Goal: Information Seeking & Learning: Learn about a topic

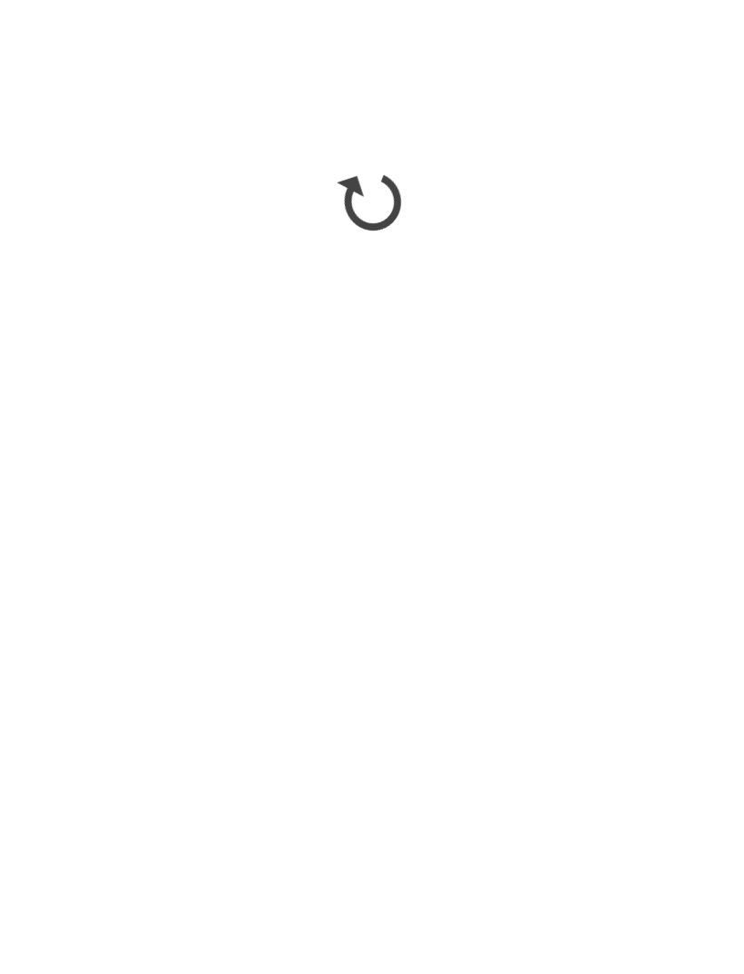
scroll to position [2837, 0]
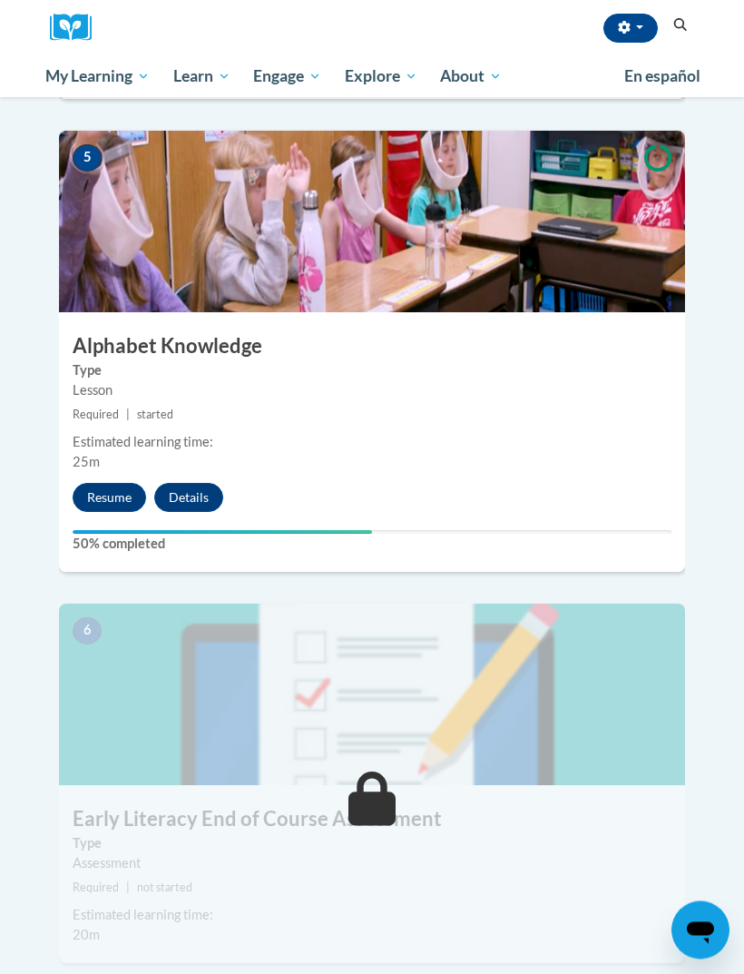
scroll to position [2281, 0]
click at [113, 483] on button "Resume" at bounding box center [109, 497] width 73 height 29
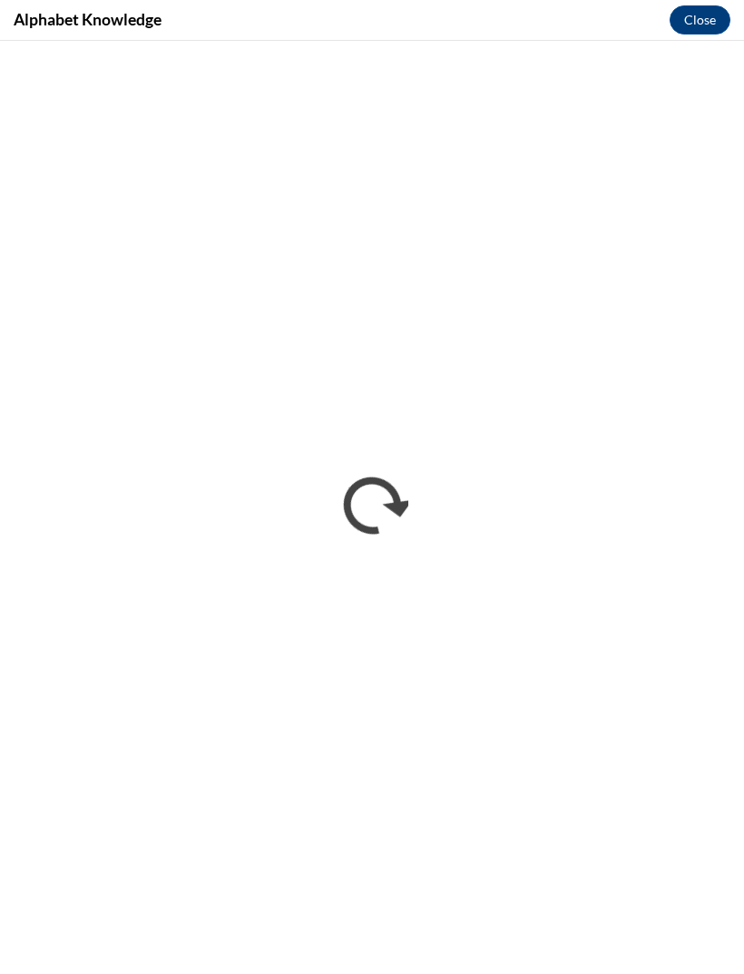
scroll to position [0, 0]
click at [713, 21] on button "Close" at bounding box center [700, 19] width 61 height 29
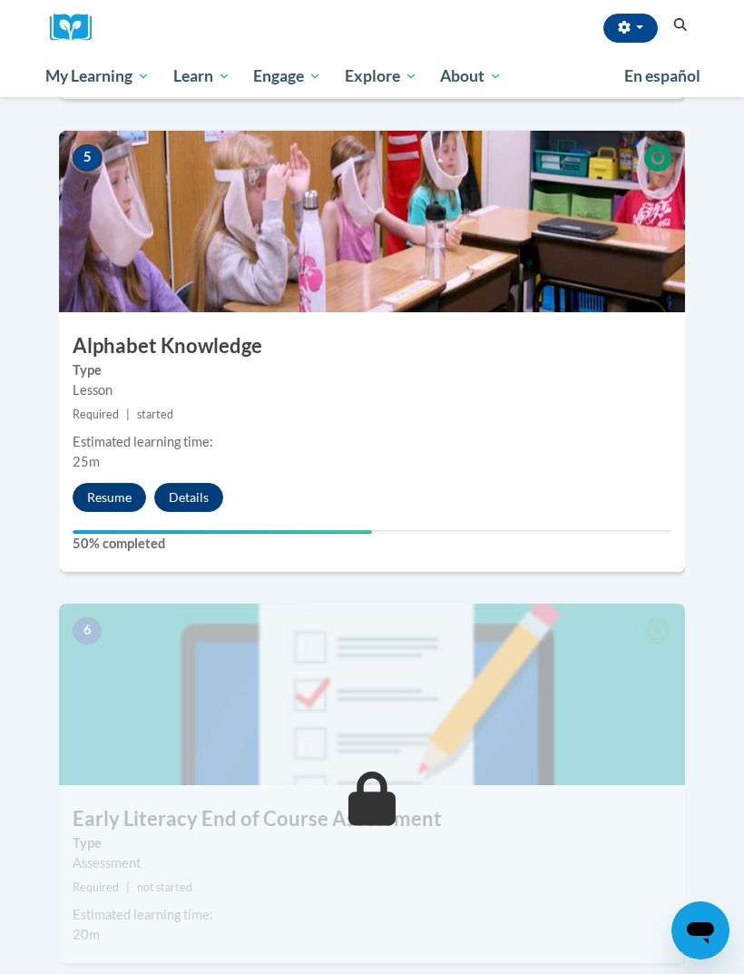
click at [118, 483] on button "Resume" at bounding box center [109, 497] width 73 height 29
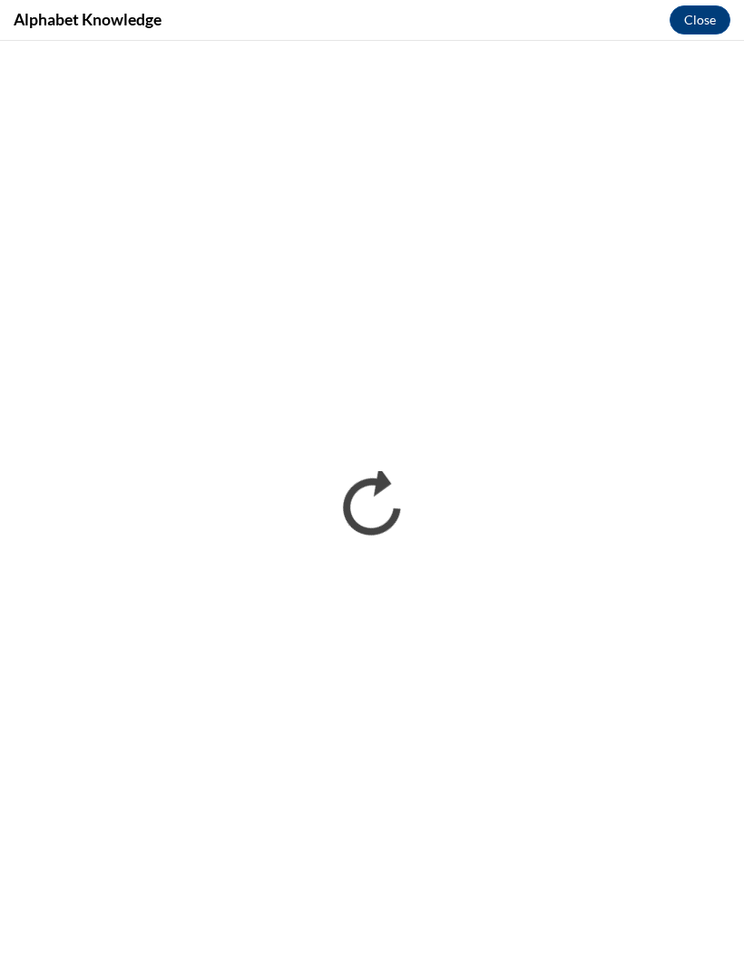
scroll to position [2280, 0]
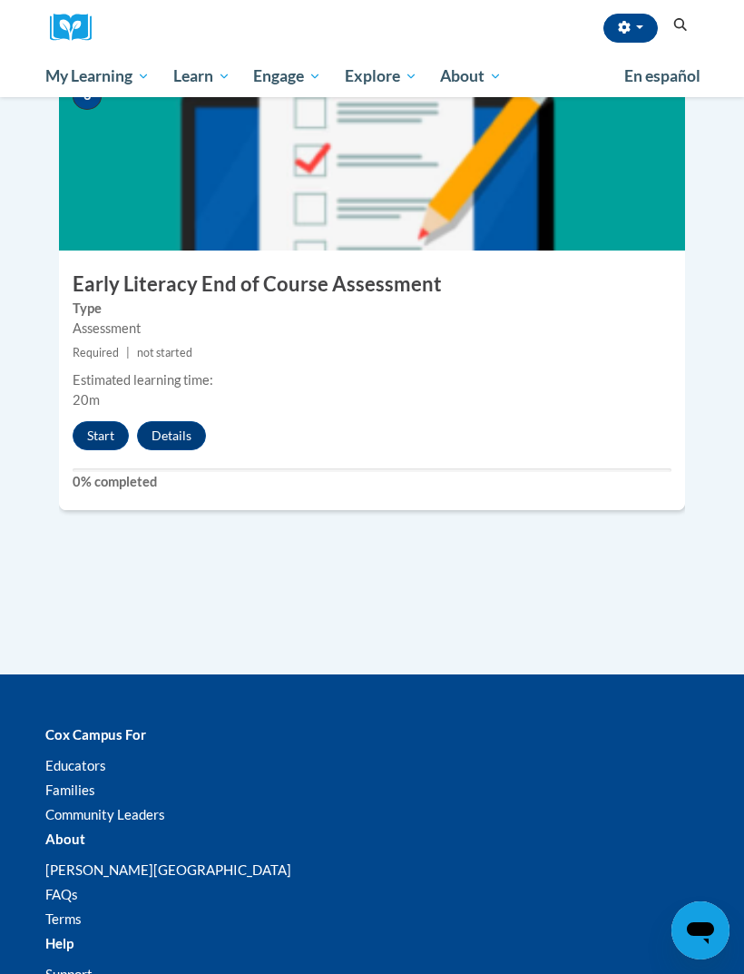
scroll to position [2807, 0]
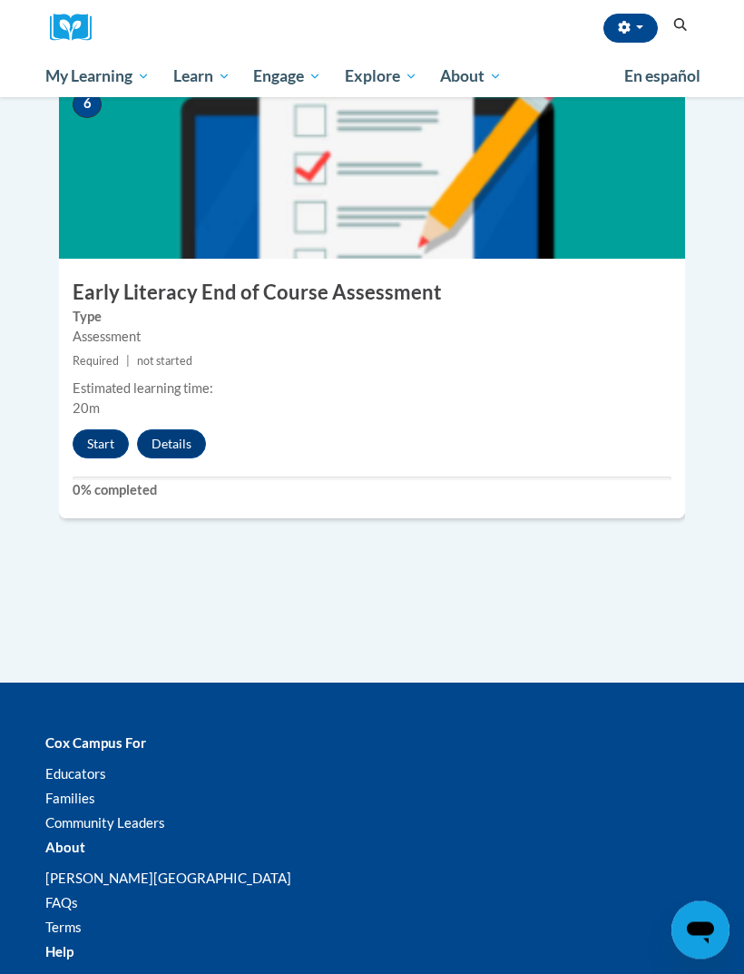
click at [108, 430] on button "Start" at bounding box center [101, 444] width 56 height 29
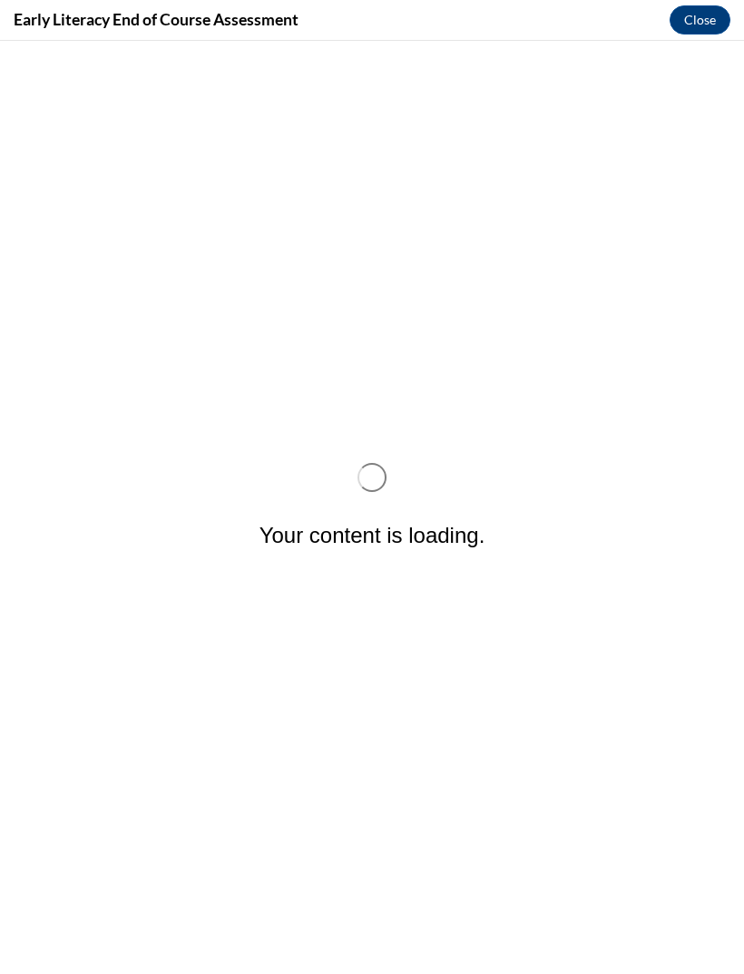
scroll to position [0, 0]
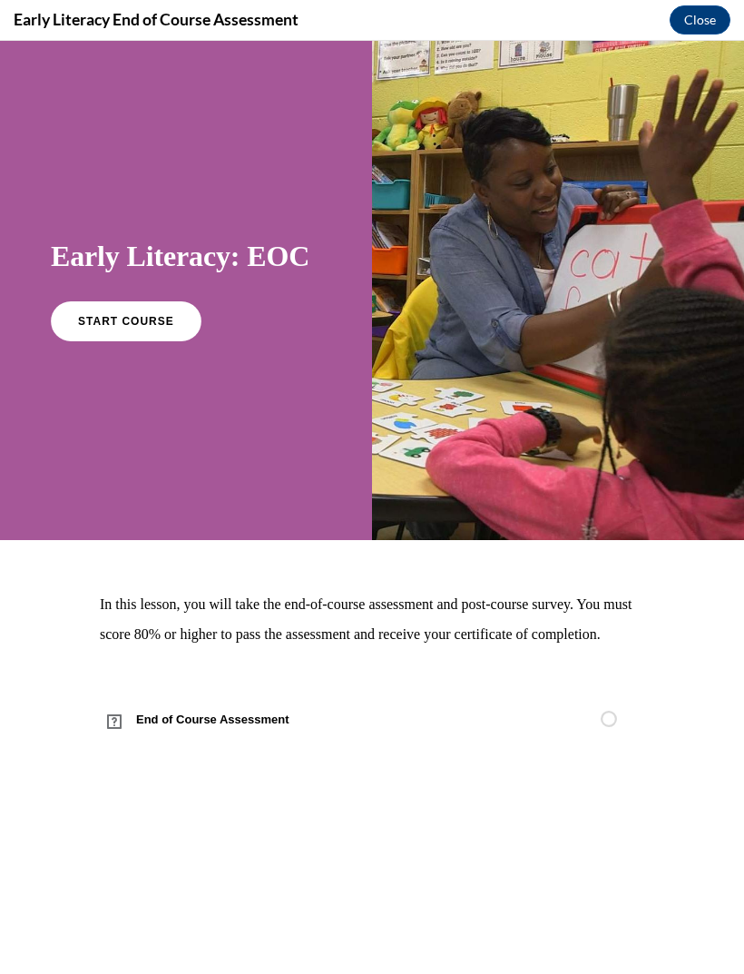
click at [153, 310] on link "START COURSE" at bounding box center [126, 321] width 151 height 40
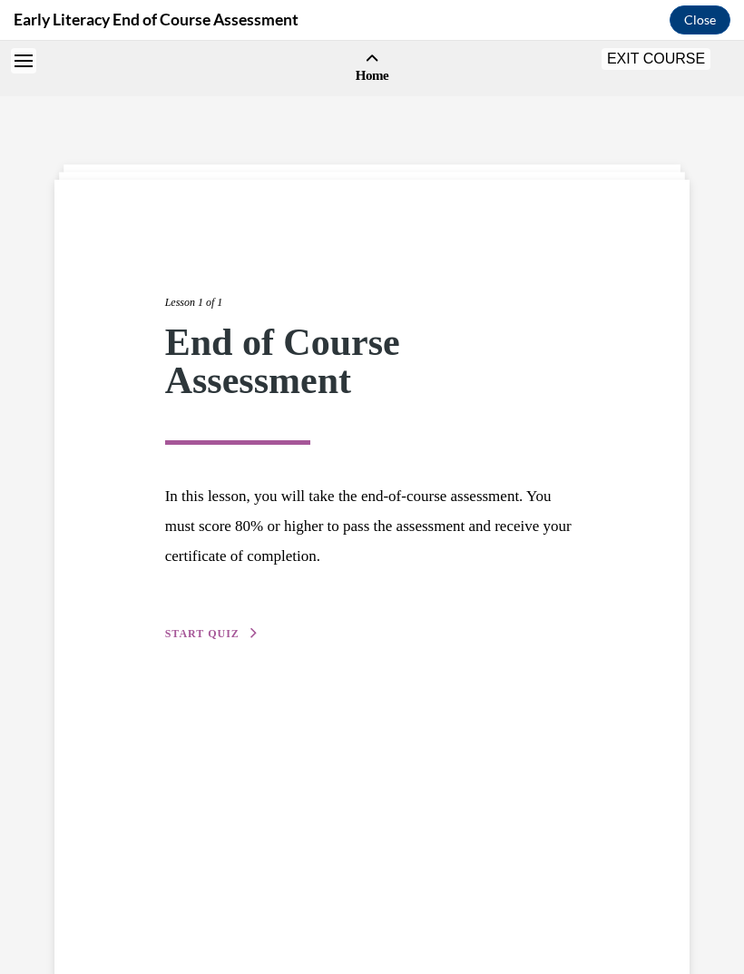
scroll to position [56, 0]
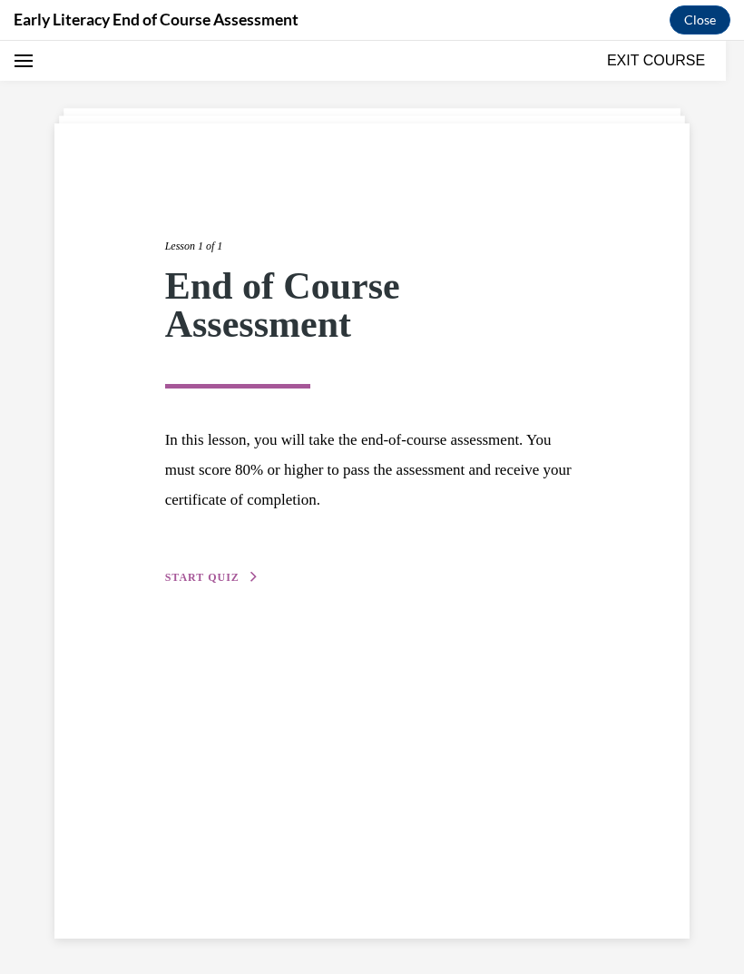
click at [203, 575] on span "START QUIZ" at bounding box center [202, 577] width 74 height 13
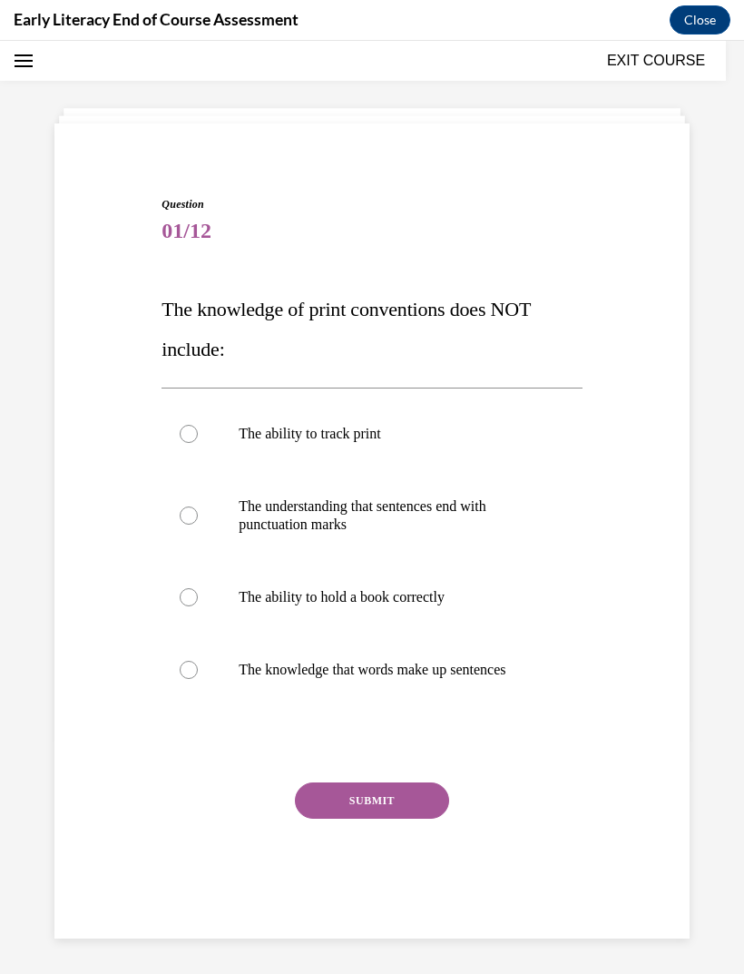
click at [491, 512] on p "The understanding that sentences end with punctuation marks" at bounding box center [388, 515] width 298 height 36
click at [393, 813] on button "SUBMIT" at bounding box center [372, 800] width 154 height 36
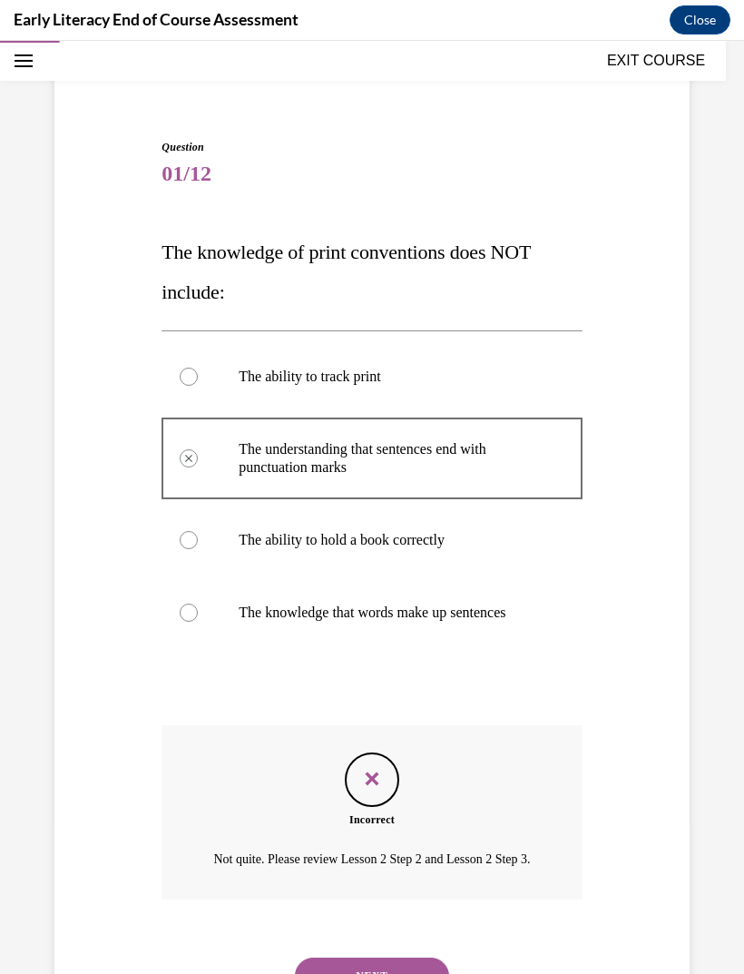
scroll to position [137, 0]
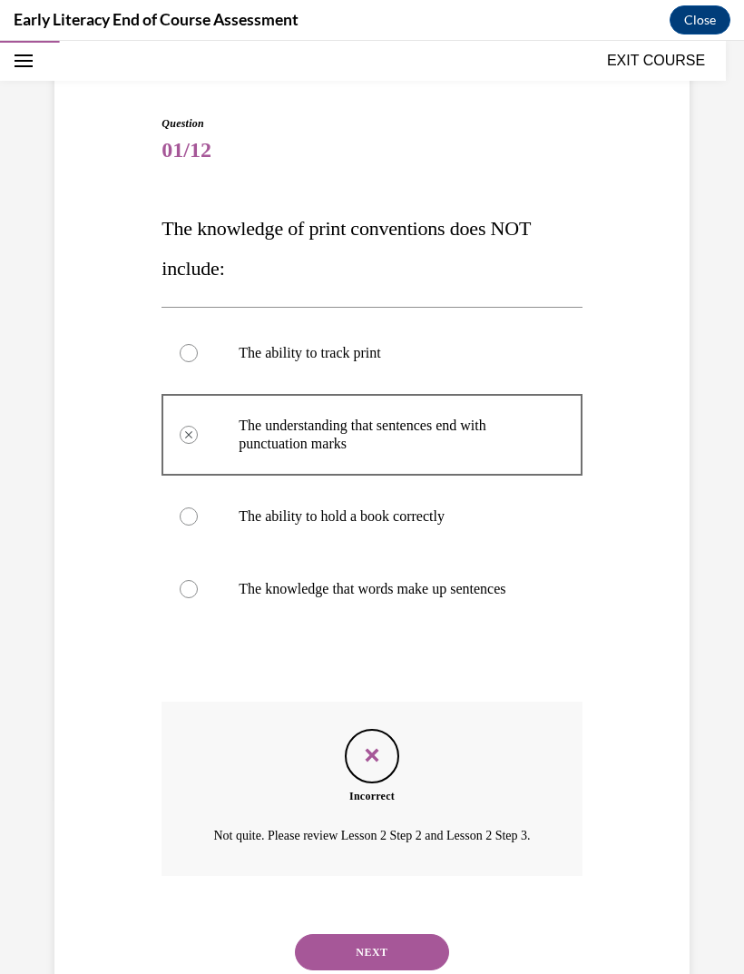
click at [435, 521] on p "The ability to hold a book correctly" at bounding box center [388, 516] width 298 height 18
click at [369, 965] on button "NEXT" at bounding box center [372, 952] width 154 height 36
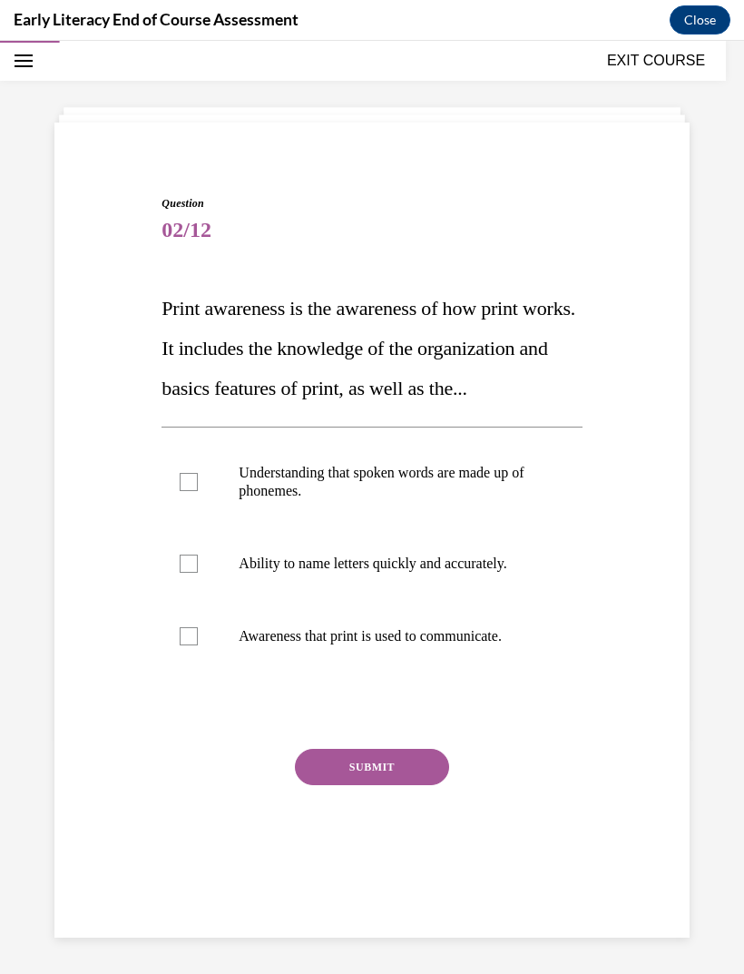
scroll to position [57, 0]
click at [460, 503] on div at bounding box center [372, 481] width 420 height 91
click at [445, 593] on div at bounding box center [372, 563] width 420 height 73
click at [407, 664] on div at bounding box center [372, 636] width 420 height 73
click at [423, 785] on button "SUBMIT" at bounding box center [372, 767] width 154 height 36
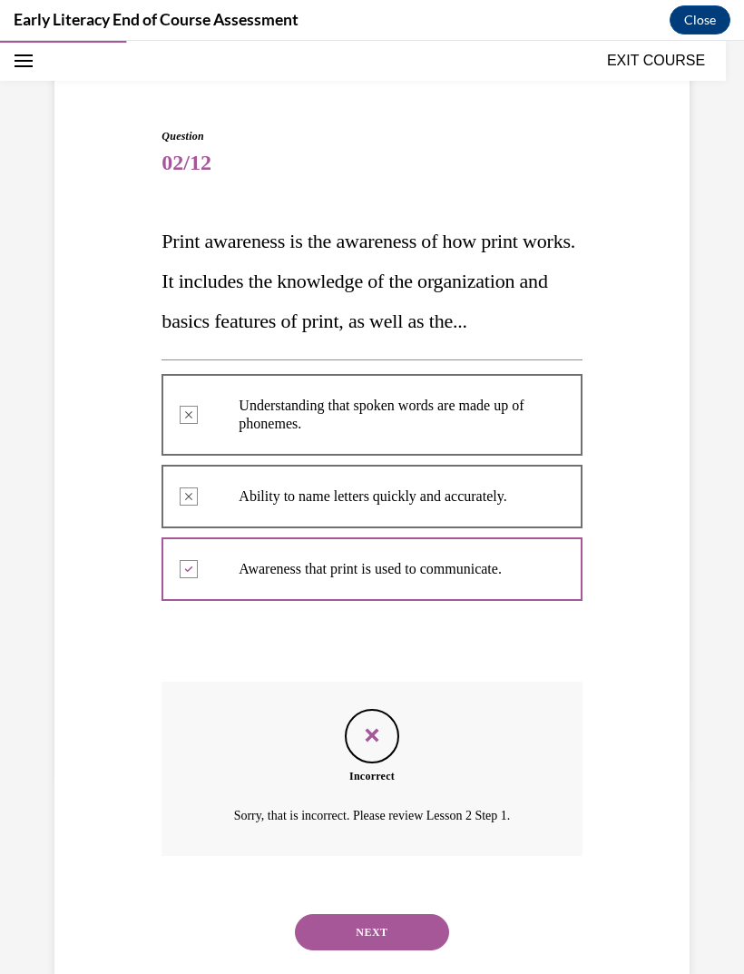
scroll to position [123, 0]
click at [394, 943] on button "NEXT" at bounding box center [372, 933] width 154 height 36
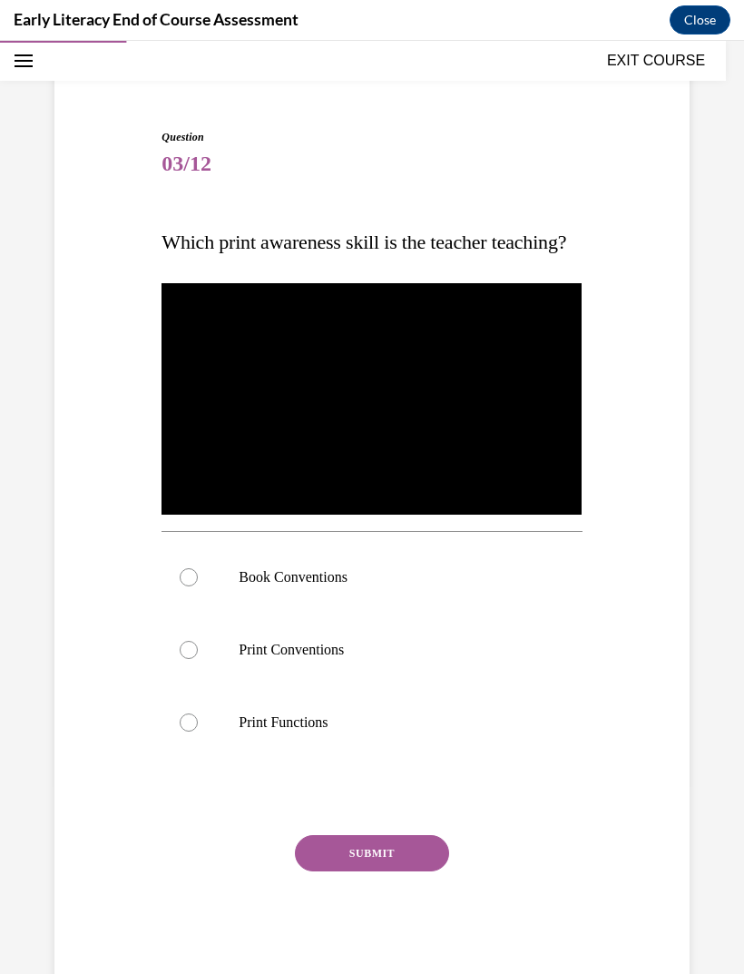
click at [358, 586] on p "Book Conventions" at bounding box center [388, 577] width 298 height 18
click at [411, 871] on button "SUBMIT" at bounding box center [372, 853] width 154 height 36
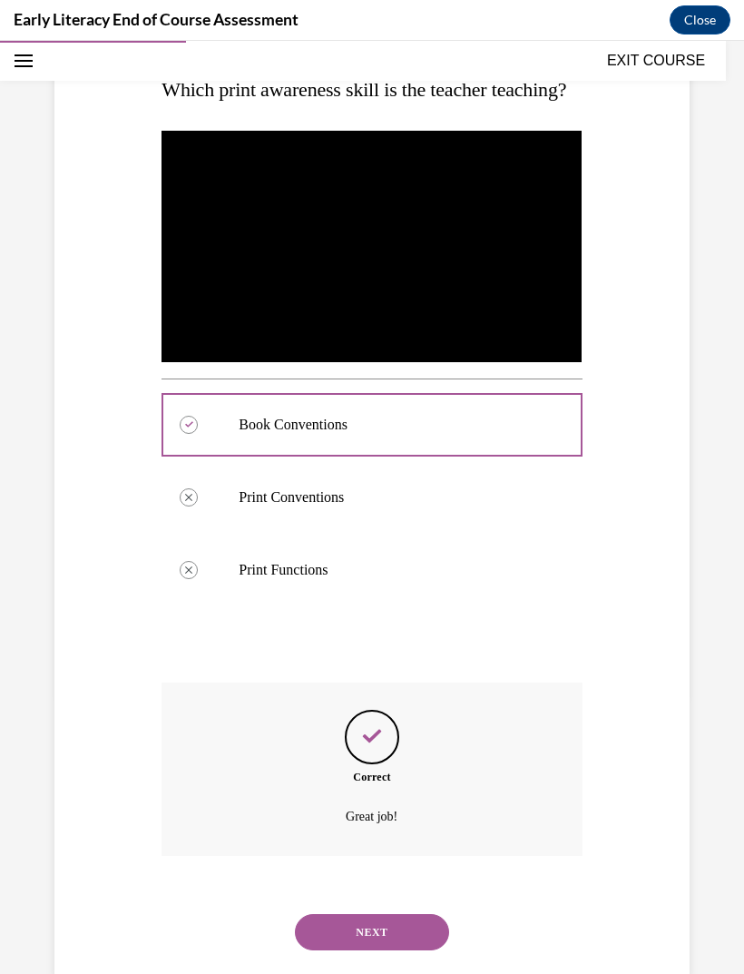
click at [413, 950] on button "NEXT" at bounding box center [372, 932] width 154 height 36
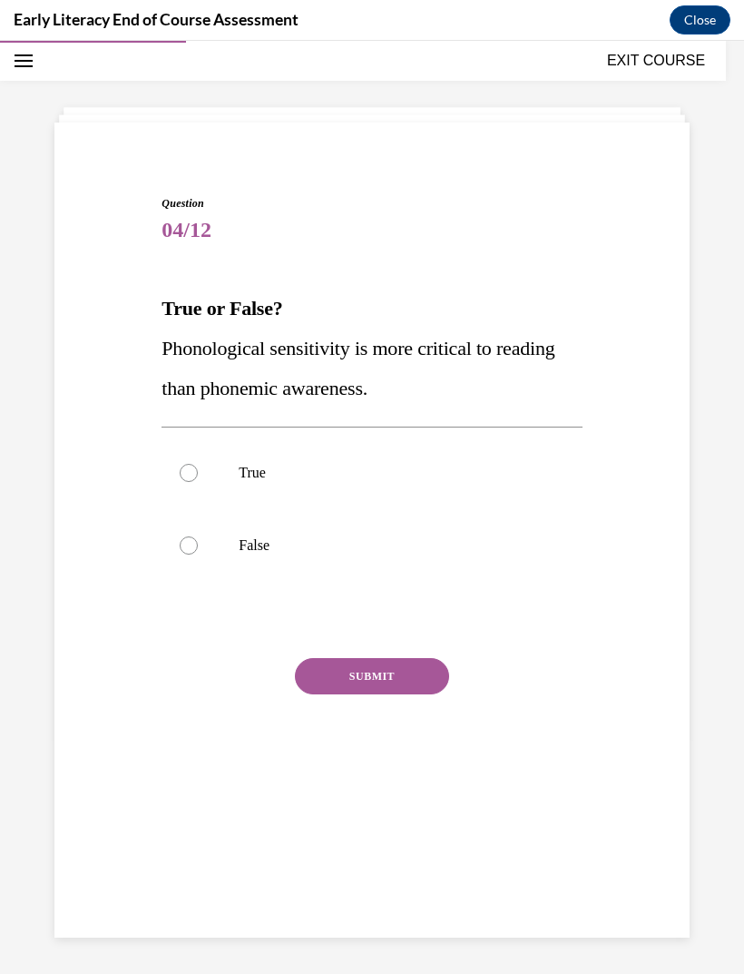
scroll to position [57, 0]
click at [512, 559] on div at bounding box center [372, 545] width 420 height 73
click at [419, 679] on button "SUBMIT" at bounding box center [372, 676] width 154 height 36
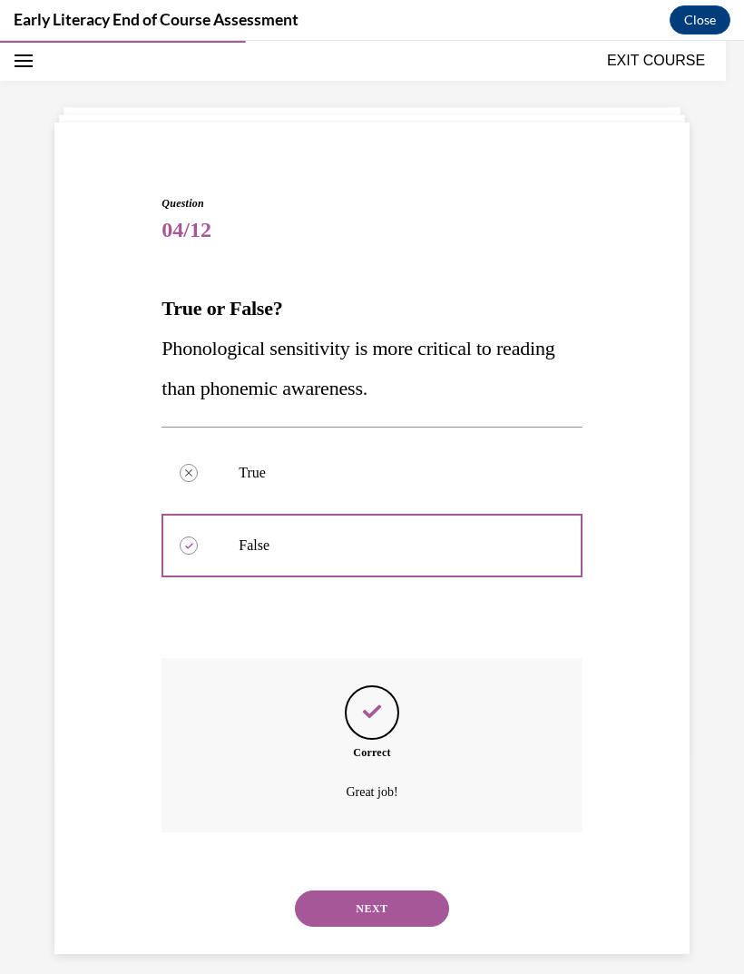
click at [414, 890] on button "NEXT" at bounding box center [372, 908] width 154 height 36
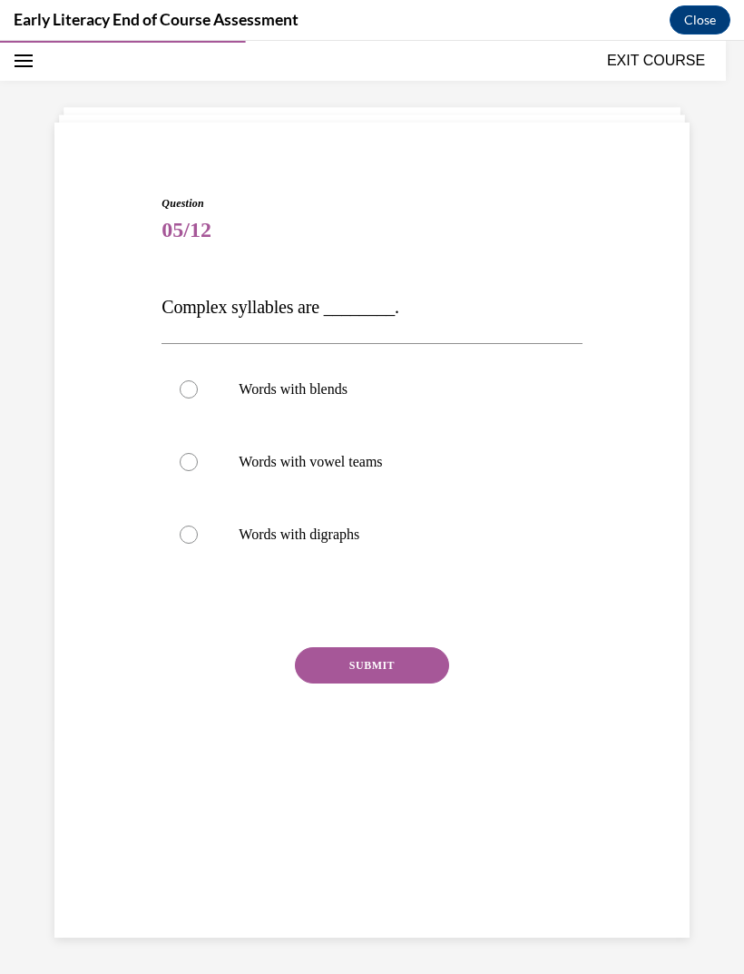
click at [323, 392] on p "Words with blends" at bounding box center [388, 389] width 298 height 18
click at [415, 677] on button "SUBMIT" at bounding box center [372, 665] width 154 height 36
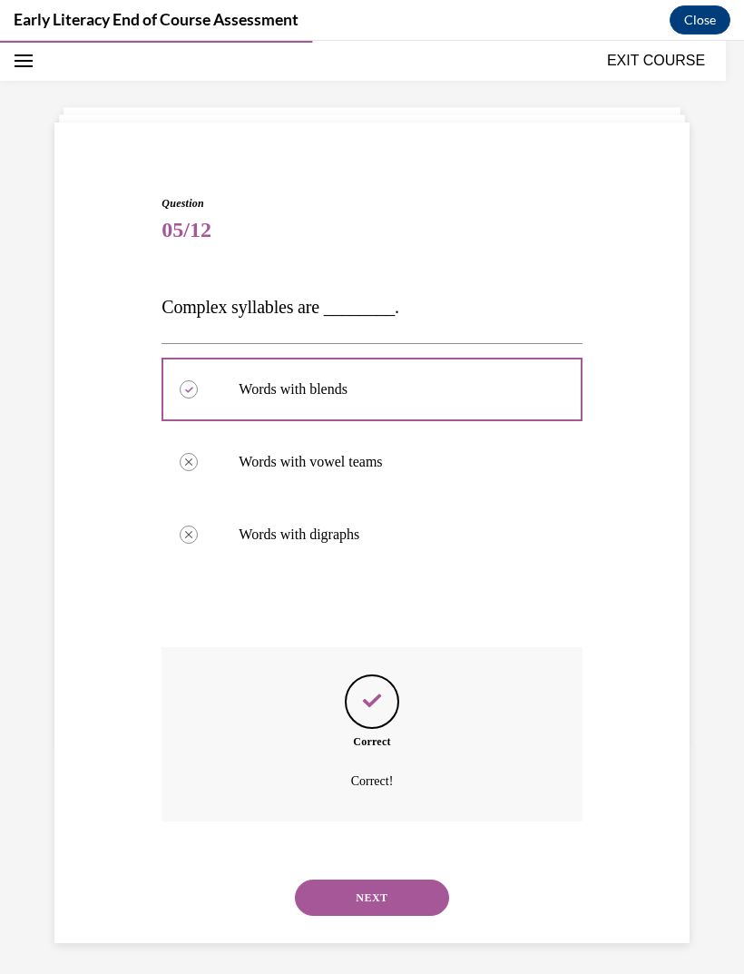
click at [411, 879] on button "NEXT" at bounding box center [372, 897] width 154 height 36
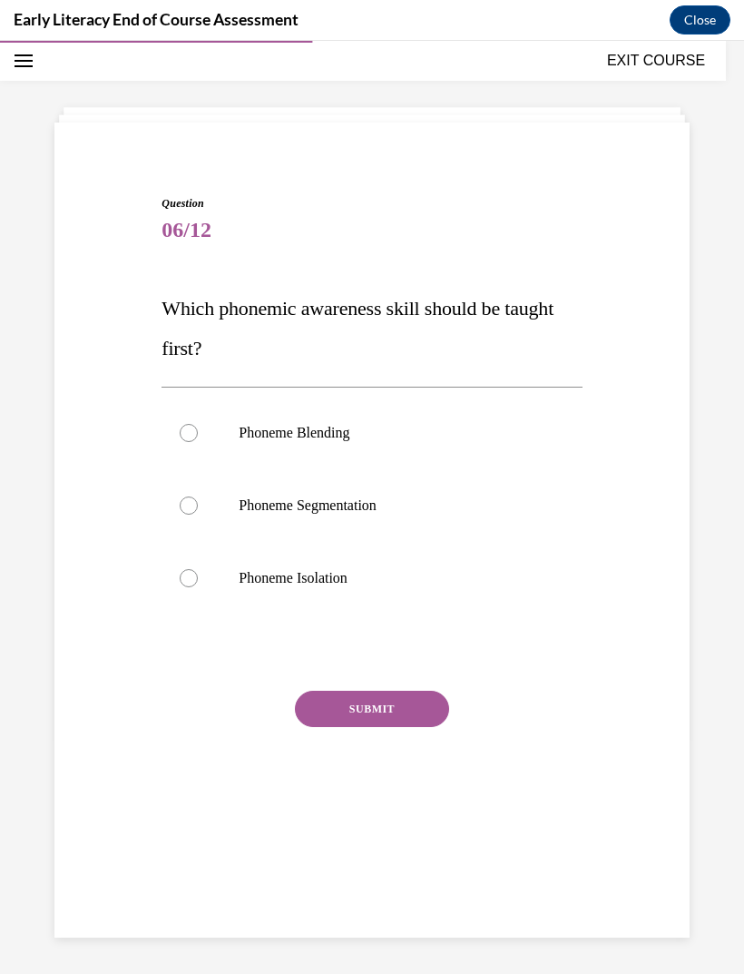
click at [371, 581] on p "Phoneme Isolation" at bounding box center [388, 578] width 298 height 18
click at [418, 716] on button "SUBMIT" at bounding box center [372, 709] width 154 height 36
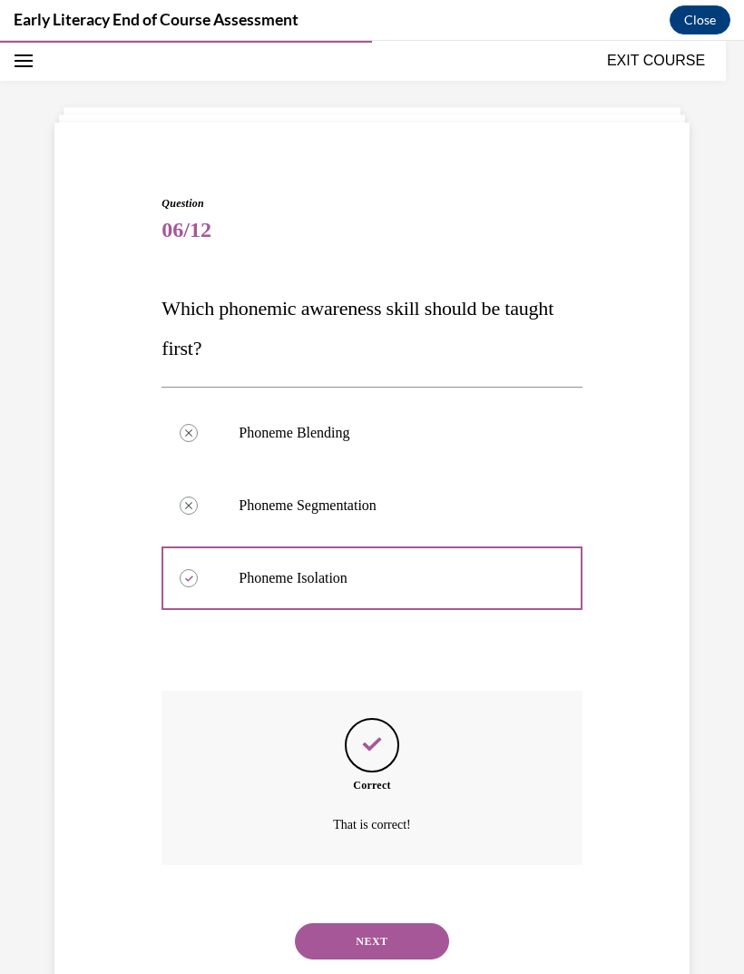
click at [431, 936] on button "NEXT" at bounding box center [372, 941] width 154 height 36
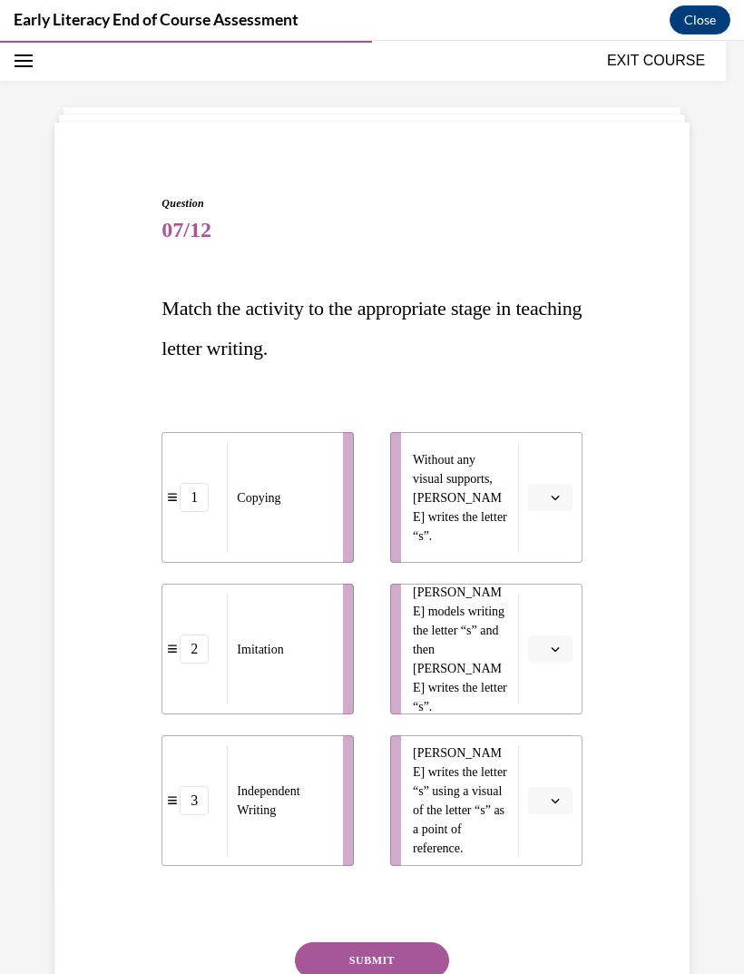
click at [554, 509] on button "button" at bounding box center [550, 497] width 44 height 27
click at [548, 646] on div "3" at bounding box center [547, 647] width 45 height 36
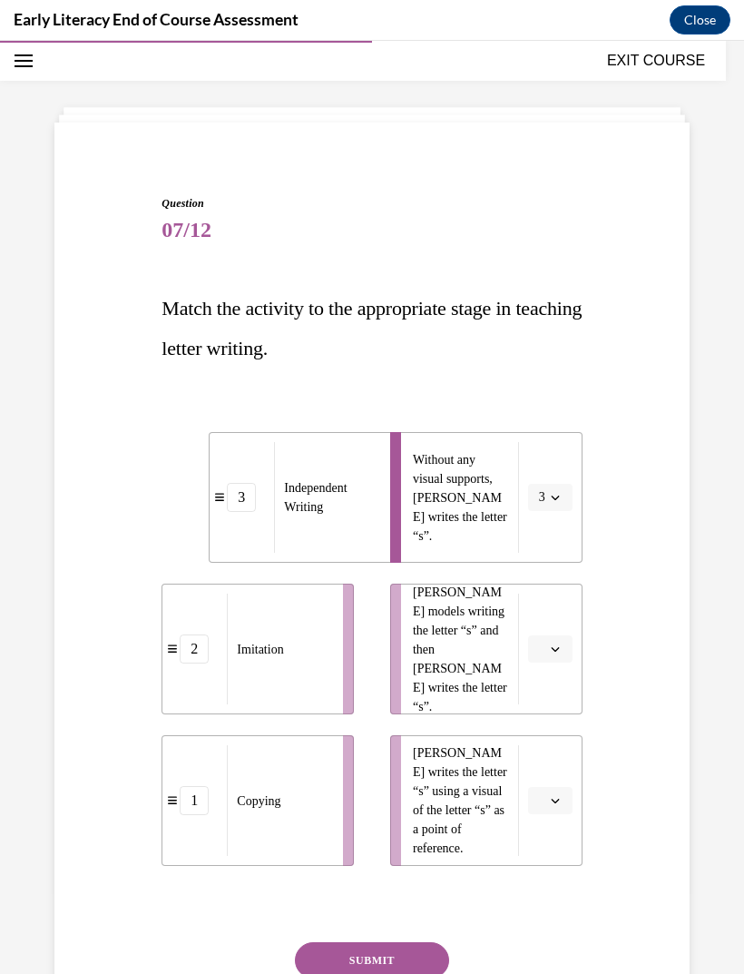
click at [554, 631] on li "Mr. Brown models writing the letter “s” and then Tina writes the letter “s”." at bounding box center [486, 648] width 192 height 131
click at [551, 648] on icon "button" at bounding box center [555, 648] width 9 height 9
click at [550, 733] on div "1" at bounding box center [547, 726] width 45 height 36
click at [558, 806] on span "button" at bounding box center [555, 800] width 13 height 13
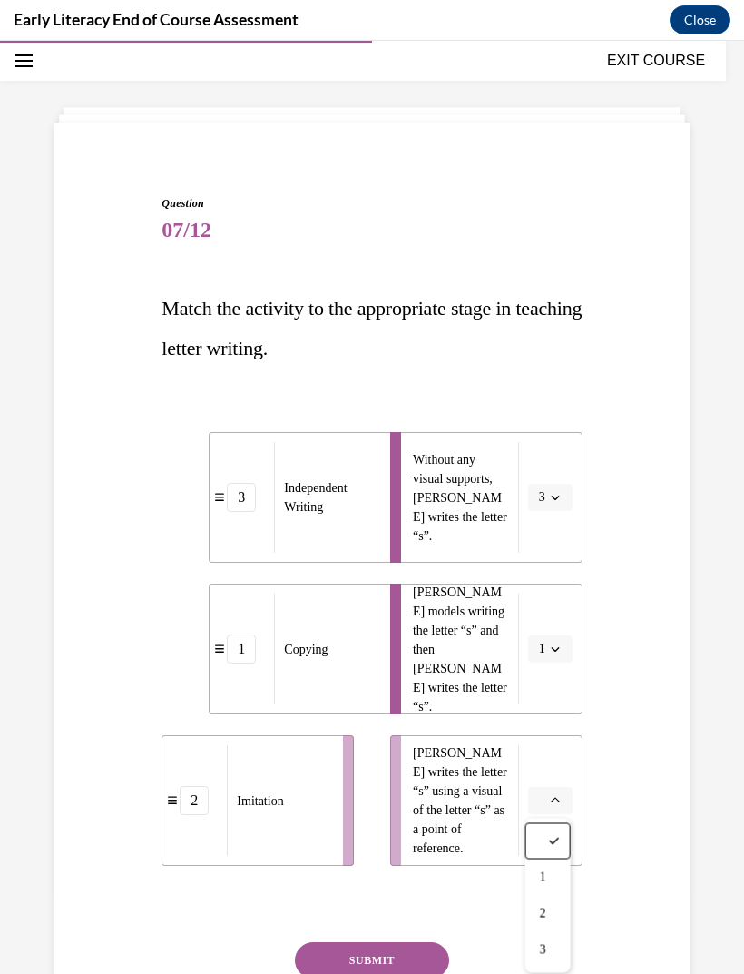
click at [546, 915] on span "2" at bounding box center [543, 913] width 6 height 15
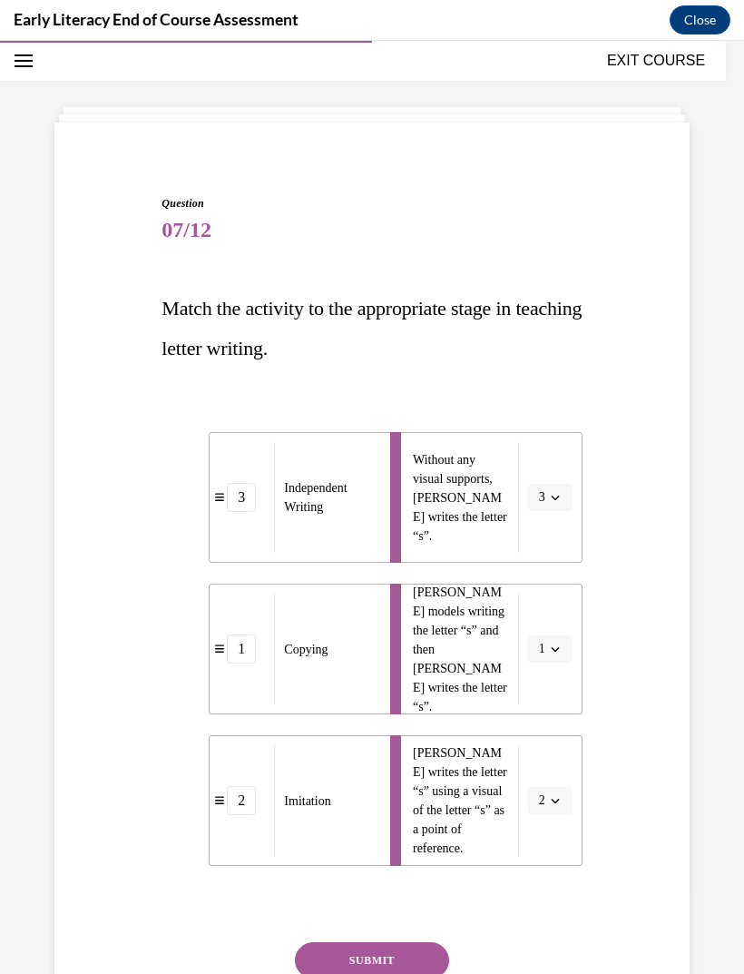
click at [412, 965] on button "SUBMIT" at bounding box center [372, 960] width 154 height 36
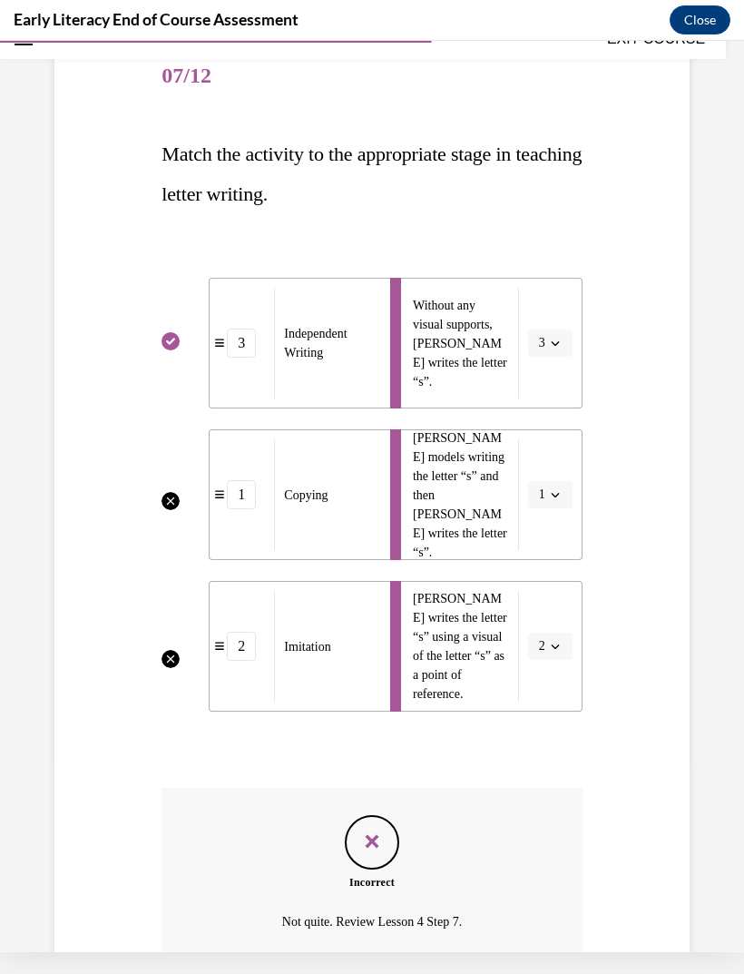
scroll to position [277, 0]
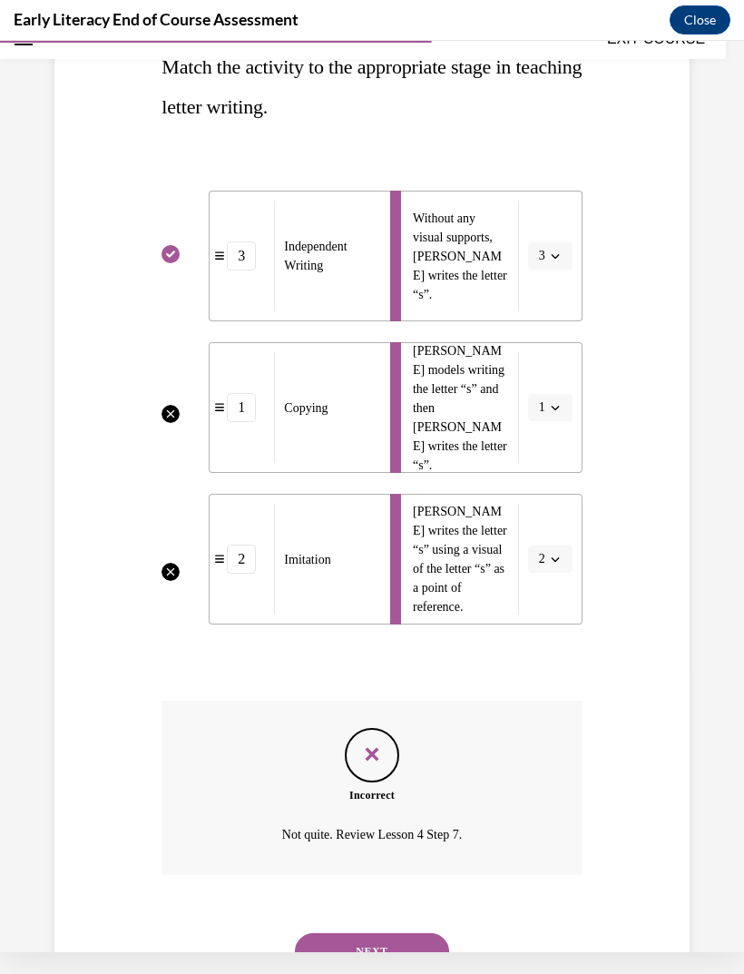
click at [552, 414] on li "Mr. Brown models writing the letter “s” and then Tina writes the letter “s”. 1" at bounding box center [486, 407] width 192 height 131
click at [553, 420] on li "Mr. Brown models writing the letter “s” and then Tina writes the letter “s”. 1" at bounding box center [486, 407] width 192 height 131
click at [416, 939] on button "NEXT" at bounding box center [372, 951] width 154 height 36
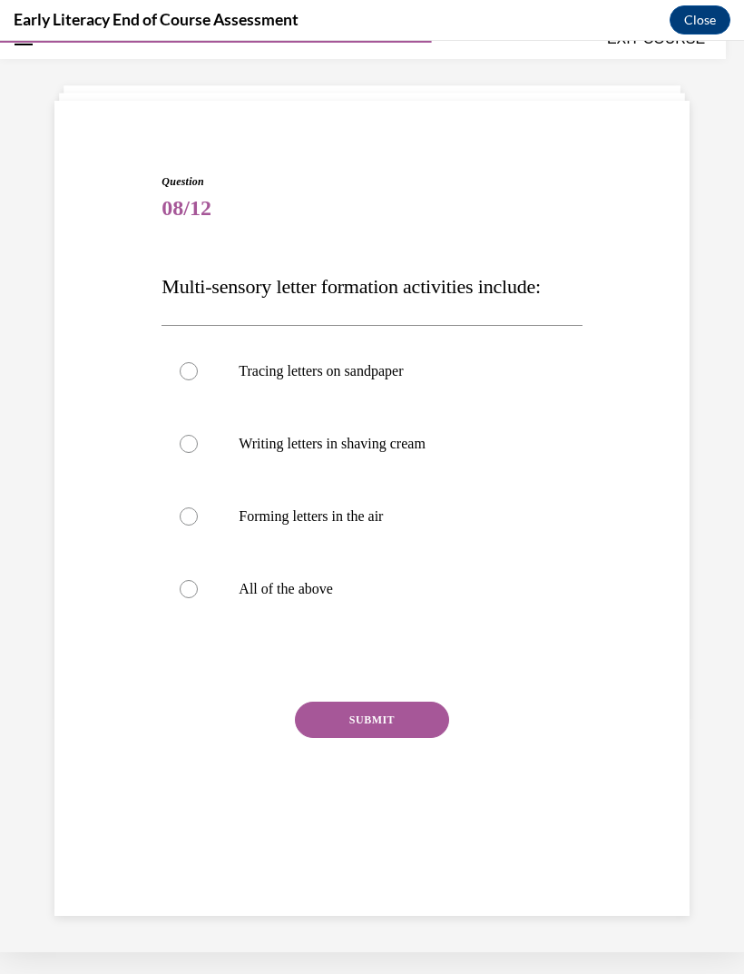
click at [316, 609] on div at bounding box center [372, 589] width 420 height 73
click at [393, 737] on button "SUBMIT" at bounding box center [372, 719] width 154 height 36
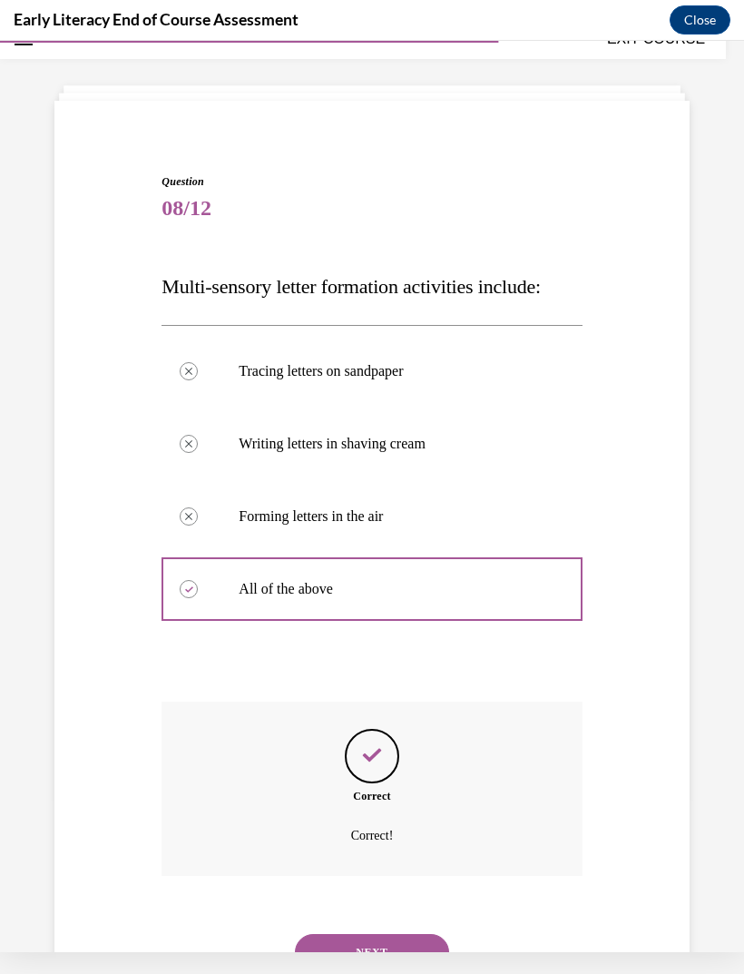
scroll to position [58, 0]
click at [407, 934] on button "NEXT" at bounding box center [372, 951] width 154 height 36
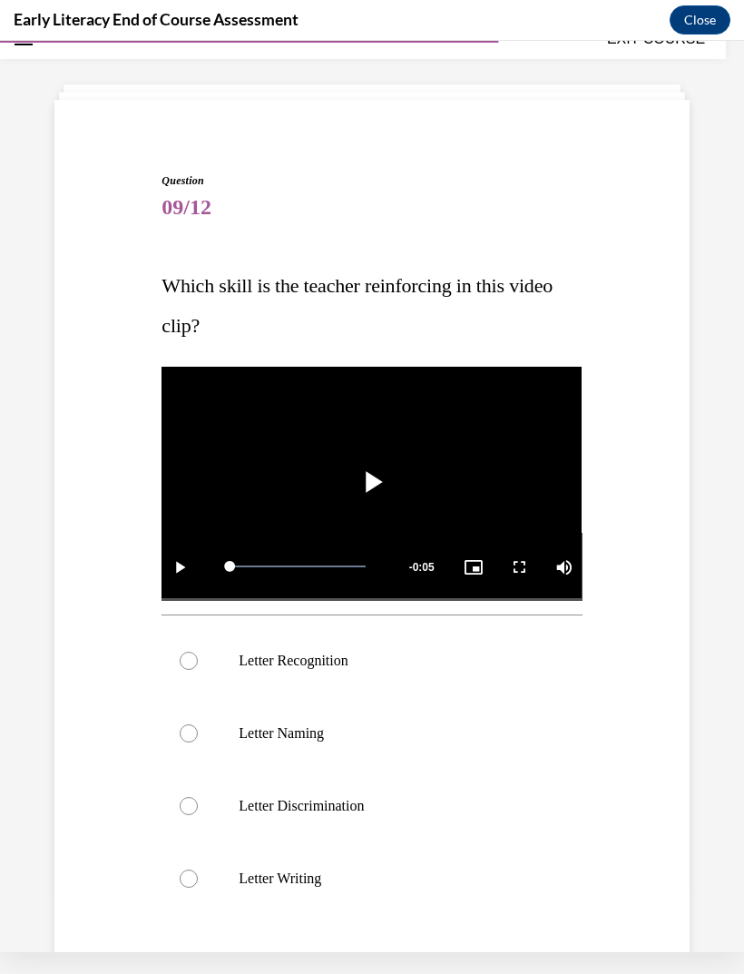
click at [360, 673] on div at bounding box center [372, 660] width 420 height 73
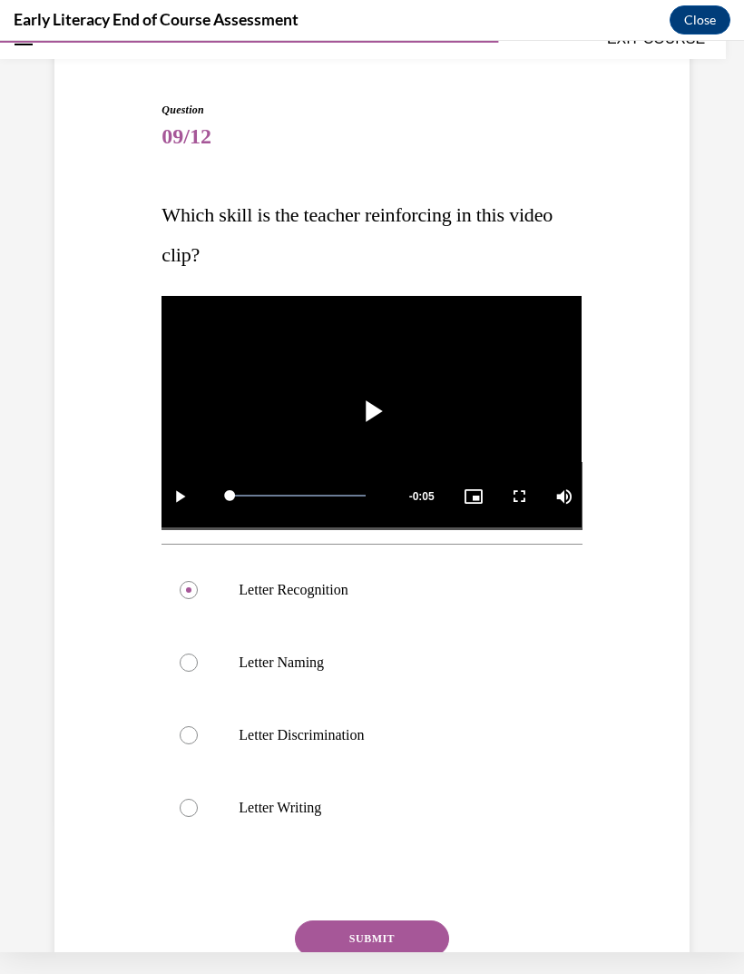
scroll to position [130, 0]
click at [397, 938] on button "SUBMIT" at bounding box center [372, 937] width 154 height 36
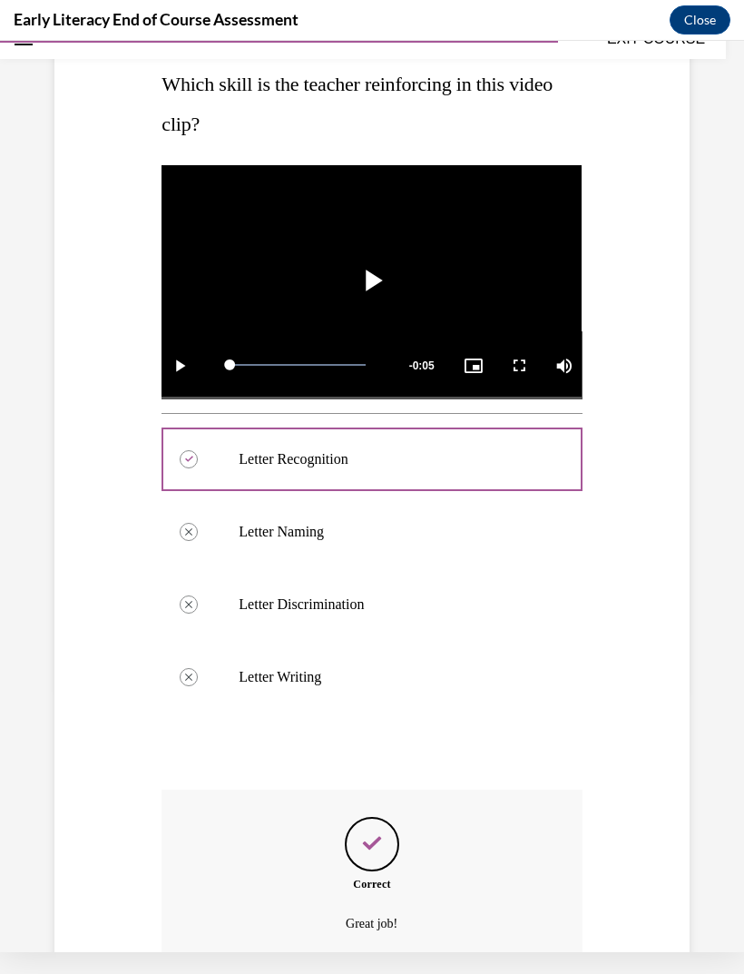
scroll to position [348, 0]
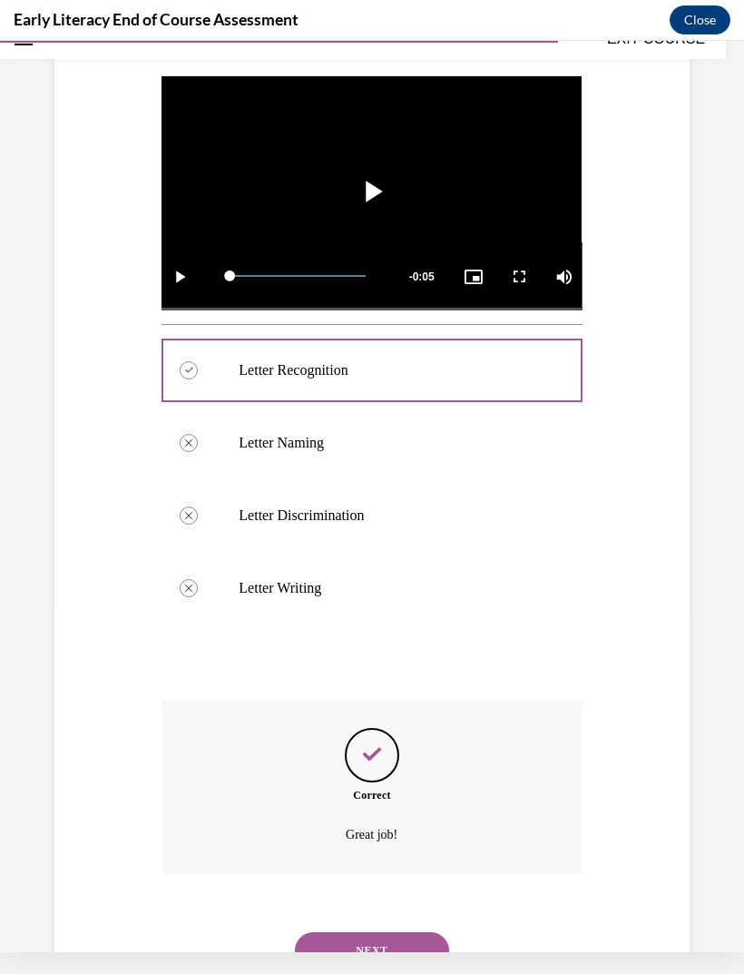
click at [406, 932] on button "NEXT" at bounding box center [372, 950] width 154 height 36
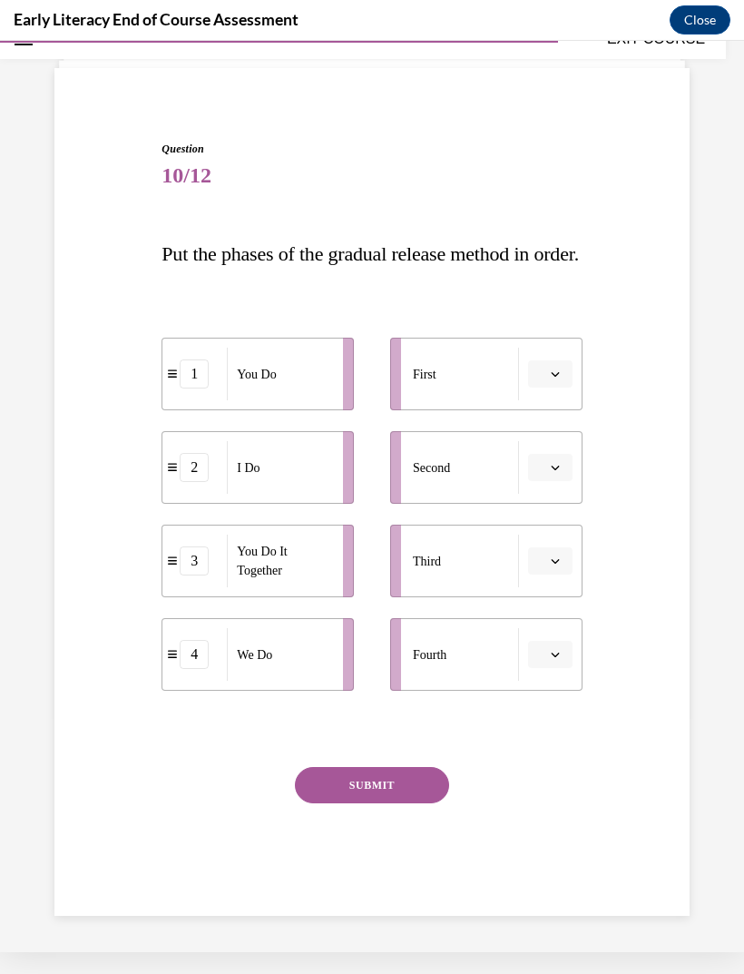
scroll to position [57, 0]
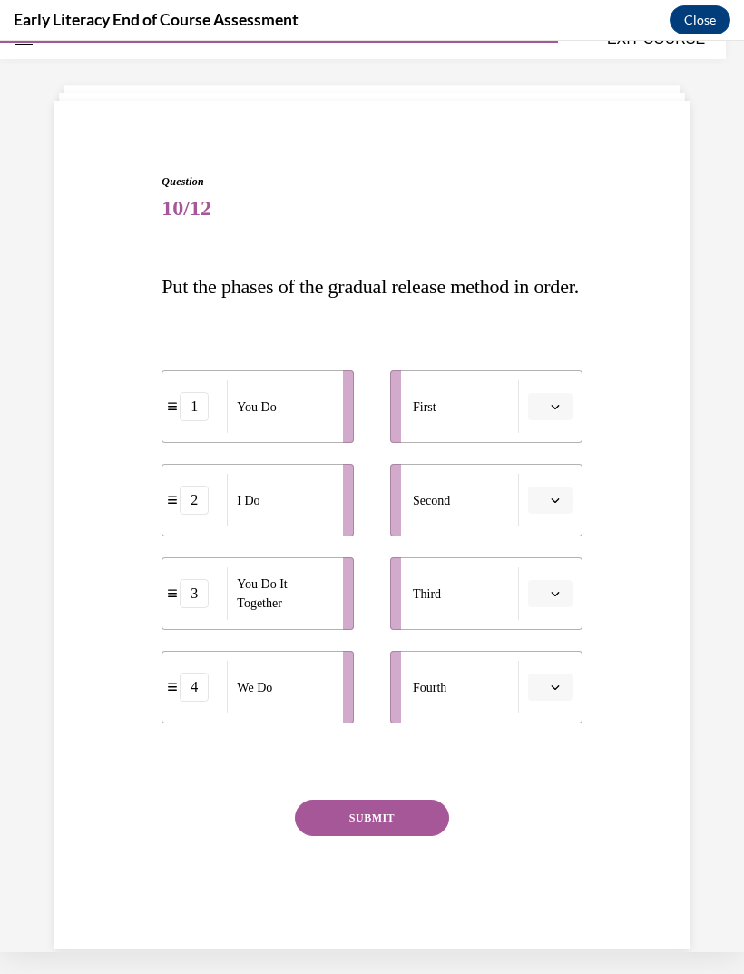
click at [564, 420] on button "button" at bounding box center [550, 406] width 44 height 27
click at [546, 561] on span "2" at bounding box center [543, 560] width 6 height 15
click at [560, 506] on span "button" at bounding box center [555, 500] width 13 height 13
click at [557, 740] on div "4" at bounding box center [547, 726] width 45 height 36
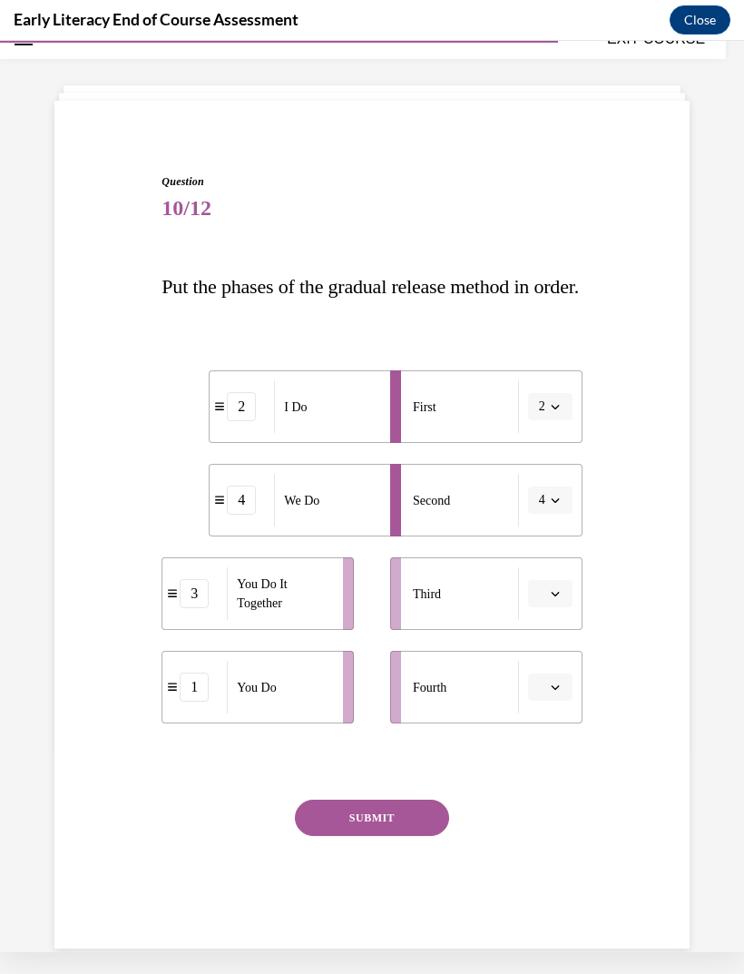
click at [558, 607] on button "button" at bounding box center [550, 593] width 44 height 27
click at [546, 793] on div "3" at bounding box center [547, 783] width 45 height 36
click at [567, 701] on button "button" at bounding box center [550, 686] width 44 height 27
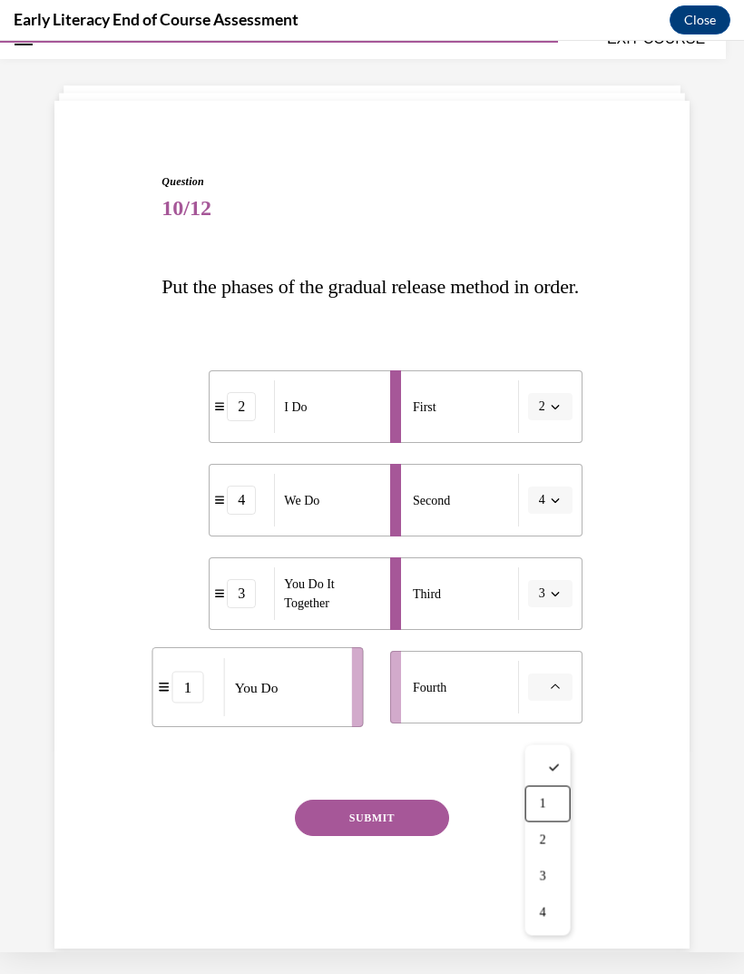
click at [561, 804] on div "1" at bounding box center [547, 804] width 45 height 36
click at [416, 836] on button "SUBMIT" at bounding box center [372, 817] width 154 height 36
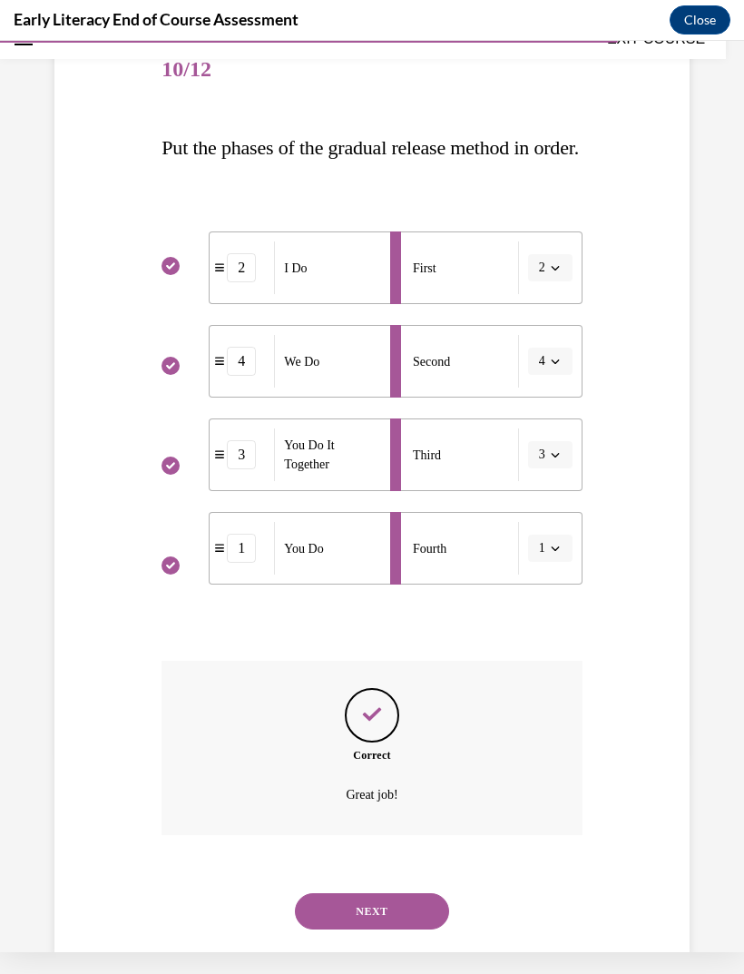
click at [418, 929] on button "NEXT" at bounding box center [372, 911] width 154 height 36
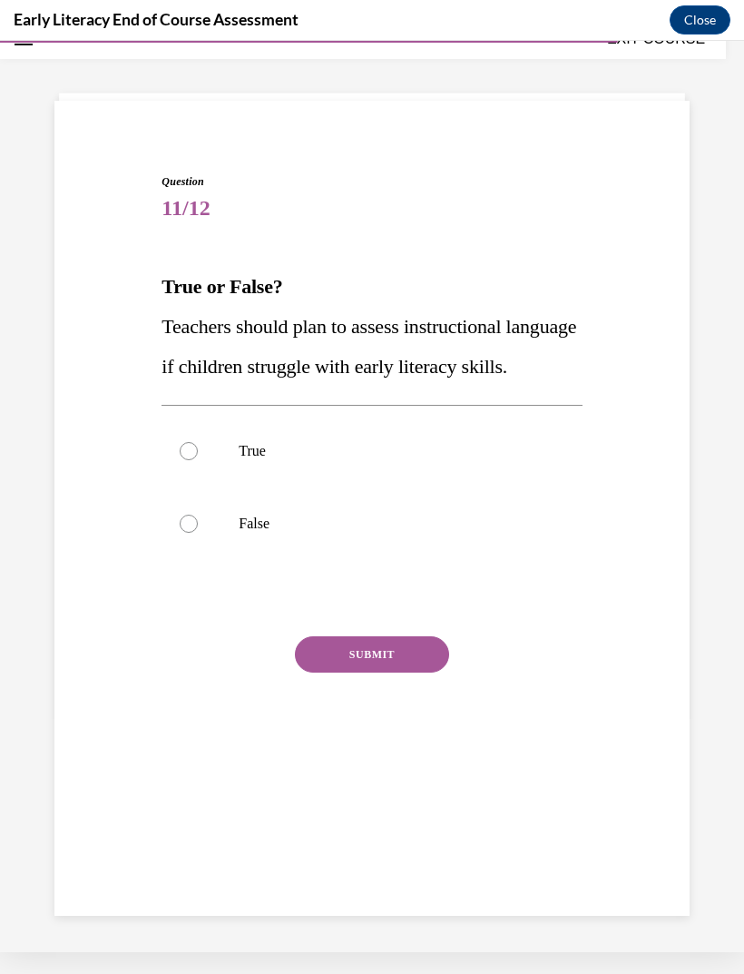
click at [420, 473] on div at bounding box center [372, 451] width 420 height 73
click at [401, 727] on div "SUBMIT" at bounding box center [372, 681] width 420 height 91
click at [423, 672] on button "SUBMIT" at bounding box center [372, 654] width 154 height 36
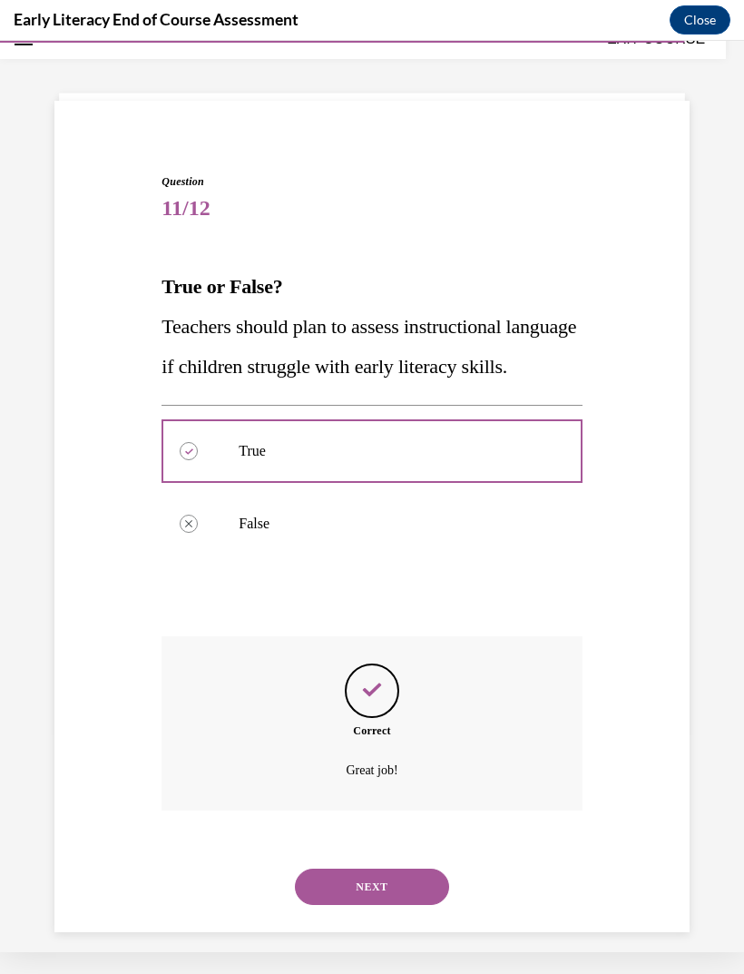
click at [419, 897] on button "NEXT" at bounding box center [372, 886] width 154 height 36
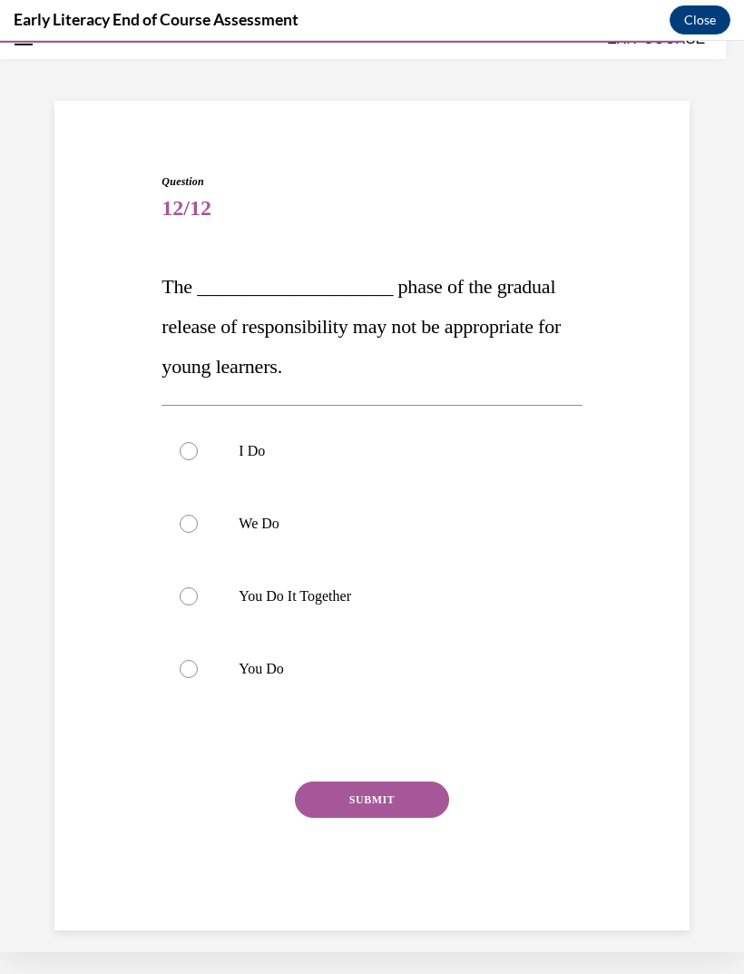
click at [250, 439] on div at bounding box center [372, 451] width 420 height 73
click at [416, 791] on button "SUBMIT" at bounding box center [372, 799] width 154 height 36
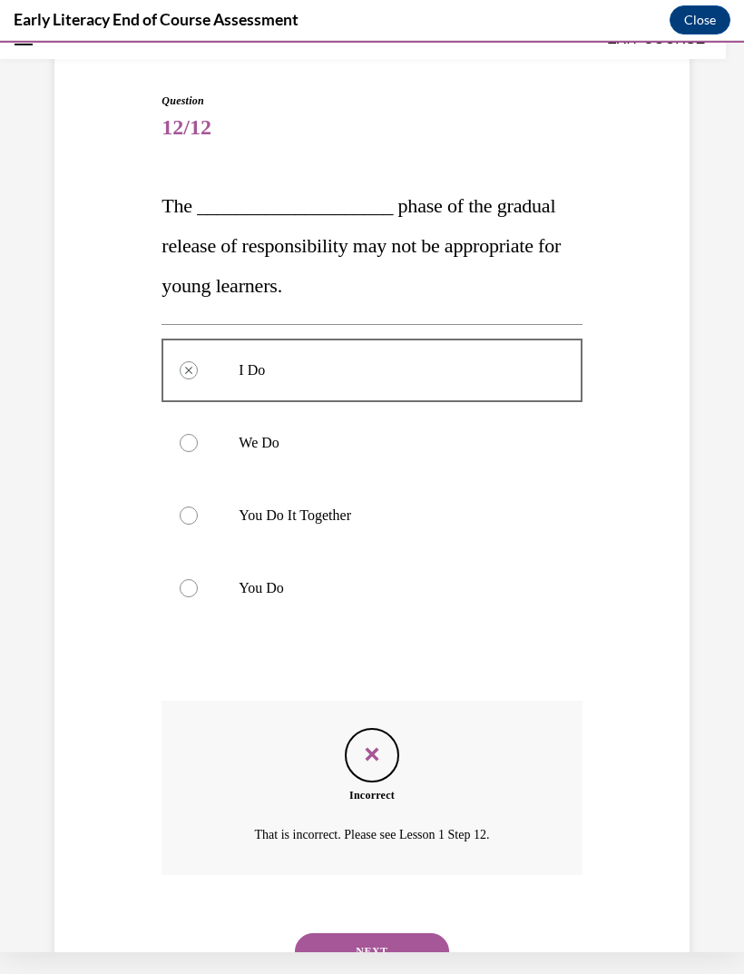
scroll to position [138, 0]
click at [385, 934] on button "NEXT" at bounding box center [372, 951] width 154 height 36
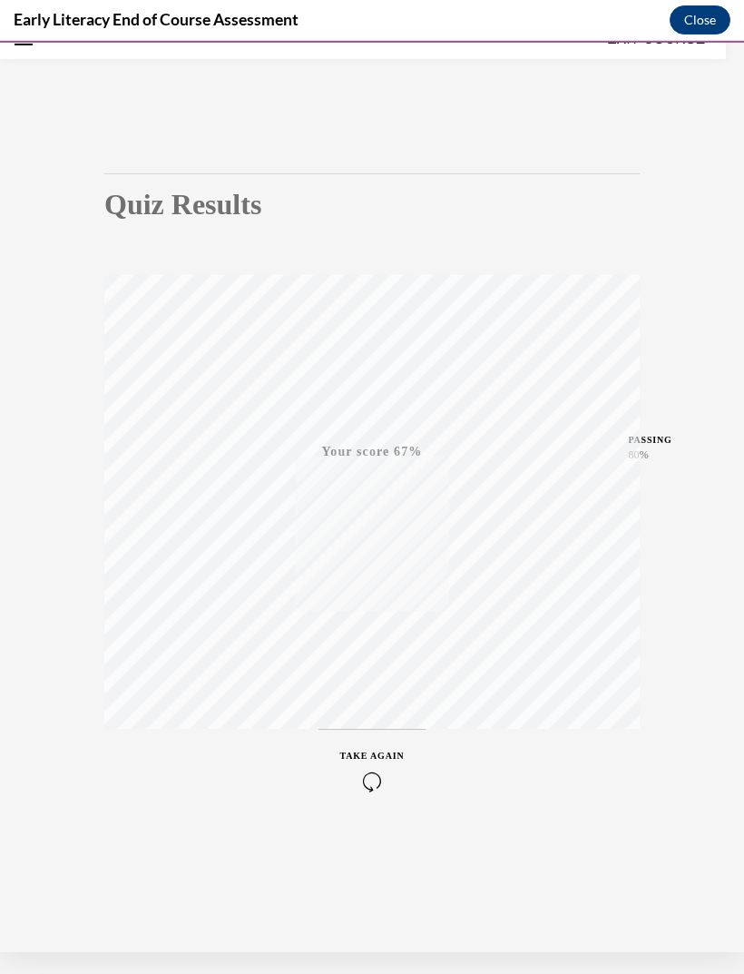
click at [381, 789] on icon "button" at bounding box center [372, 781] width 64 height 20
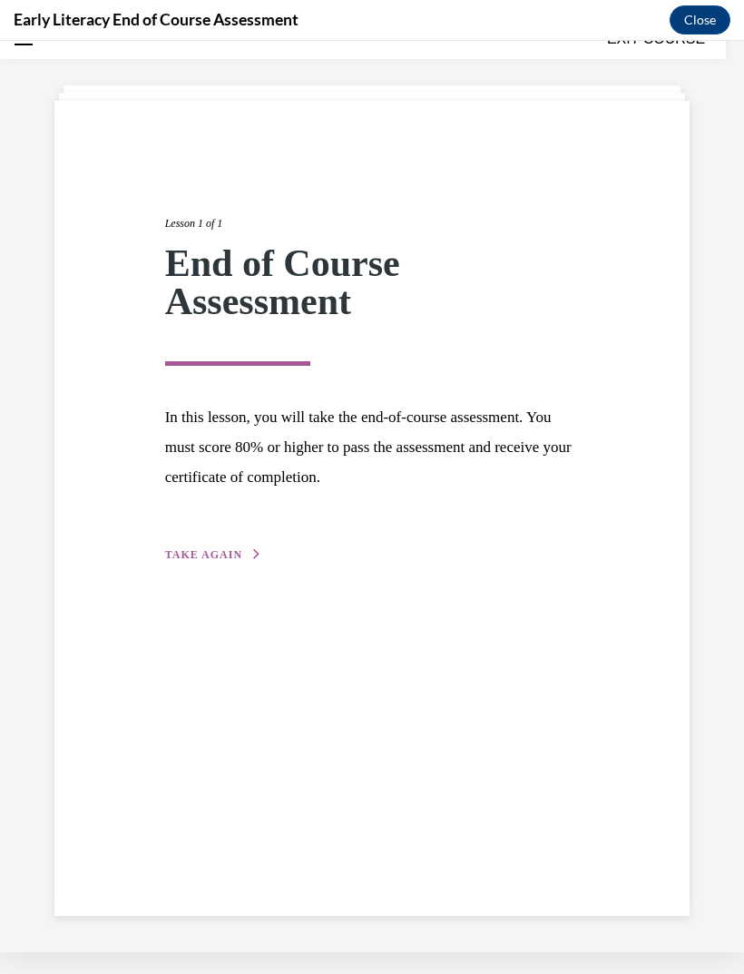
click at [220, 559] on span "TAKE AGAIN" at bounding box center [203, 554] width 77 height 13
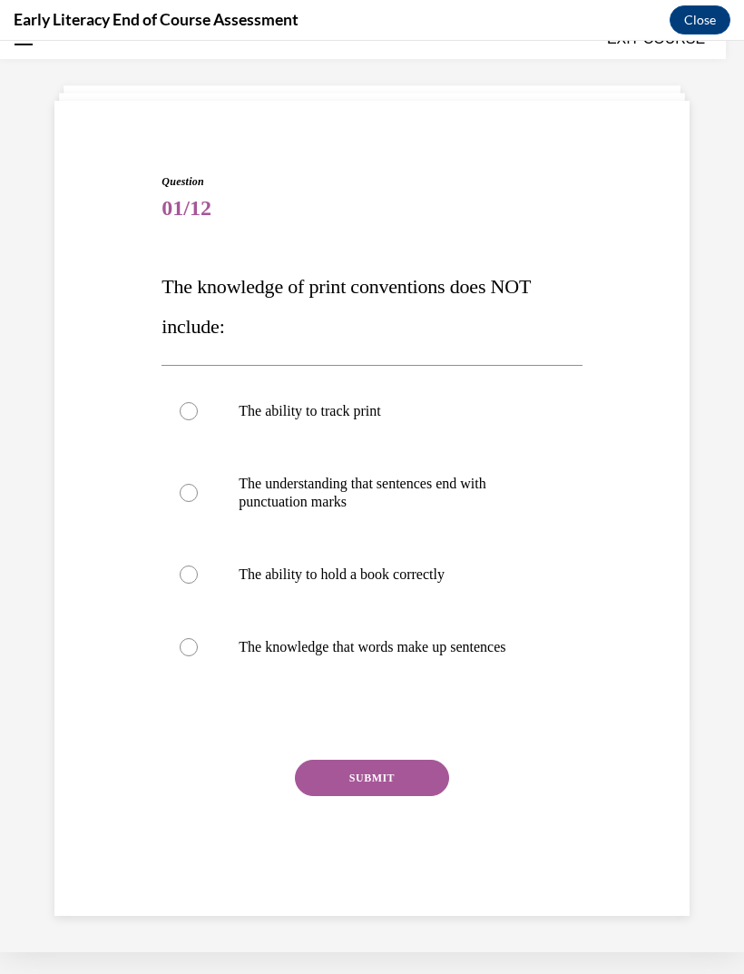
click at [474, 473] on div at bounding box center [372, 492] width 420 height 91
click at [411, 775] on button "SUBMIT" at bounding box center [372, 777] width 154 height 36
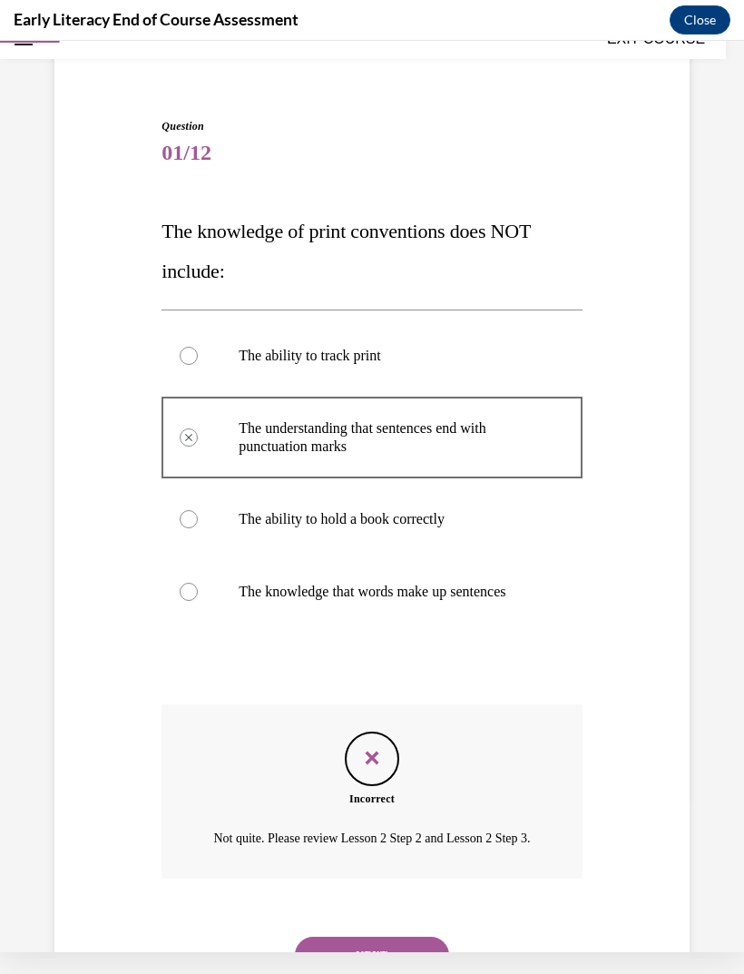
scroll to position [137, 0]
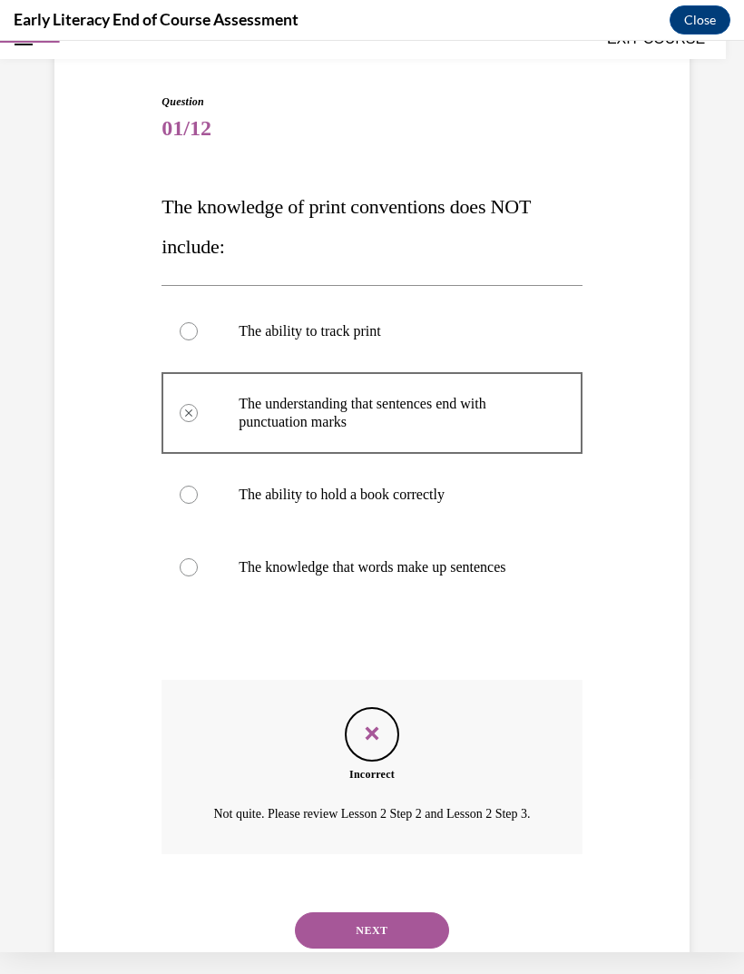
click at [402, 940] on button "NEXT" at bounding box center [372, 930] width 154 height 36
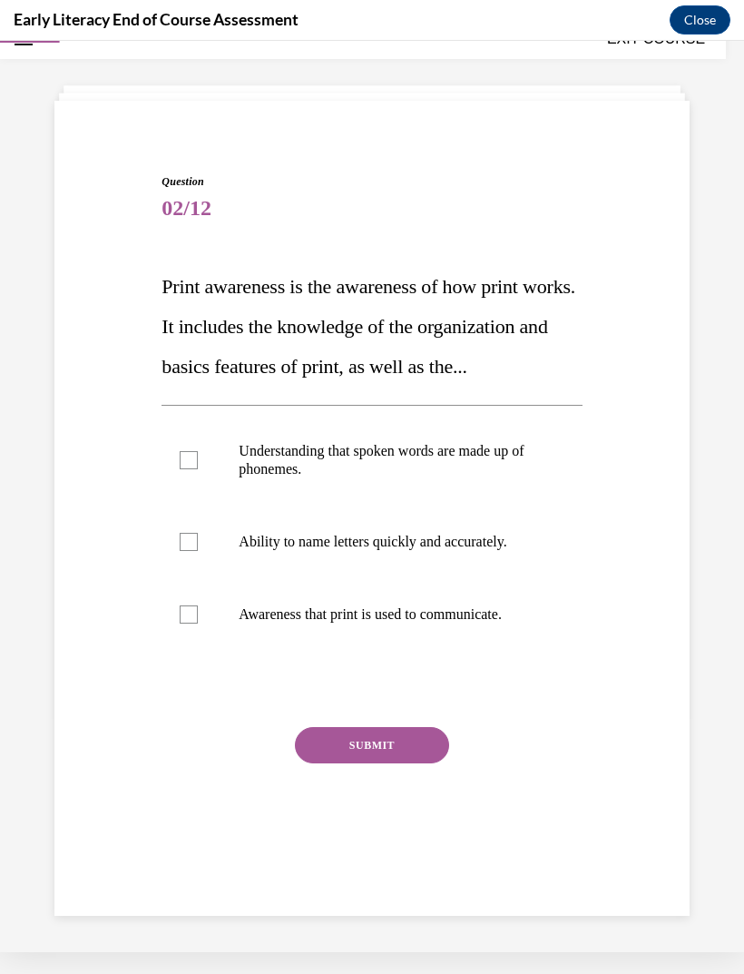
scroll to position [57, 0]
click at [518, 651] on div at bounding box center [372, 614] width 420 height 73
click at [416, 763] on button "SUBMIT" at bounding box center [372, 745] width 154 height 36
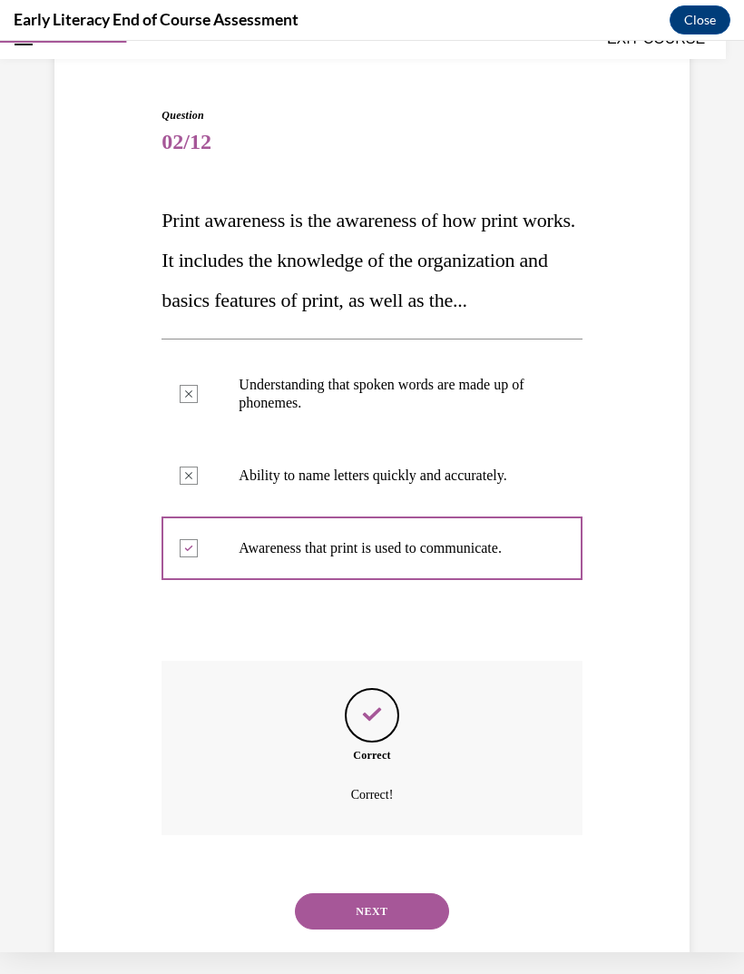
scroll to position [123, 0]
click at [408, 929] on button "NEXT" at bounding box center [372, 911] width 154 height 36
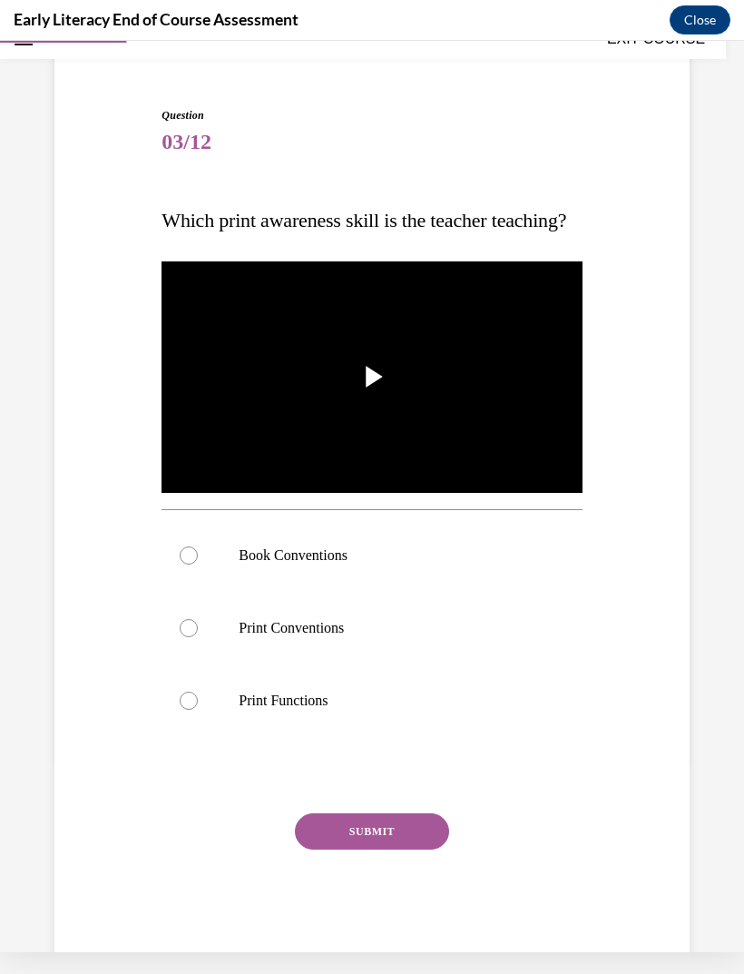
click at [410, 583] on div at bounding box center [372, 555] width 420 height 73
click at [425, 849] on button "SUBMIT" at bounding box center [372, 831] width 154 height 36
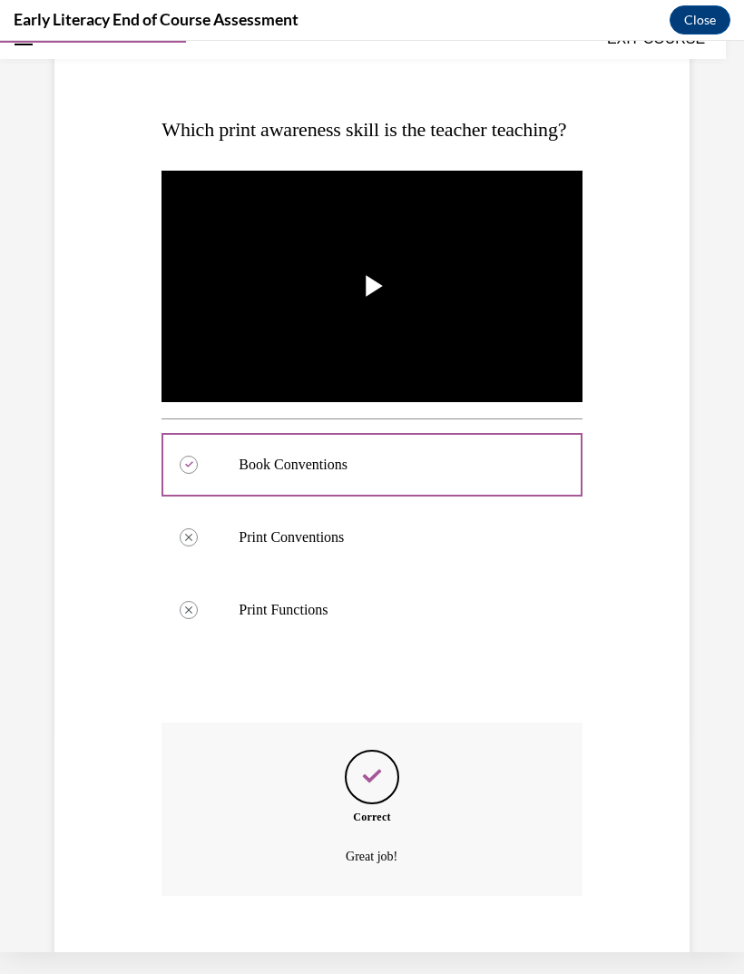
scroll to position [276, 0]
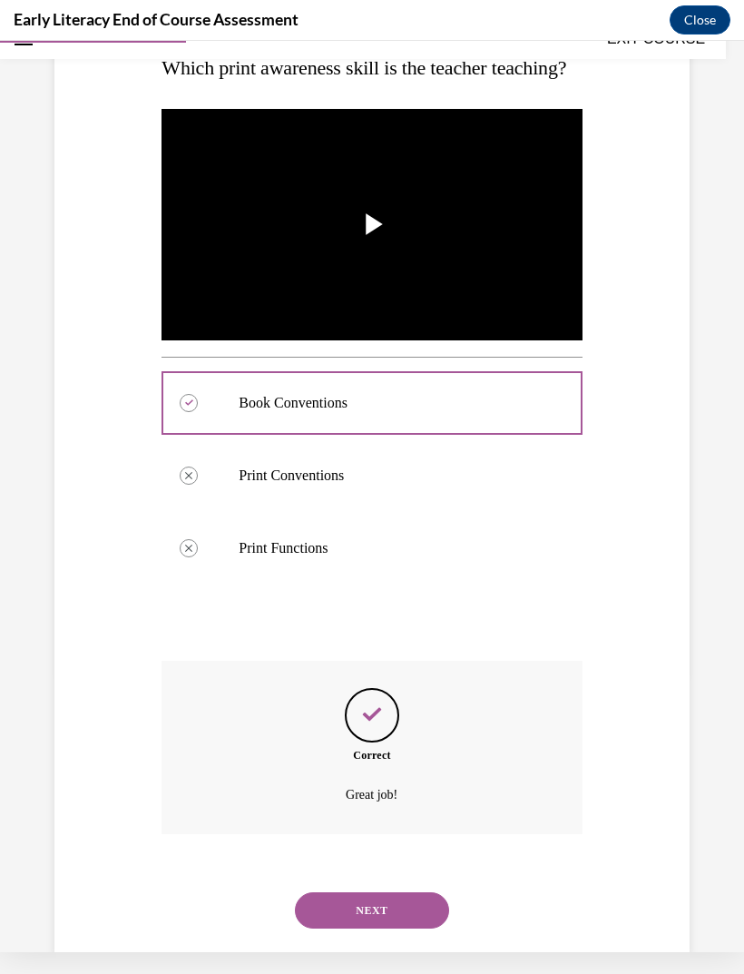
click at [403, 928] on button "NEXT" at bounding box center [372, 910] width 154 height 36
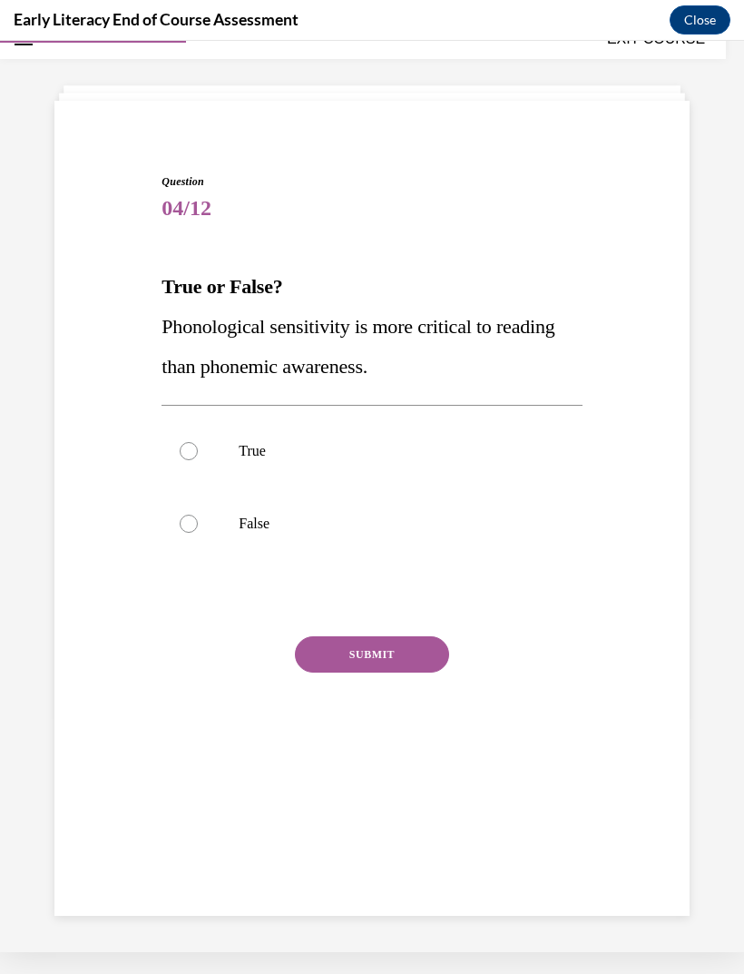
scroll to position [57, 0]
click at [573, 519] on div at bounding box center [372, 523] width 420 height 73
click at [421, 671] on button "SUBMIT" at bounding box center [372, 654] width 154 height 36
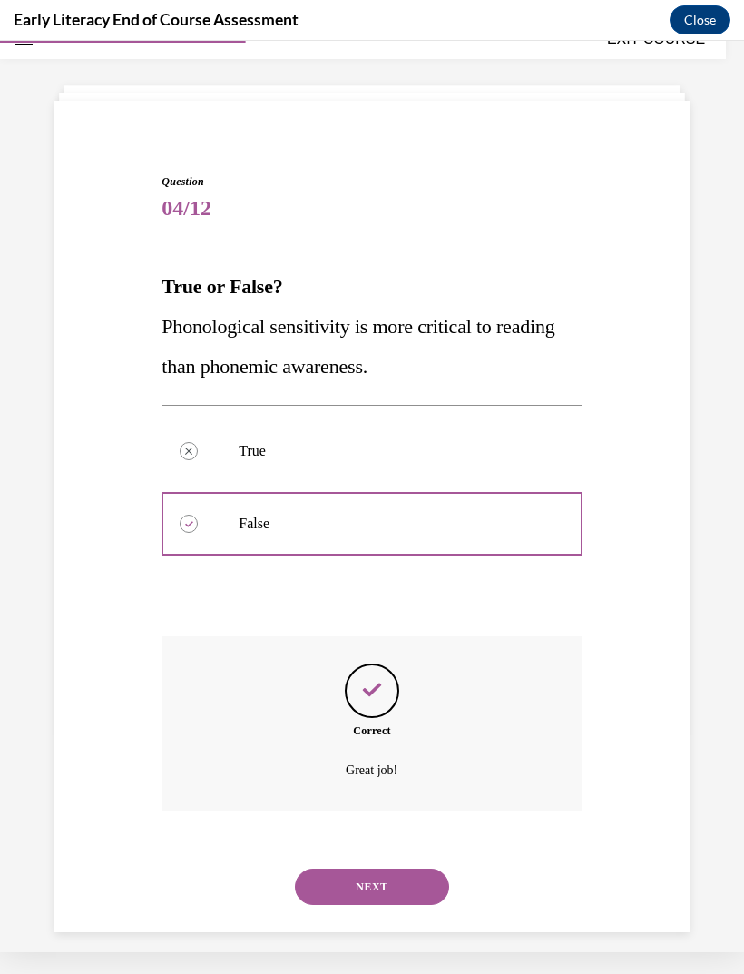
click at [422, 879] on button "NEXT" at bounding box center [372, 886] width 154 height 36
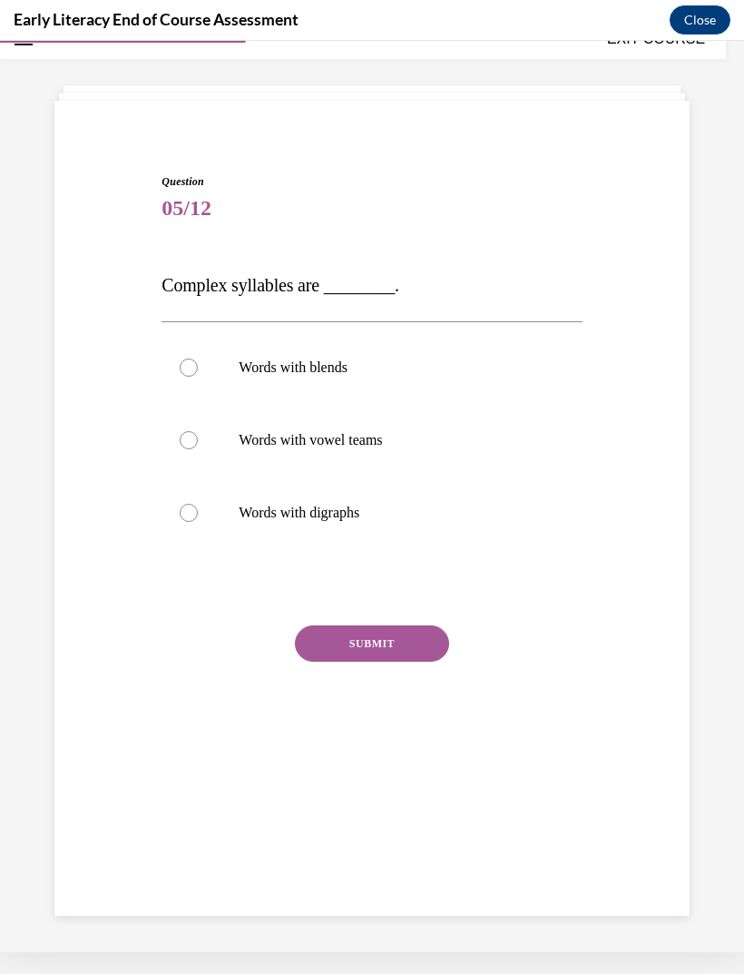
click at [343, 357] on div at bounding box center [372, 367] width 420 height 73
click at [416, 660] on button "SUBMIT" at bounding box center [372, 643] width 154 height 36
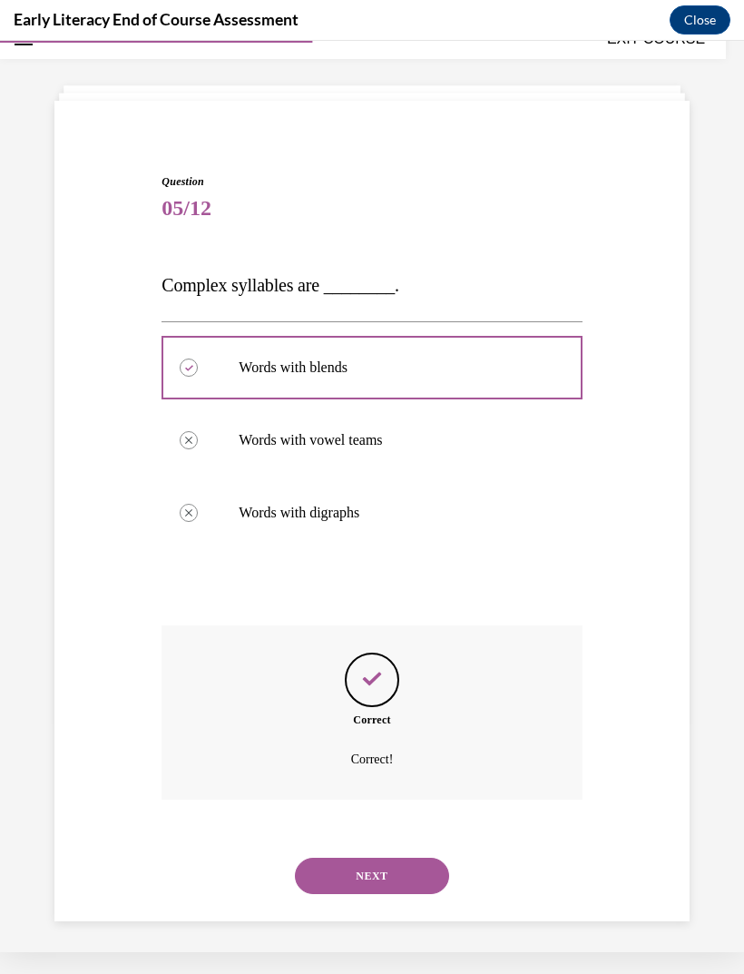
click at [406, 857] on button "NEXT" at bounding box center [372, 875] width 154 height 36
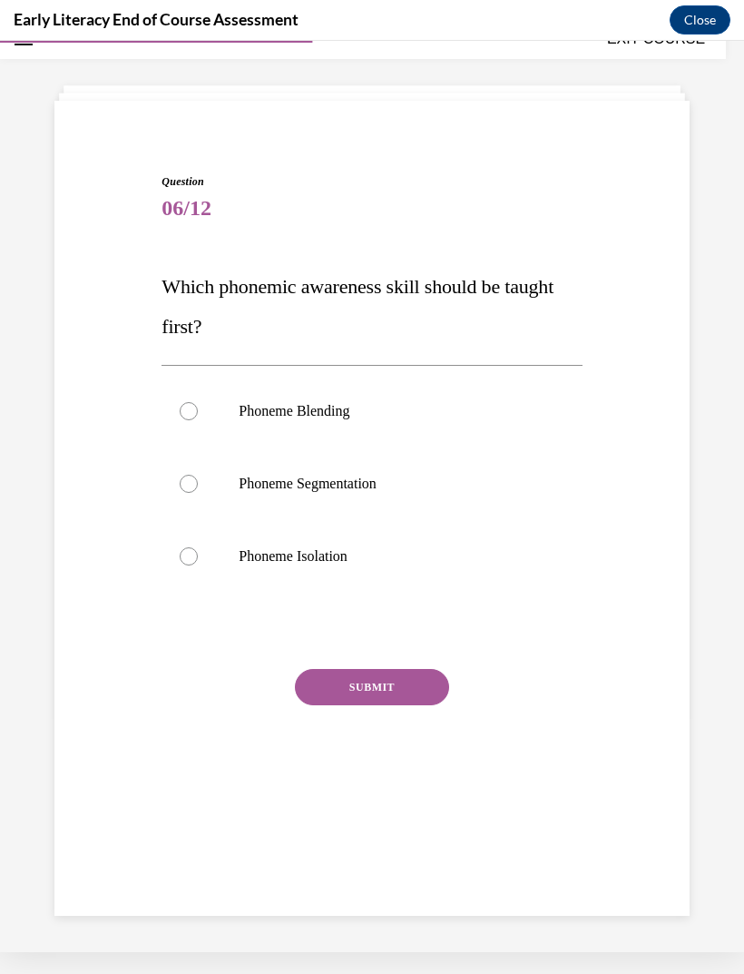
click at [357, 557] on p "Phoneme Isolation" at bounding box center [388, 556] width 298 height 18
click at [415, 696] on button "SUBMIT" at bounding box center [372, 687] width 154 height 36
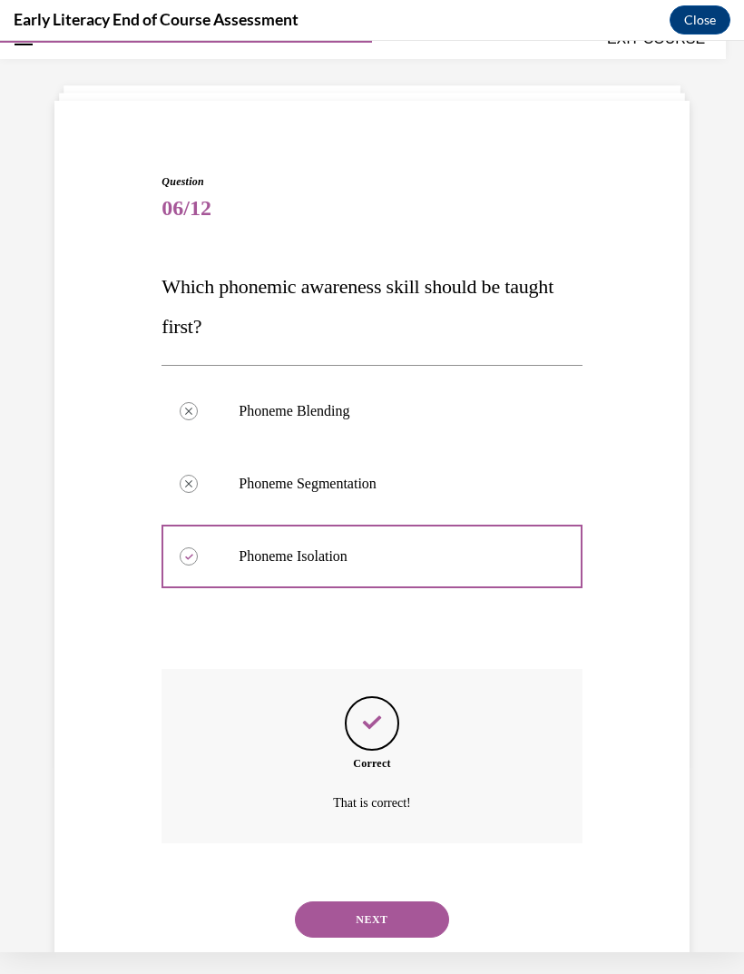
click at [392, 901] on button "NEXT" at bounding box center [372, 919] width 154 height 36
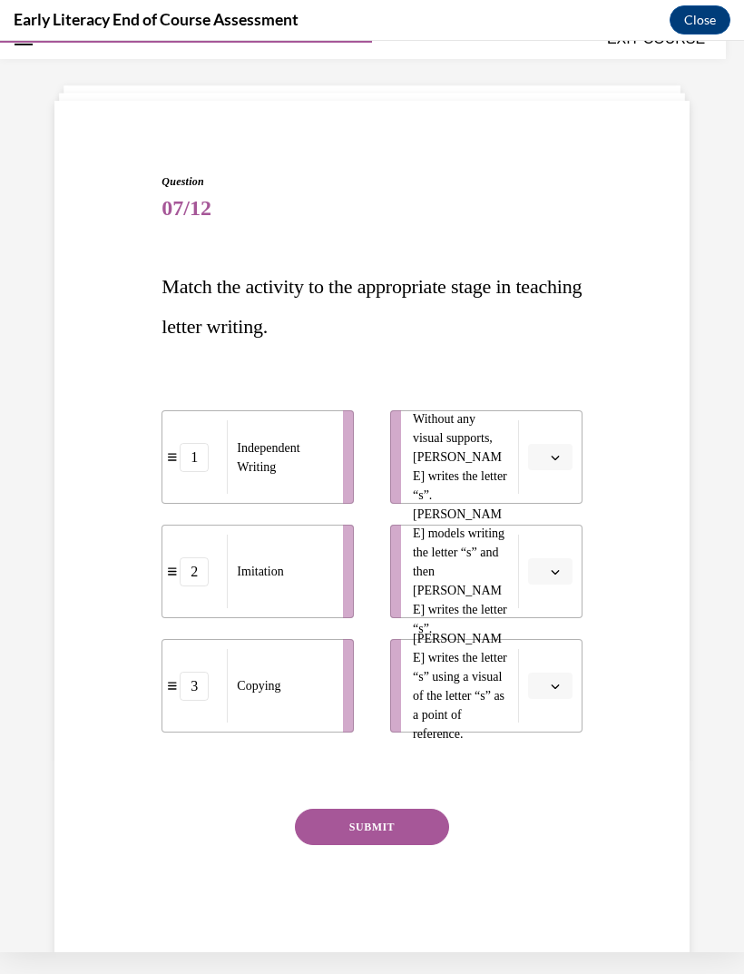
click at [553, 467] on button "button" at bounding box center [550, 457] width 44 height 27
click at [547, 616] on div "3" at bounding box center [547, 606] width 45 height 36
click at [547, 581] on button "button" at bounding box center [550, 571] width 44 height 27
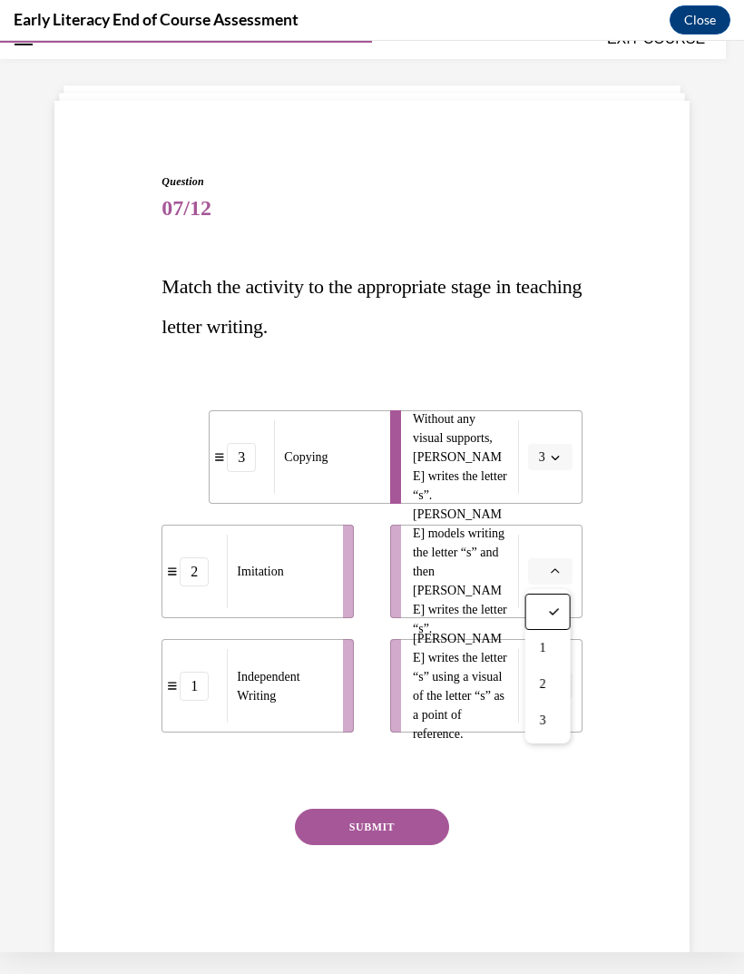
click at [554, 689] on div "2" at bounding box center [547, 684] width 45 height 36
click at [560, 685] on span "button" at bounding box center [555, 686] width 13 height 13
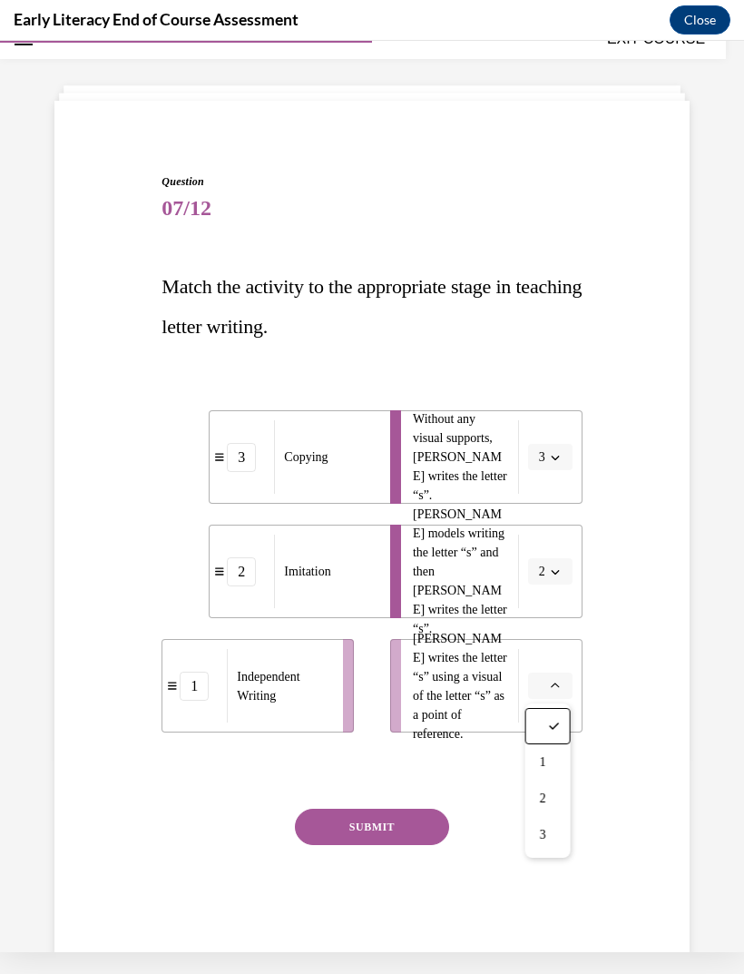
click at [554, 763] on div "1" at bounding box center [547, 762] width 45 height 36
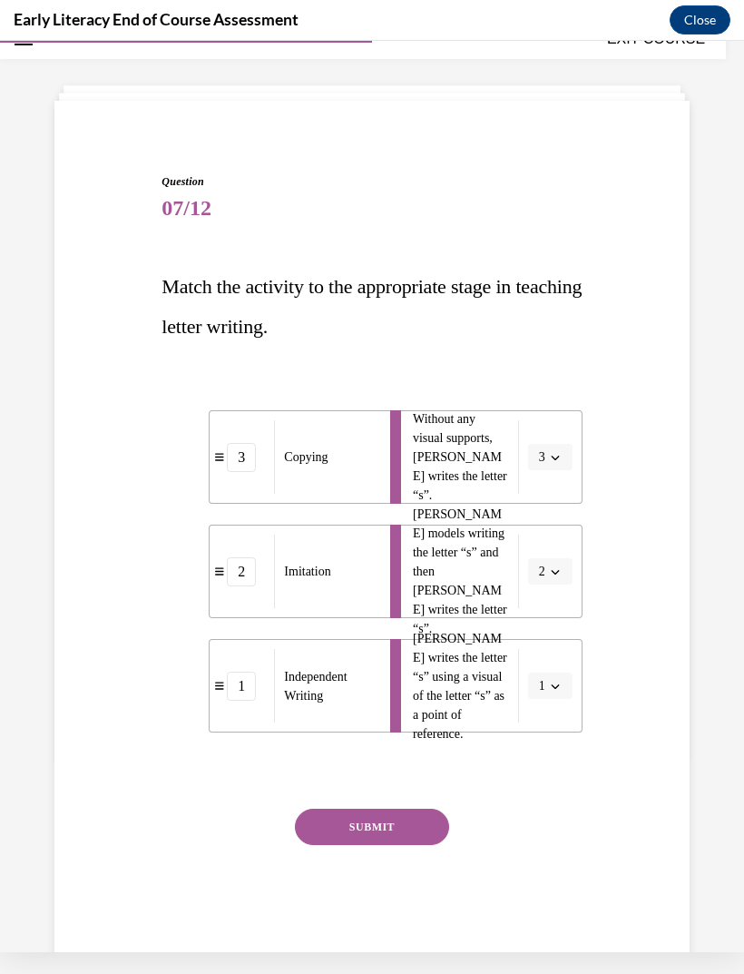
click at [424, 830] on button "SUBMIT" at bounding box center [372, 826] width 154 height 36
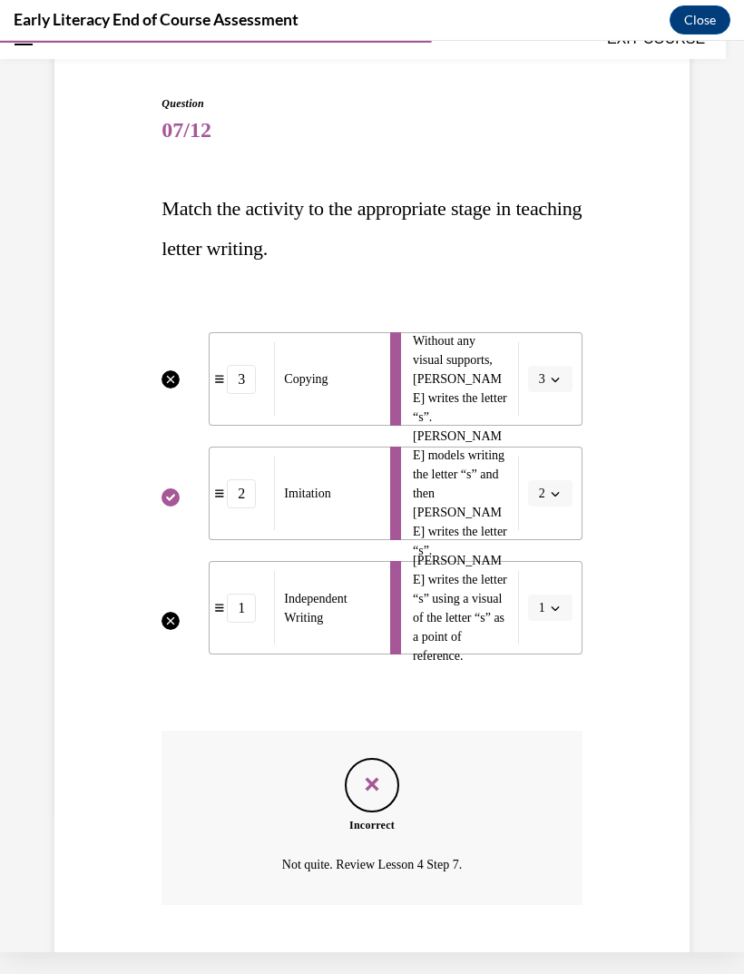
scroll to position [165, 0]
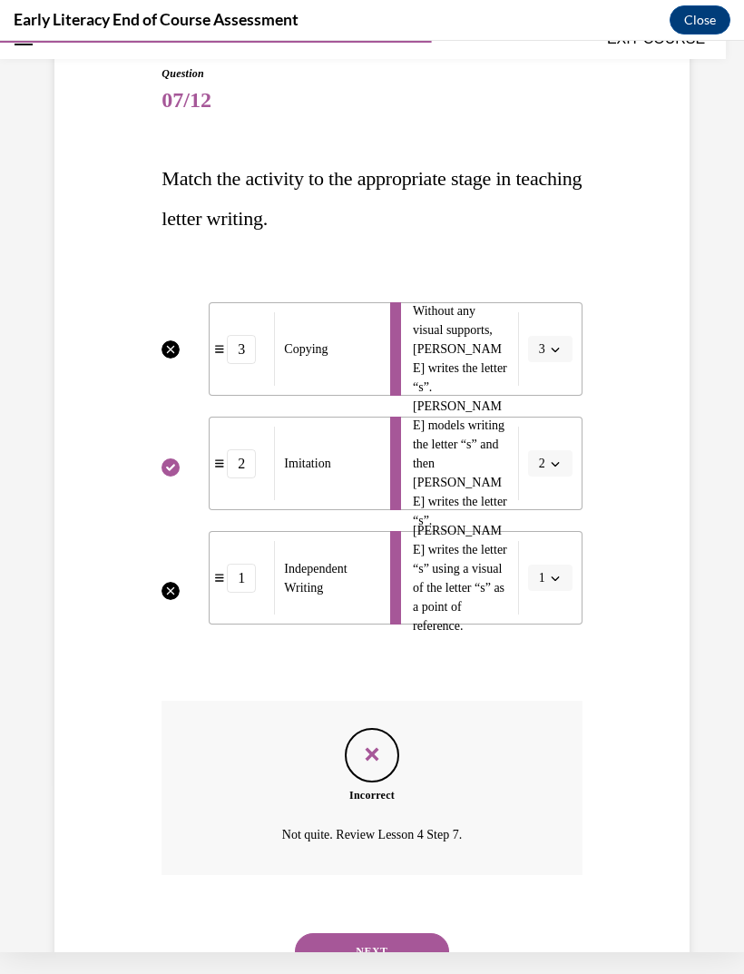
click at [417, 941] on button "NEXT" at bounding box center [372, 951] width 154 height 36
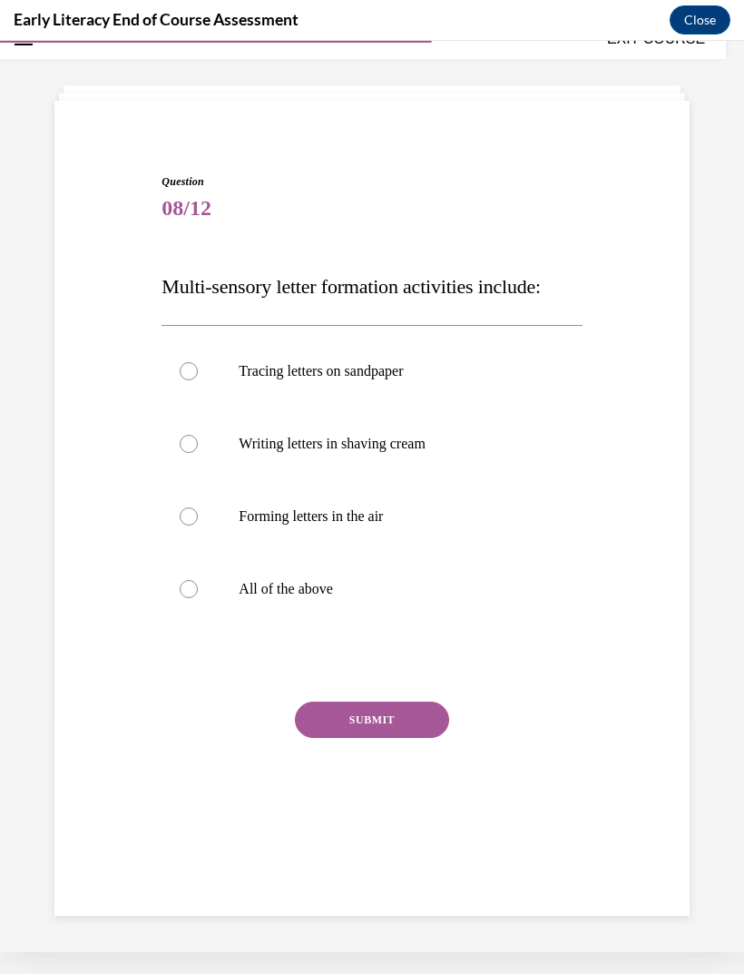
scroll to position [57, 0]
click at [374, 576] on div at bounding box center [372, 589] width 420 height 73
click at [417, 748] on div "SUBMIT" at bounding box center [372, 746] width 420 height 91
click at [424, 722] on button "SUBMIT" at bounding box center [372, 719] width 154 height 36
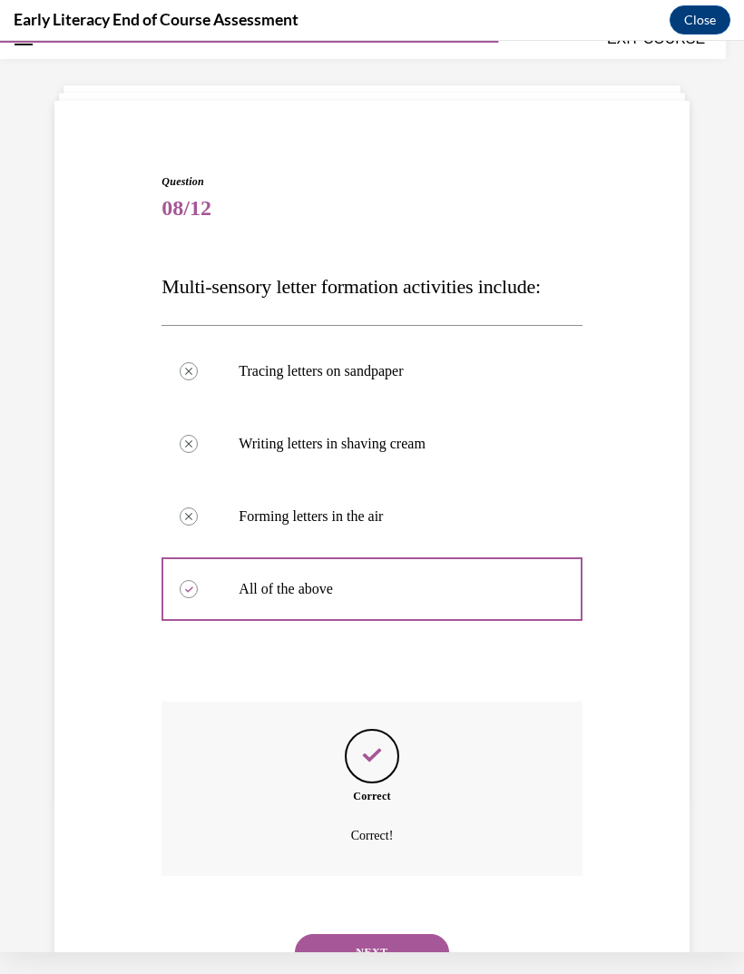
scroll to position [58, 0]
click at [407, 934] on button "NEXT" at bounding box center [372, 951] width 154 height 36
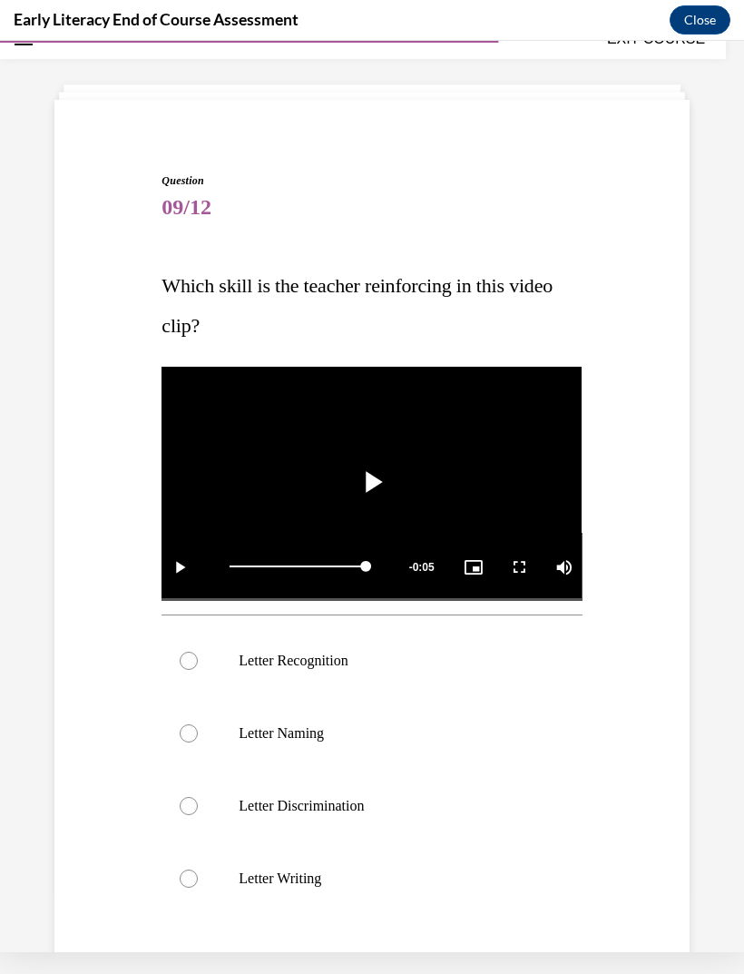
click at [360, 665] on p "Letter Recognition" at bounding box center [388, 661] width 298 height 18
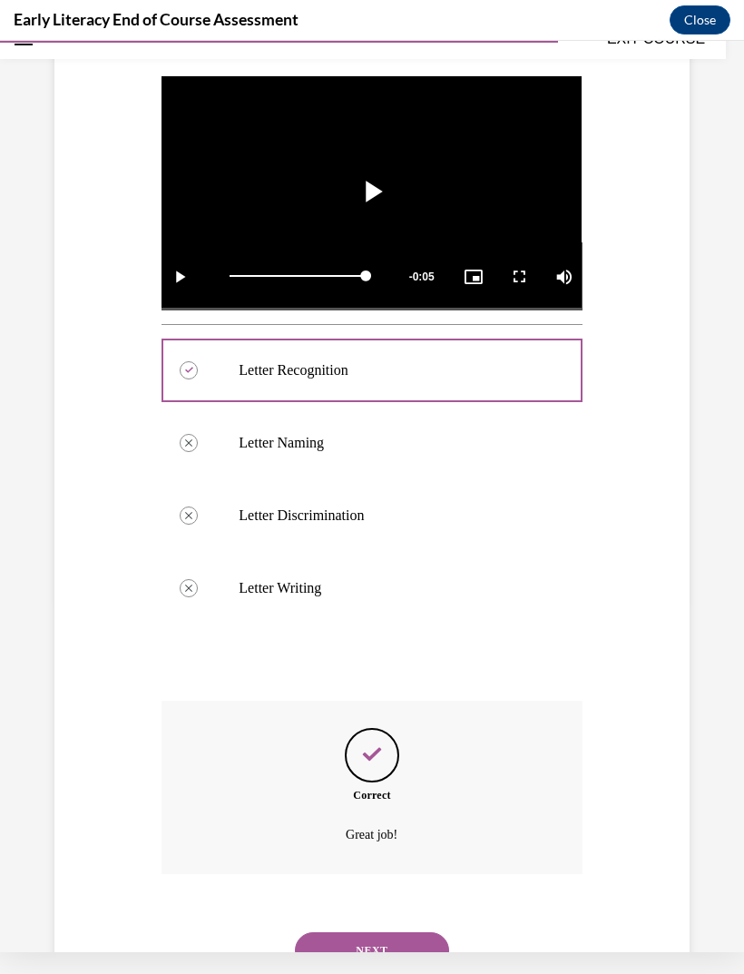
click at [407, 946] on button "NEXT" at bounding box center [372, 950] width 154 height 36
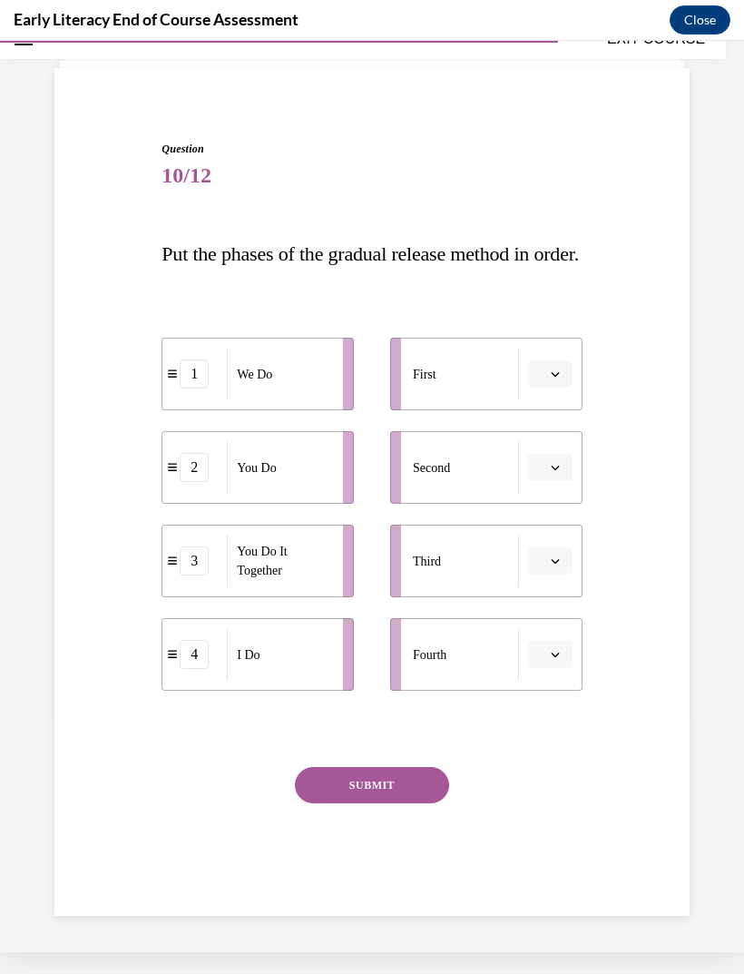
scroll to position [57, 0]
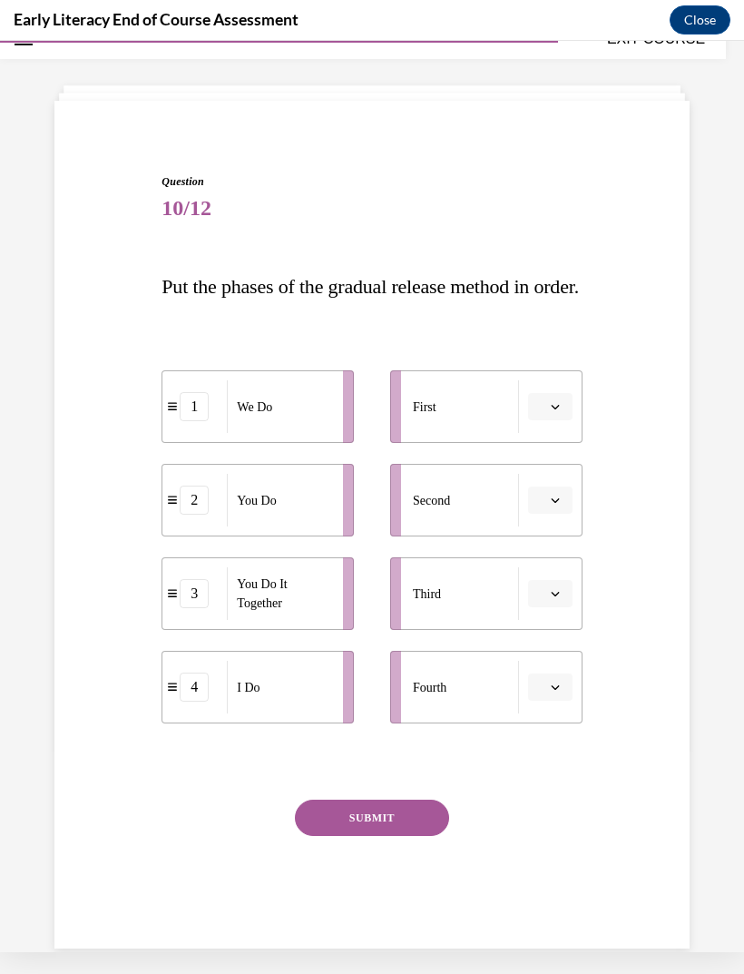
click at [554, 420] on button "button" at bounding box center [550, 406] width 44 height 27
click at [677, 500] on div "Question 10/12 Put the phases of the gradual release method in order. 1 We Do 2…" at bounding box center [372, 533] width 644 height 829
click at [552, 420] on button "button" at bounding box center [550, 406] width 44 height 27
click at [557, 645] on div "4" at bounding box center [547, 632] width 45 height 36
click at [560, 514] on button "button" at bounding box center [550, 499] width 44 height 27
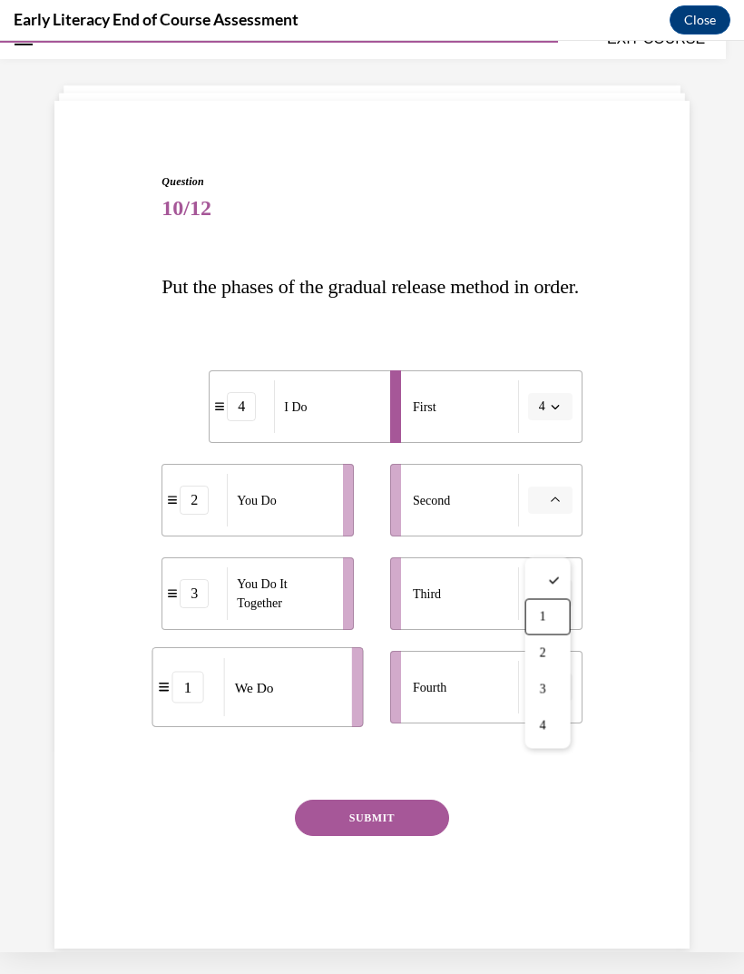
click at [555, 622] on div "1" at bounding box center [547, 617] width 45 height 36
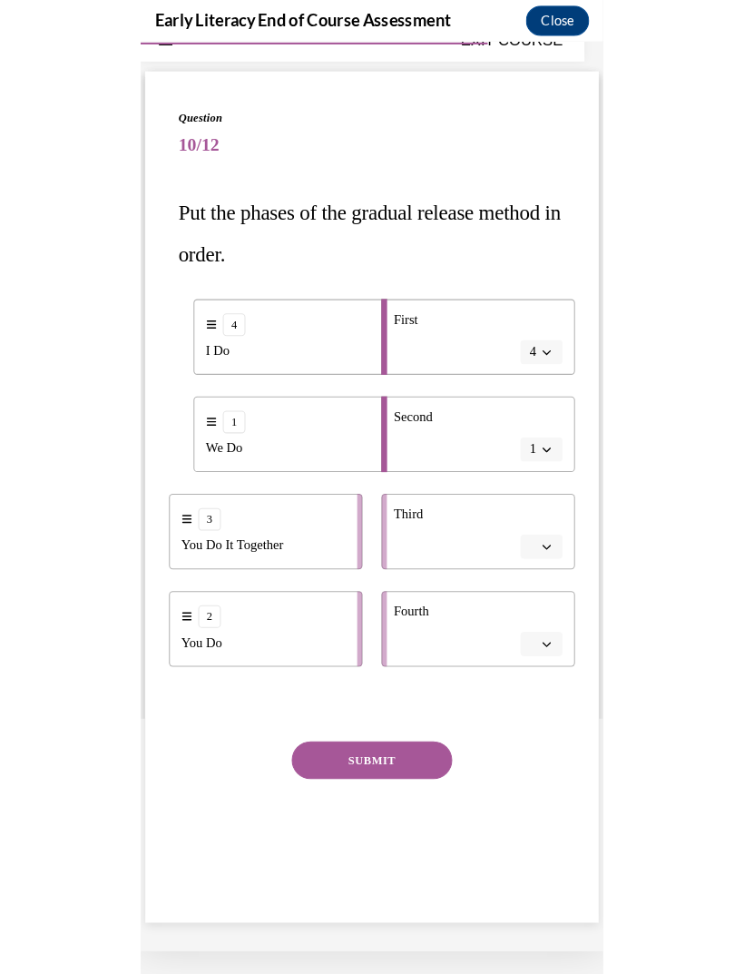
scroll to position [2807, 0]
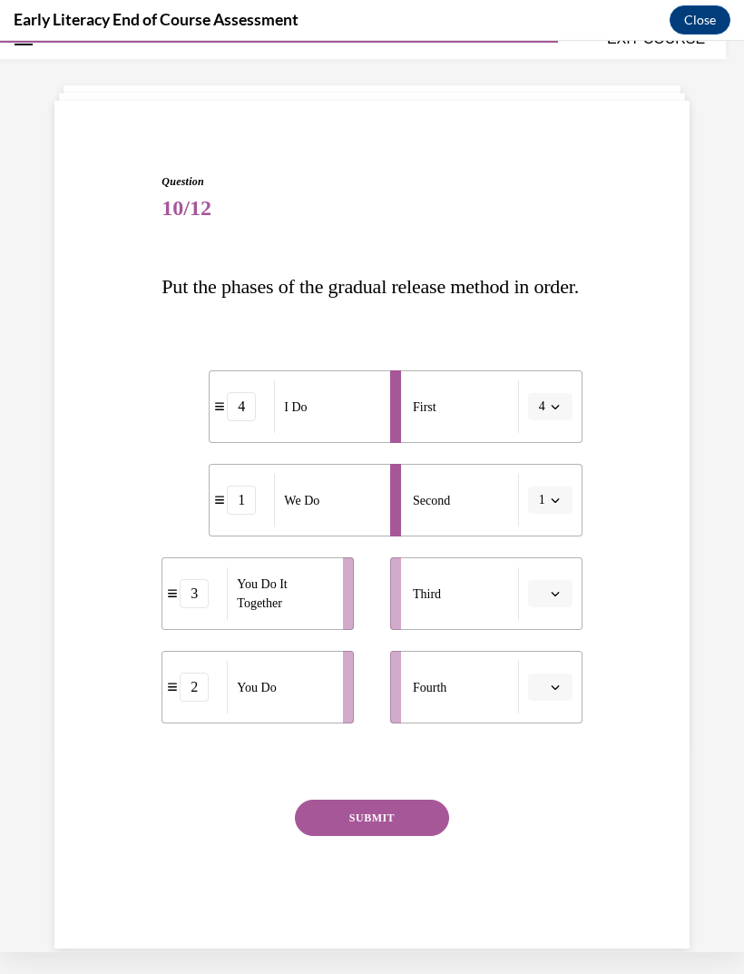
click at [248, 443] on li "4 I Do" at bounding box center [305, 406] width 192 height 73
click at [567, 420] on button "4" at bounding box center [550, 406] width 44 height 27
click at [556, 564] on div "2" at bounding box center [544, 560] width 45 height 36
click at [555, 514] on button "1" at bounding box center [550, 499] width 44 height 27
click at [549, 729] on div "4" at bounding box center [544, 726] width 45 height 36
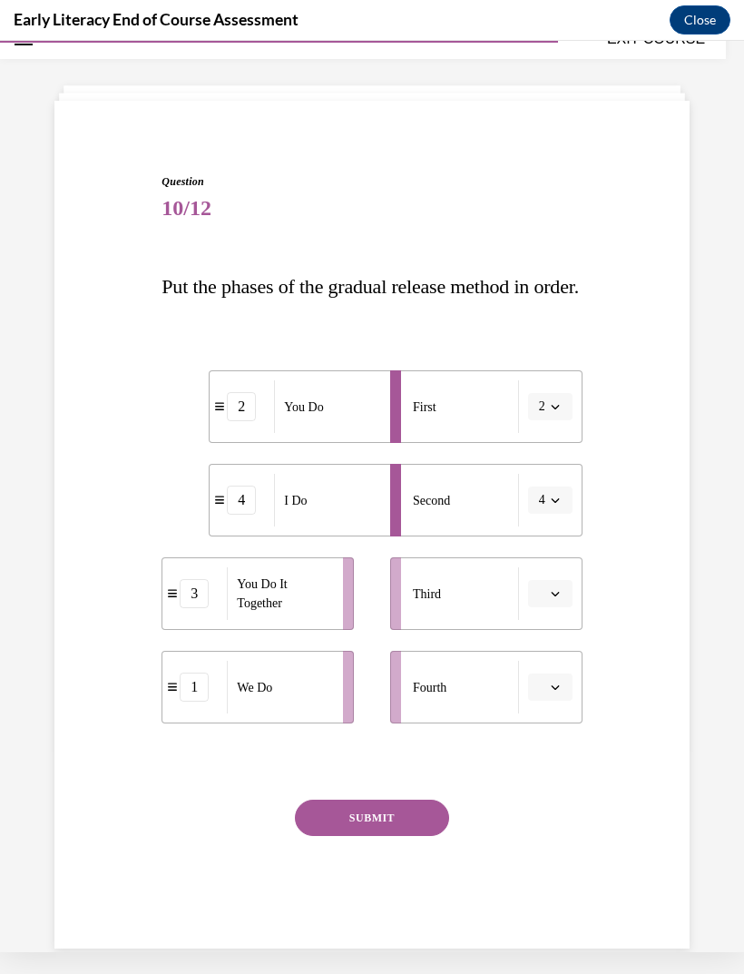
click at [565, 607] on button "button" at bounding box center [550, 593] width 44 height 27
click at [554, 791] on div "3" at bounding box center [547, 783] width 45 height 36
click at [564, 701] on button "button" at bounding box center [550, 686] width 44 height 27
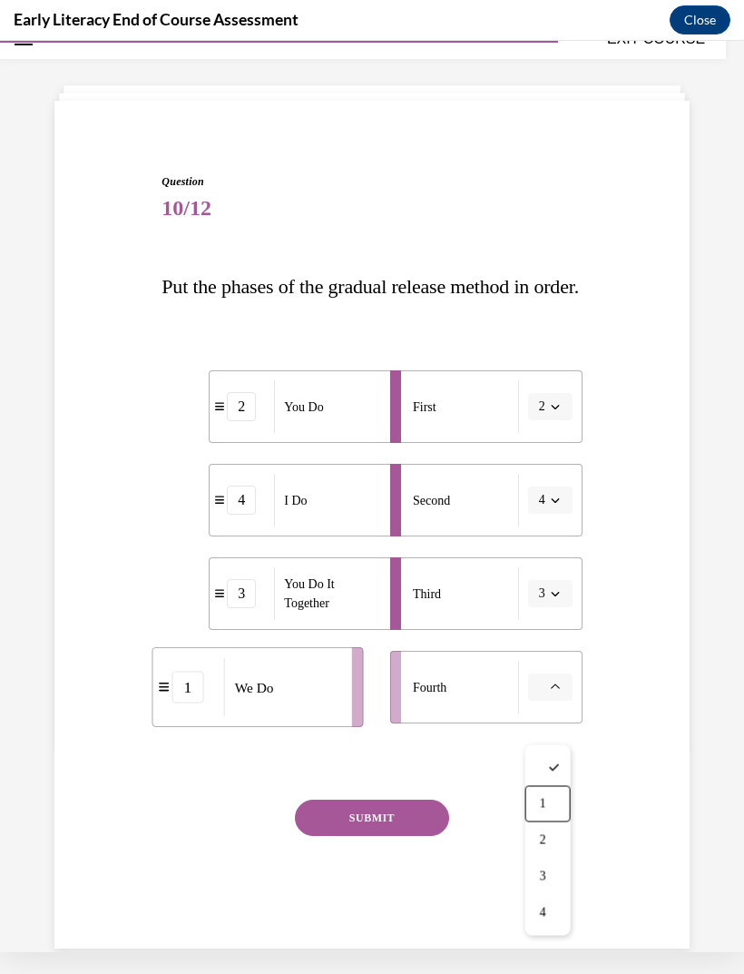
click at [558, 801] on div "1" at bounding box center [547, 804] width 45 height 36
click at [556, 411] on icon "button" at bounding box center [555, 406] width 9 height 9
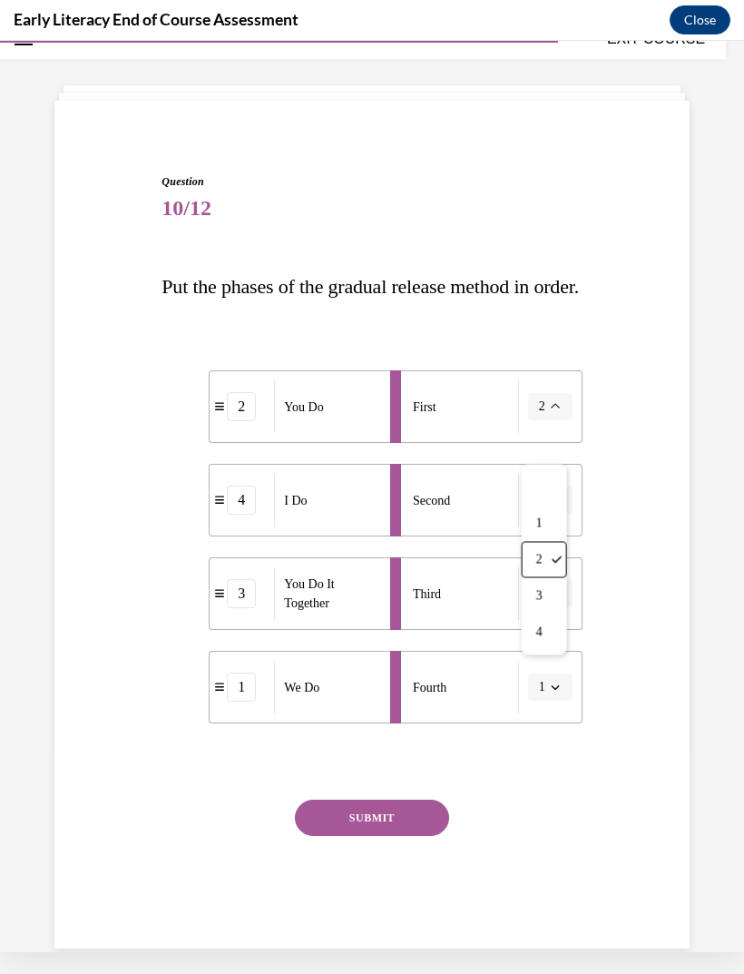
click at [555, 637] on div "4" at bounding box center [544, 632] width 45 height 36
click at [555, 701] on button "1" at bounding box center [550, 686] width 44 height 27
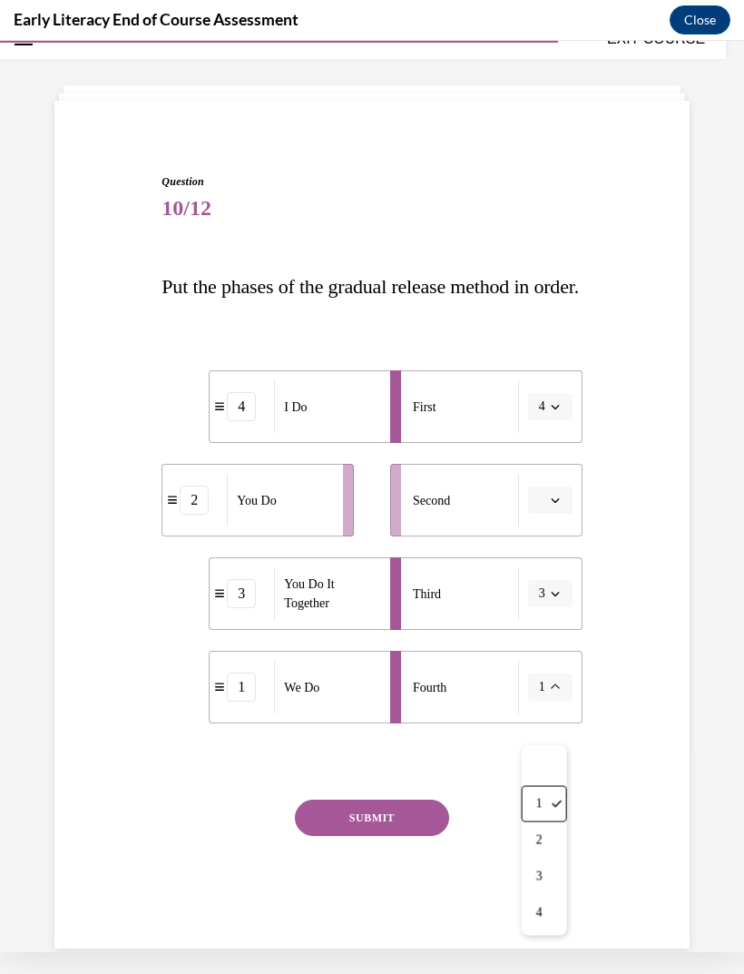
click at [554, 803] on icon at bounding box center [557, 803] width 10 height 7
click at [560, 506] on span "button" at bounding box center [555, 500] width 13 height 13
click at [568, 612] on div "1" at bounding box center [547, 617] width 45 height 36
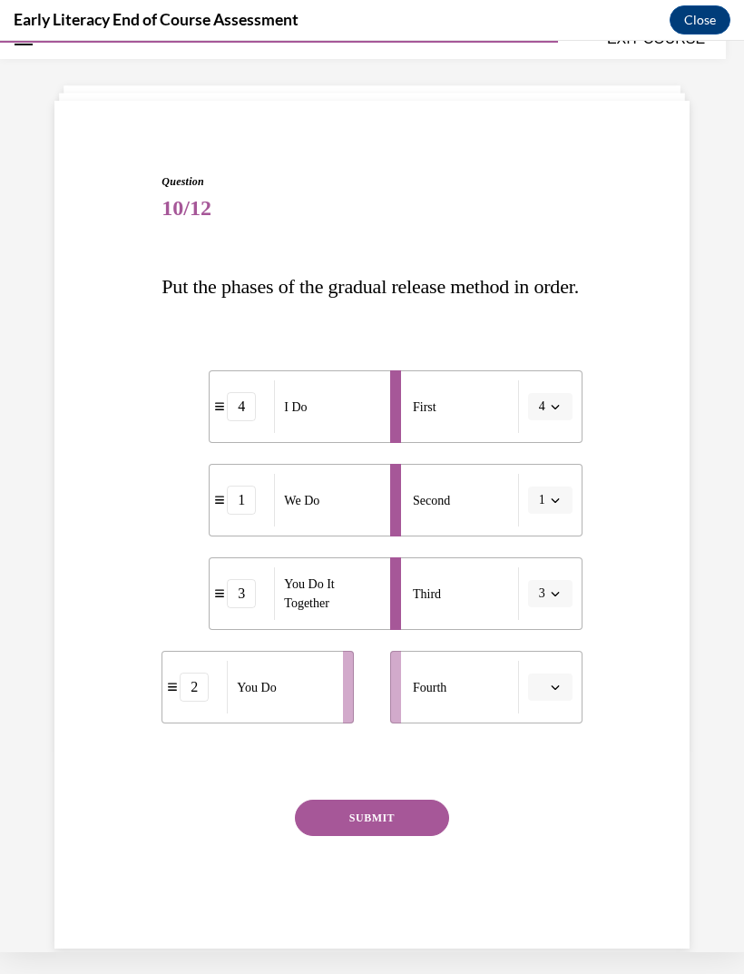
click at [560, 600] on span "button" at bounding box center [555, 593] width 13 height 13
click at [635, 671] on div "Question 10/12 Put the phases of the gradual release method in order. 4 I Do 1 …" at bounding box center [372, 533] width 644 height 829
click at [562, 514] on button "1" at bounding box center [550, 499] width 44 height 27
click at [650, 549] on div "Question 10/12 Put the phases of the gradual release method in order. 4 I Do 1 …" at bounding box center [372, 533] width 644 height 829
click at [571, 701] on button "button" at bounding box center [550, 686] width 44 height 27
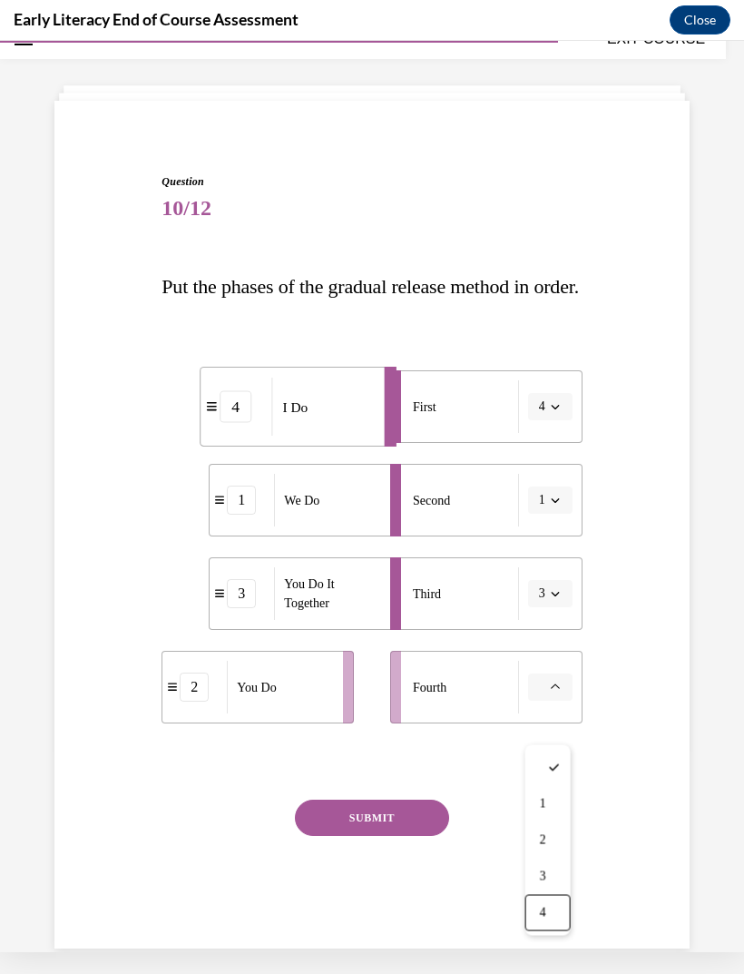
click at [552, 921] on div "4" at bounding box center [547, 913] width 45 height 36
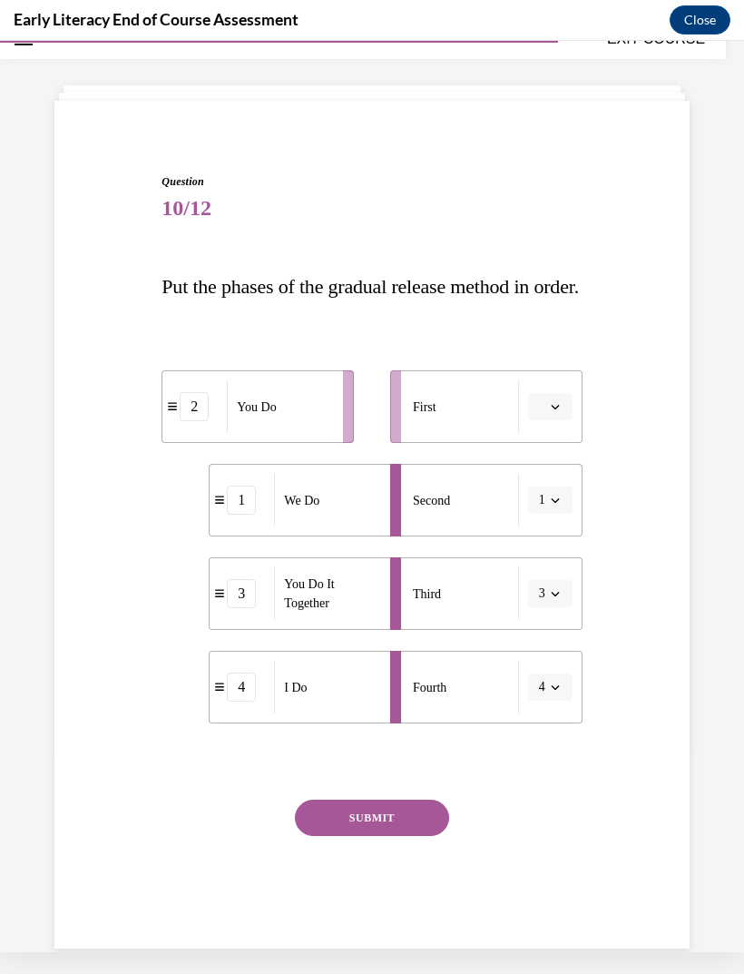
click at [577, 428] on li "First" at bounding box center [486, 406] width 192 height 73
click at [563, 420] on button "button" at bounding box center [550, 406] width 44 height 27
click at [560, 649] on div "4" at bounding box center [547, 632] width 45 height 36
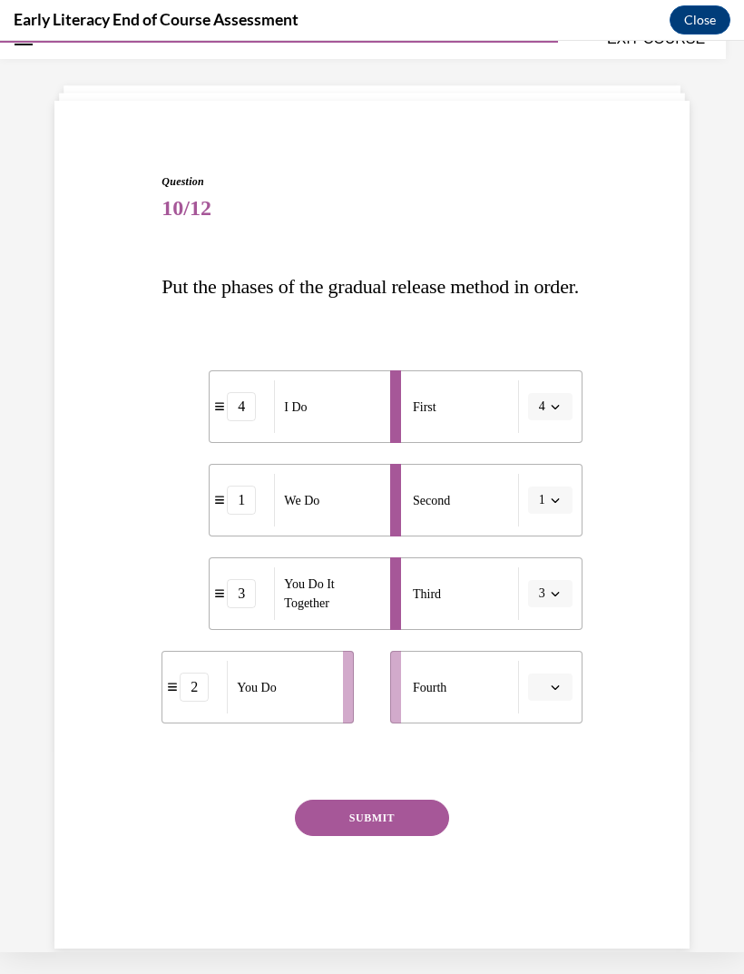
click at [551, 701] on button "button" at bounding box center [550, 686] width 44 height 27
click at [563, 837] on div "2" at bounding box center [547, 840] width 45 height 36
click at [423, 836] on button "SUBMIT" at bounding box center [372, 817] width 154 height 36
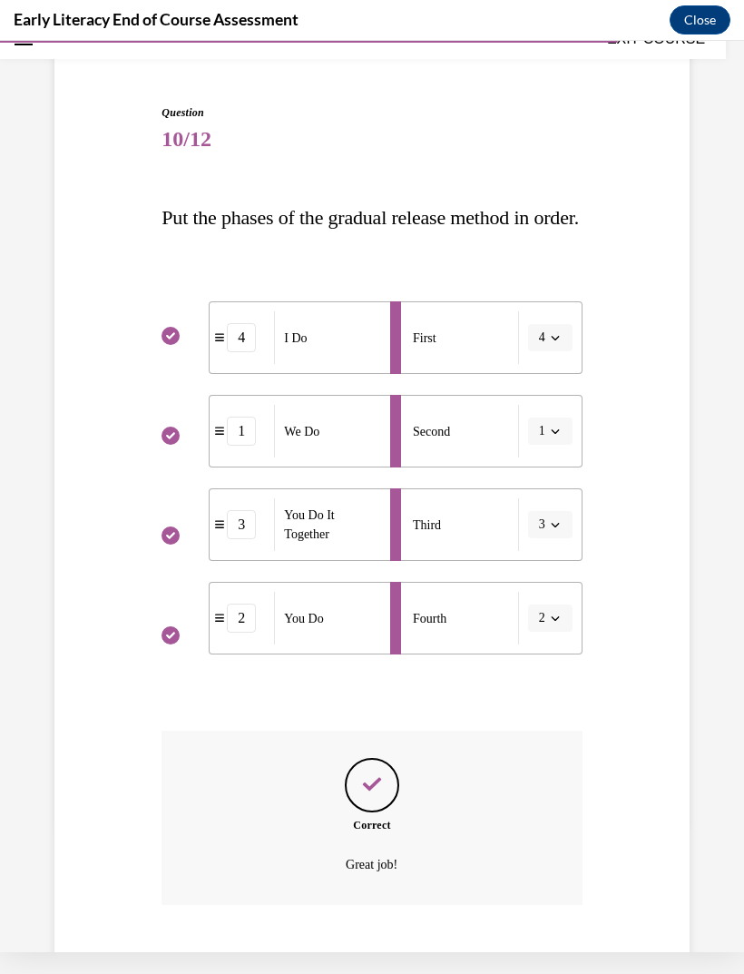
scroll to position [196, 0]
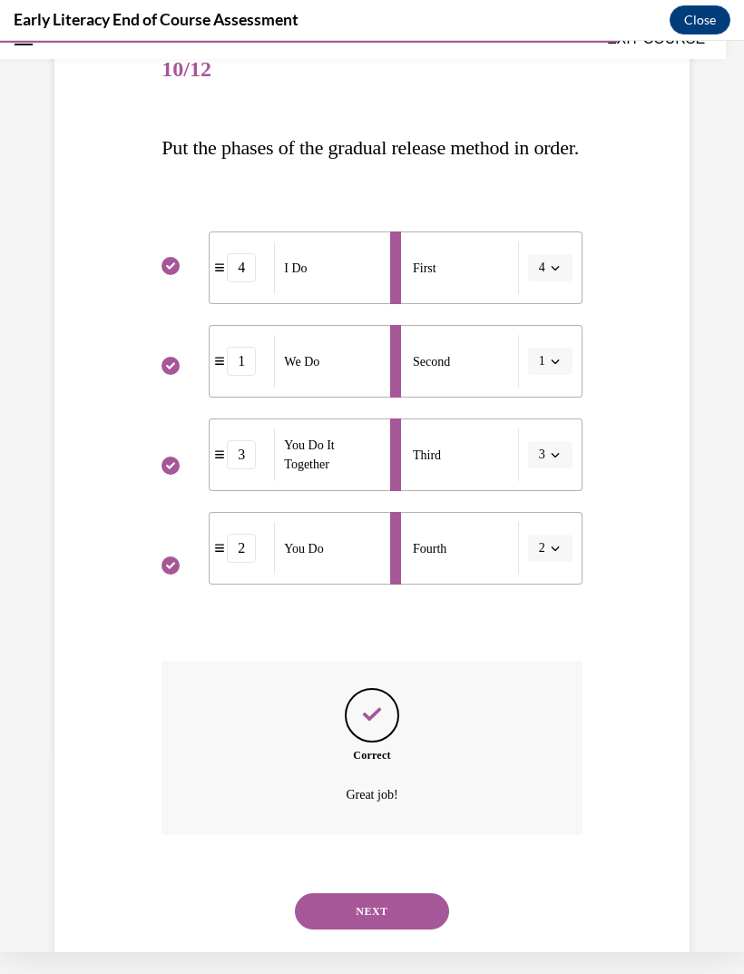
click at [418, 929] on button "NEXT" at bounding box center [372, 911] width 154 height 36
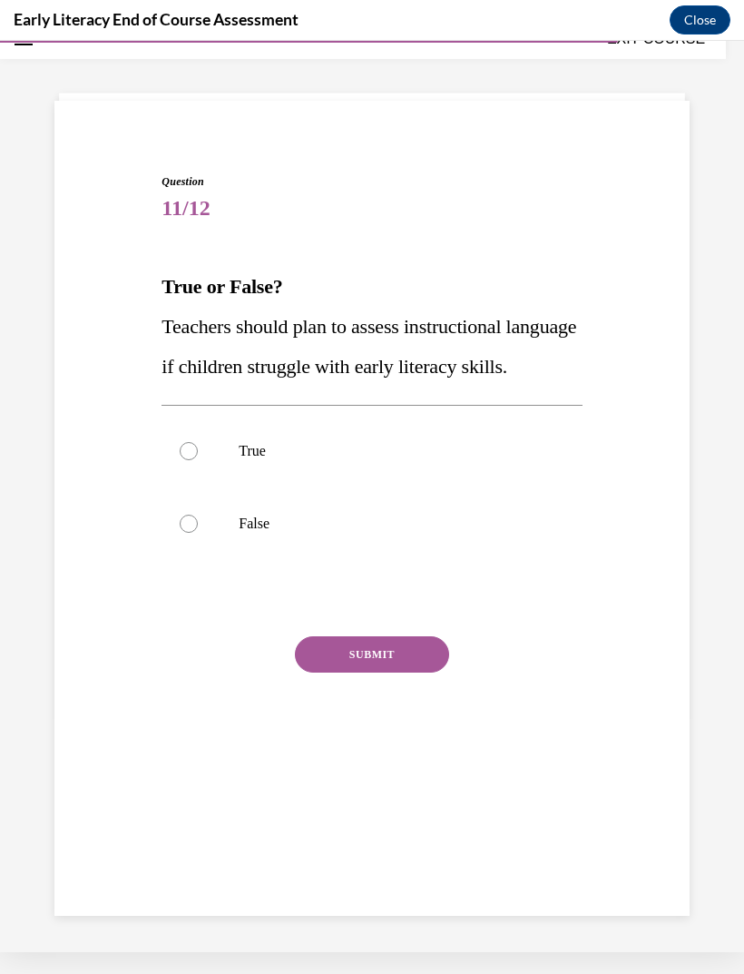
scroll to position [57, 0]
click at [406, 478] on div at bounding box center [372, 451] width 420 height 73
click at [397, 672] on button "SUBMIT" at bounding box center [372, 654] width 154 height 36
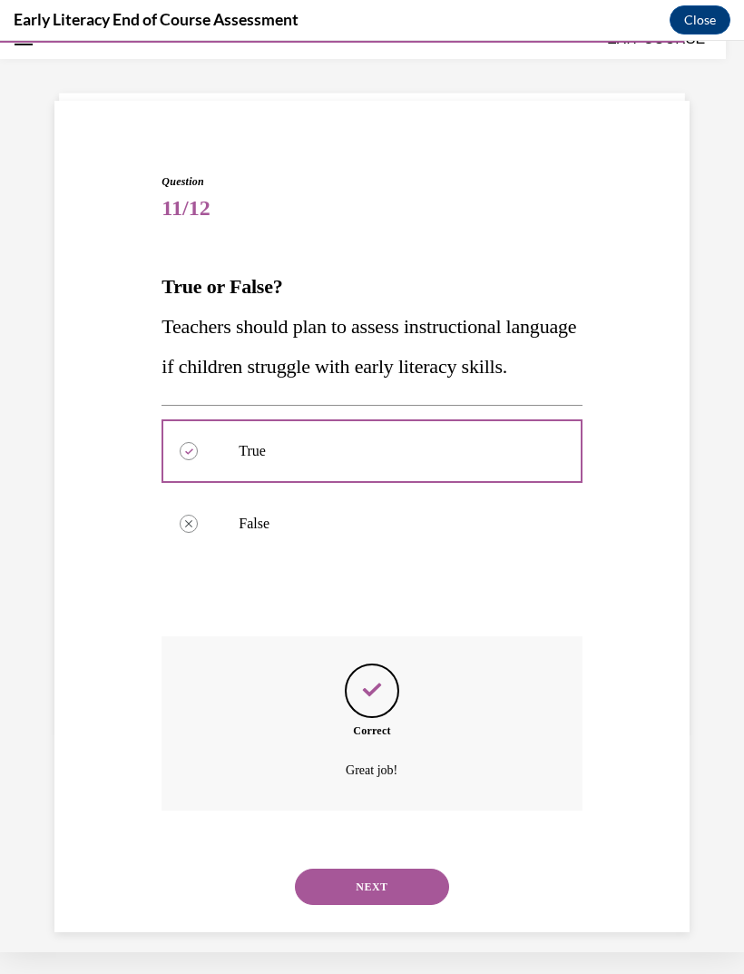
click at [406, 905] on button "NEXT" at bounding box center [372, 886] width 154 height 36
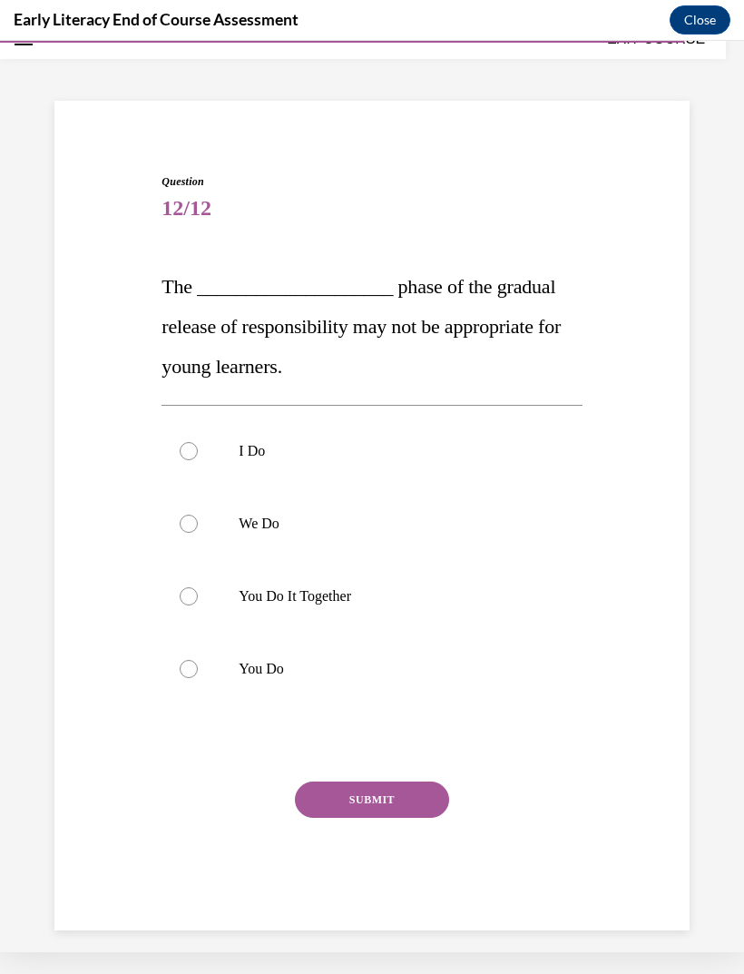
click at [199, 683] on div at bounding box center [372, 668] width 420 height 73
click at [406, 804] on button "SUBMIT" at bounding box center [372, 799] width 154 height 36
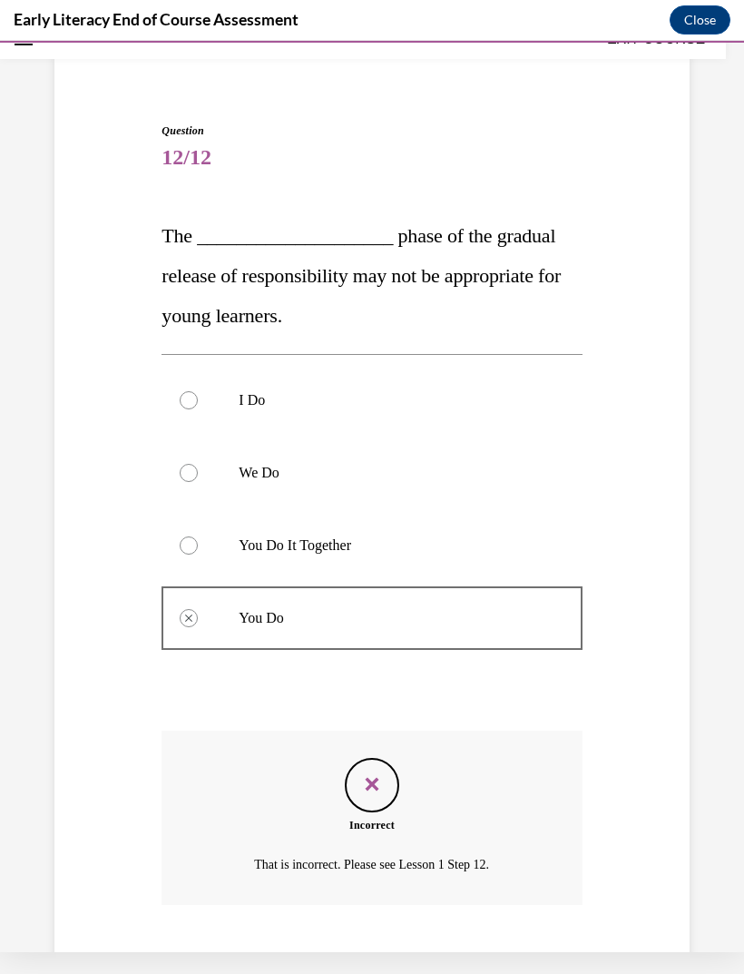
scroll to position [138, 0]
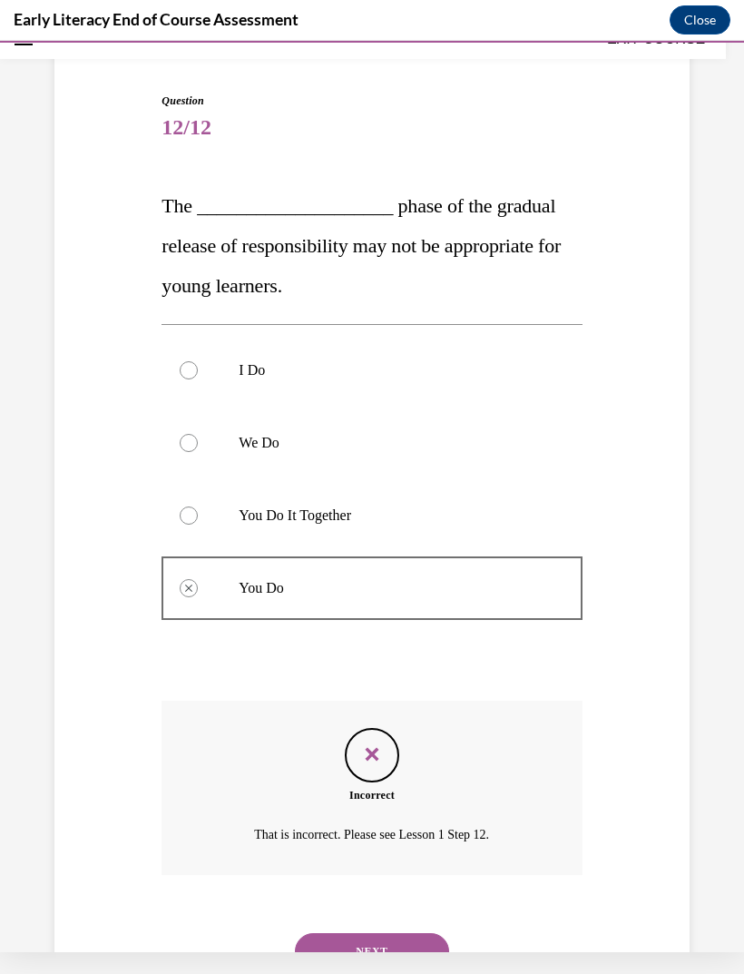
click at [408, 933] on button "NEXT" at bounding box center [372, 951] width 154 height 36
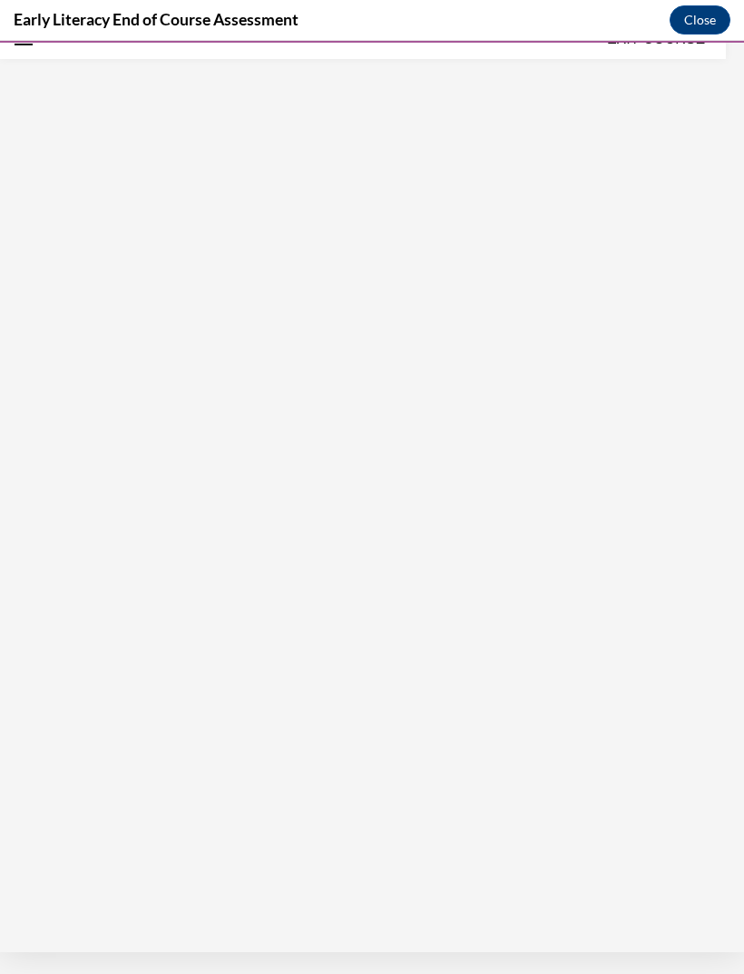
scroll to position [57, 0]
click at [388, 767] on div "TAKE AGAIN" at bounding box center [372, 770] width 64 height 43
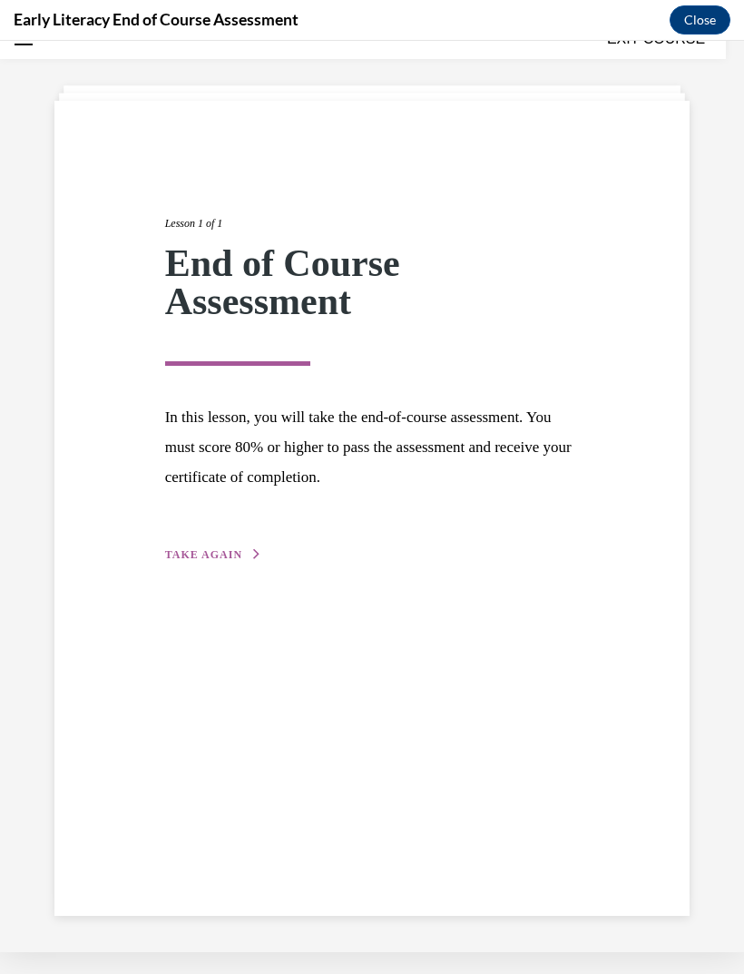
click at [239, 552] on span "TAKE AGAIN" at bounding box center [203, 554] width 77 height 13
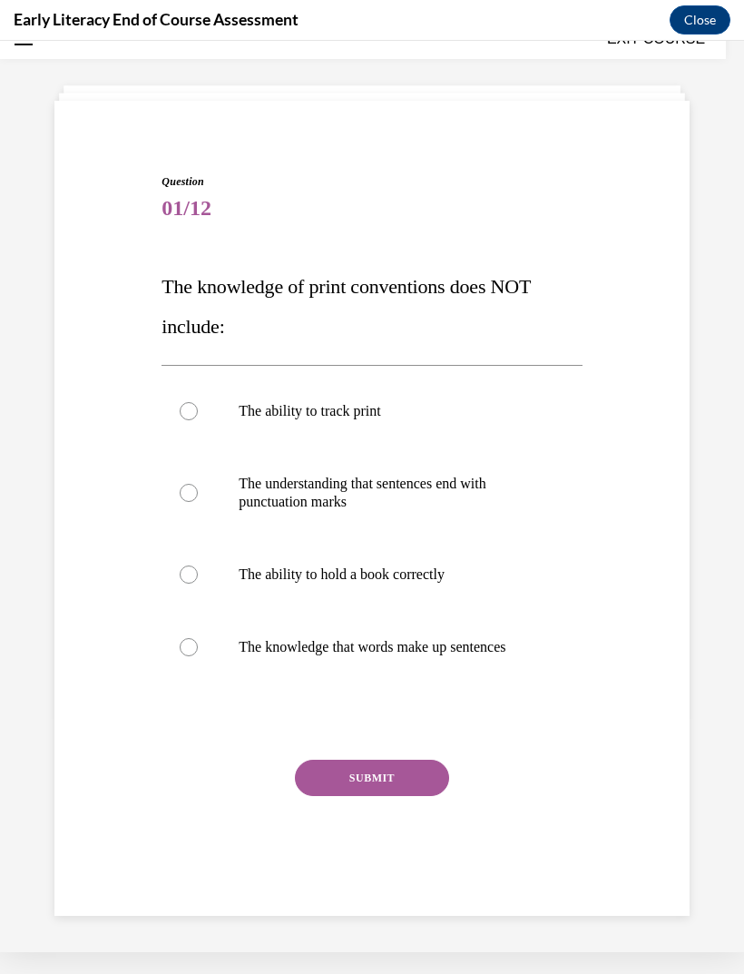
click at [492, 636] on div at bounding box center [372, 647] width 420 height 73
click at [411, 787] on button "SUBMIT" at bounding box center [372, 777] width 154 height 36
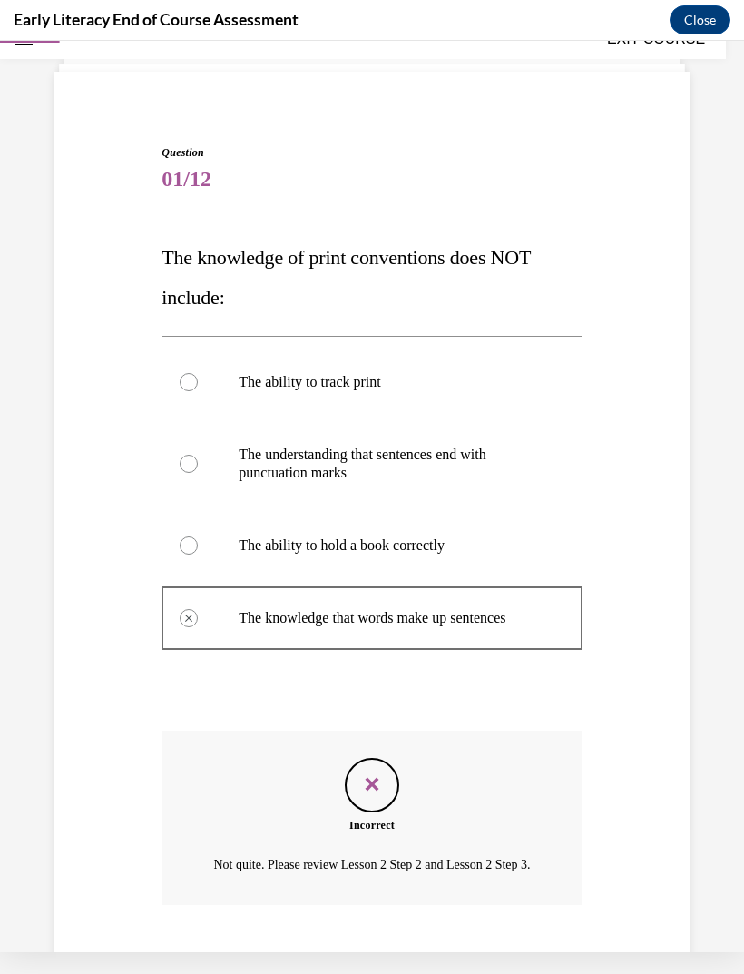
scroll to position [137, 0]
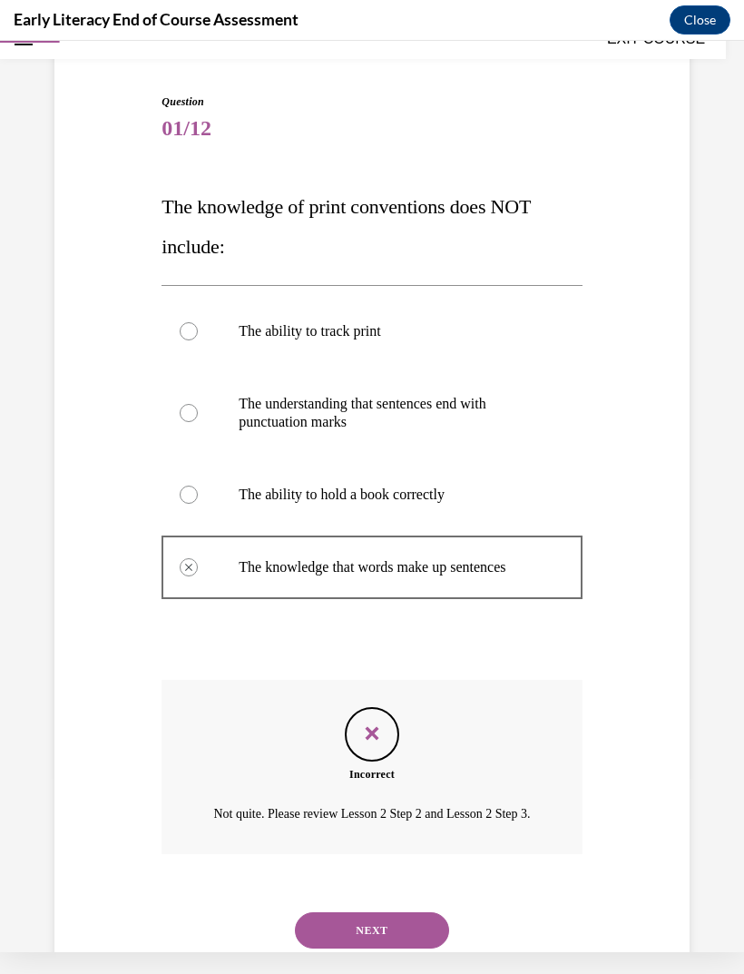
click at [394, 926] on button "NEXT" at bounding box center [372, 930] width 154 height 36
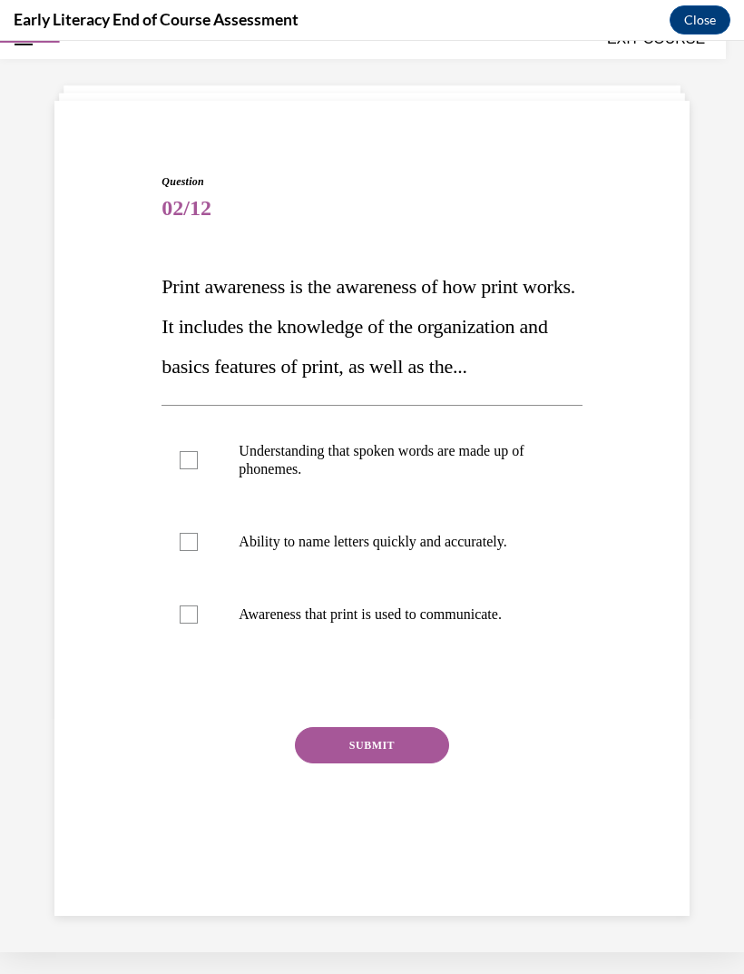
scroll to position [57, 0]
click at [510, 623] on p "Awareness that print is used to communicate." at bounding box center [388, 614] width 298 height 18
click at [432, 763] on button "SUBMIT" at bounding box center [372, 745] width 154 height 36
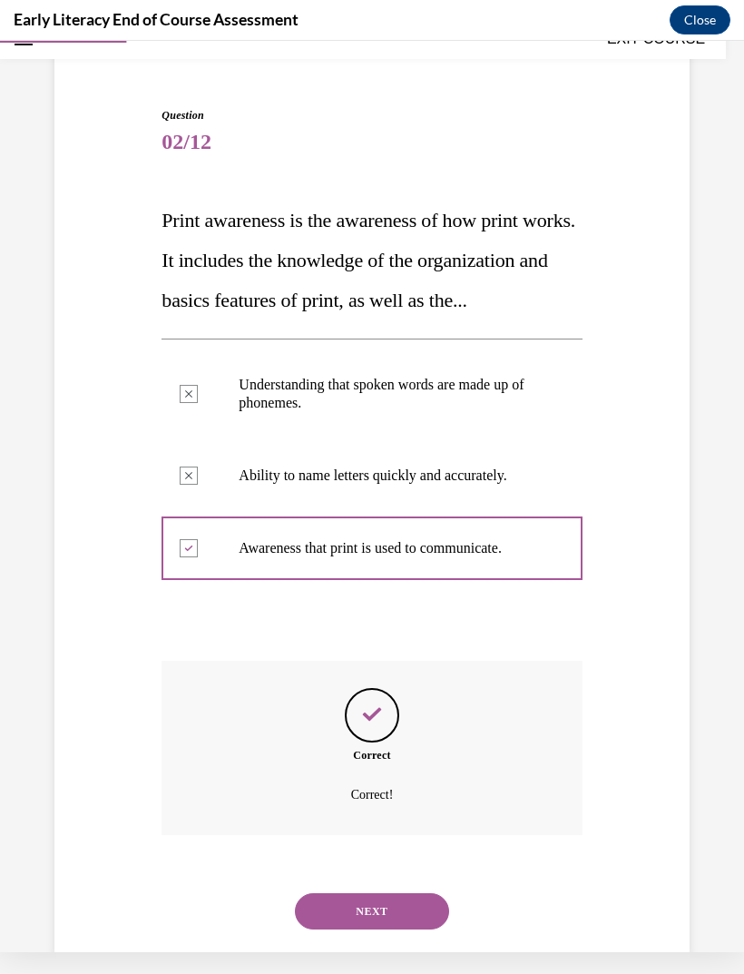
scroll to position [123, 0]
click at [422, 911] on button "NEXT" at bounding box center [372, 911] width 154 height 36
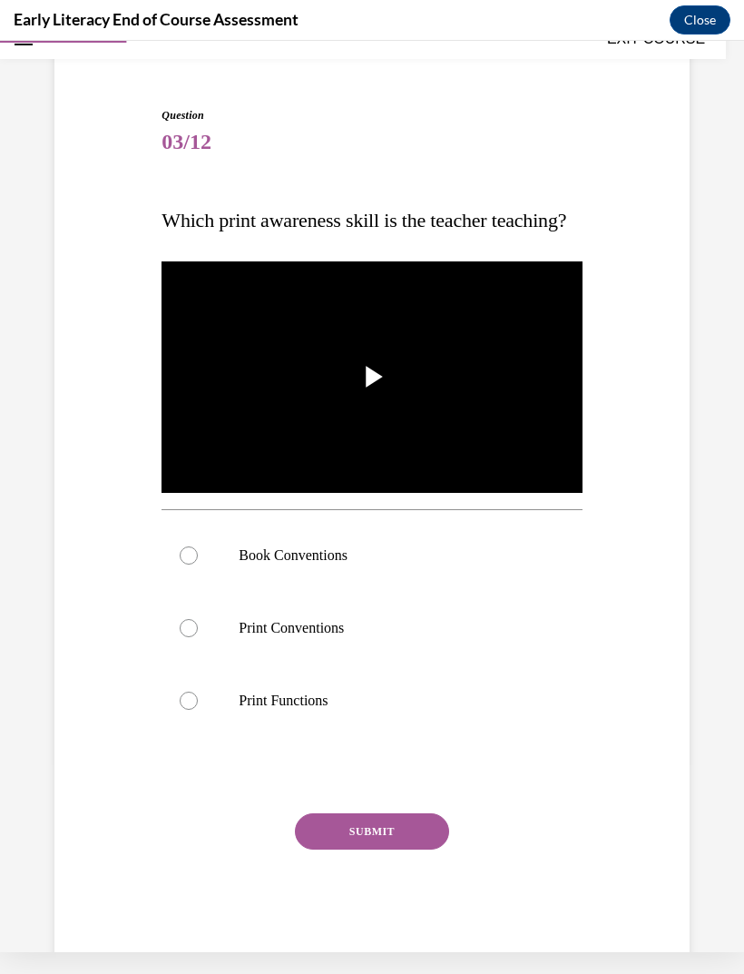
click at [333, 564] on p "Book Conventions" at bounding box center [388, 555] width 298 height 18
click at [411, 849] on button "SUBMIT" at bounding box center [372, 831] width 154 height 36
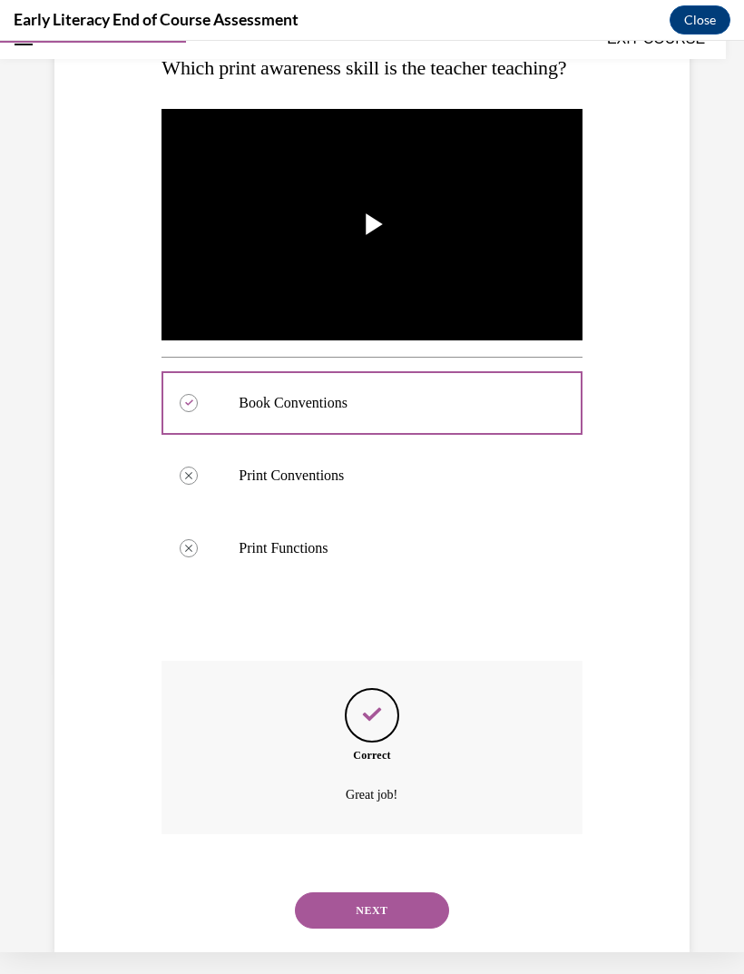
scroll to position [276, 0]
click at [407, 928] on button "NEXT" at bounding box center [372, 910] width 154 height 36
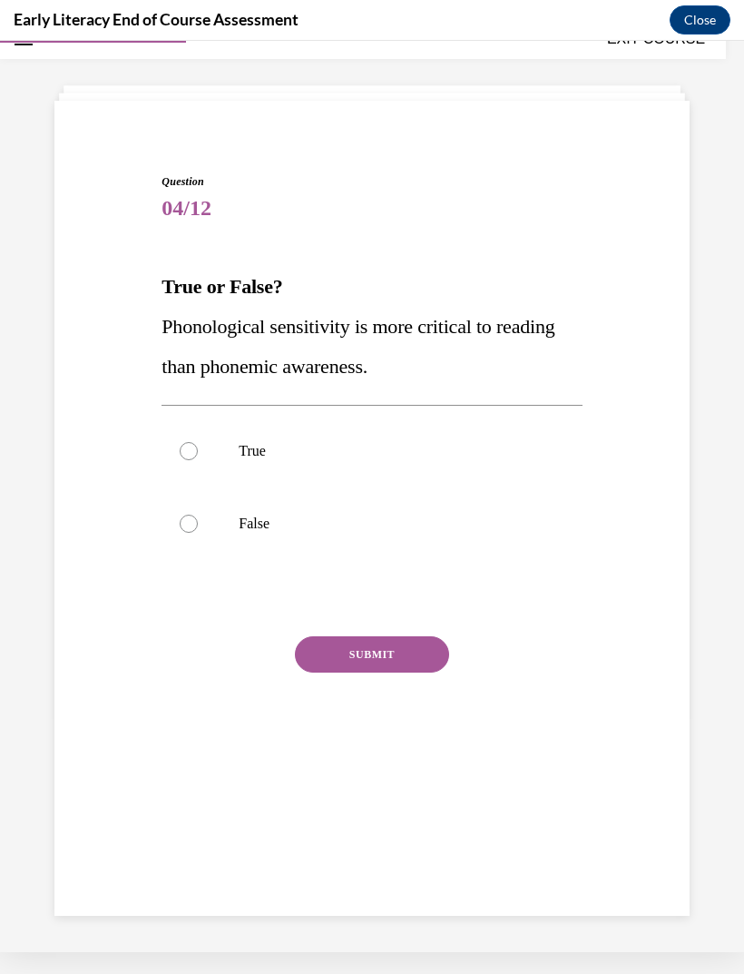
scroll to position [57, 0]
click at [550, 529] on div at bounding box center [372, 523] width 420 height 73
click at [461, 653] on div "SUBMIT" at bounding box center [372, 681] width 420 height 91
click at [411, 668] on button "SUBMIT" at bounding box center [372, 654] width 154 height 36
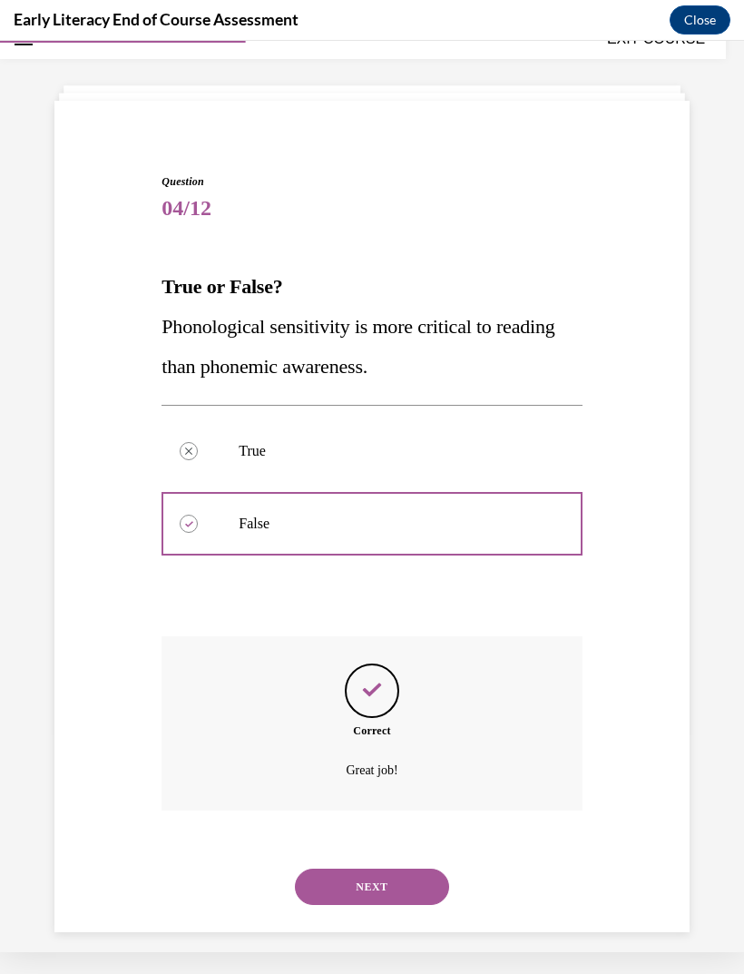
click at [406, 875] on button "NEXT" at bounding box center [372, 886] width 154 height 36
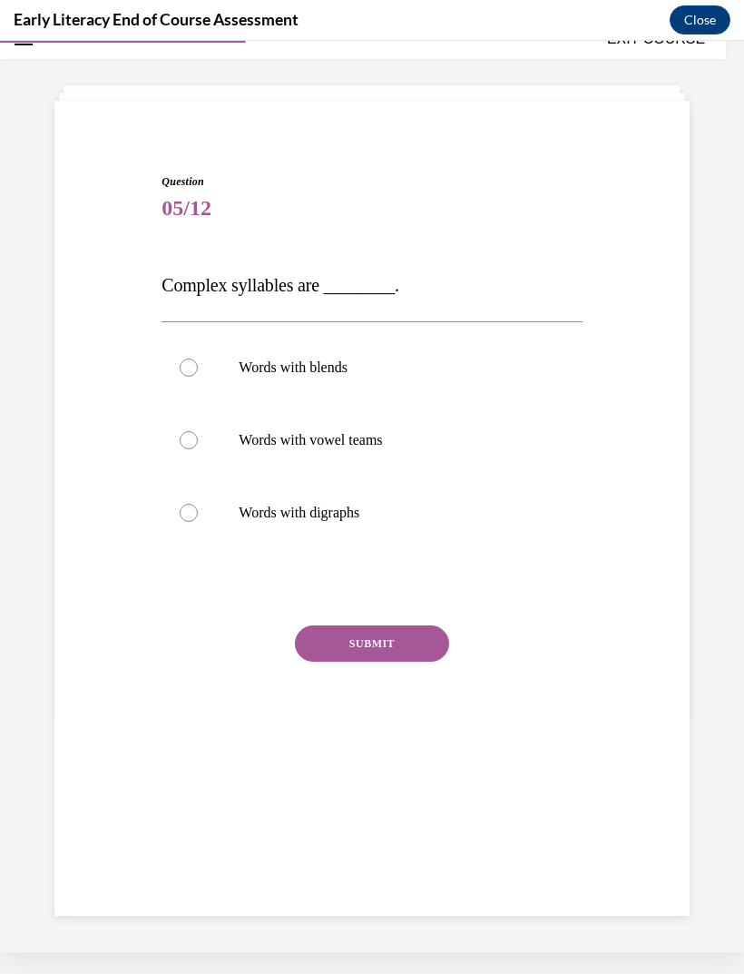
click at [382, 358] on div at bounding box center [372, 367] width 420 height 73
click at [422, 655] on button "SUBMIT" at bounding box center [372, 643] width 154 height 36
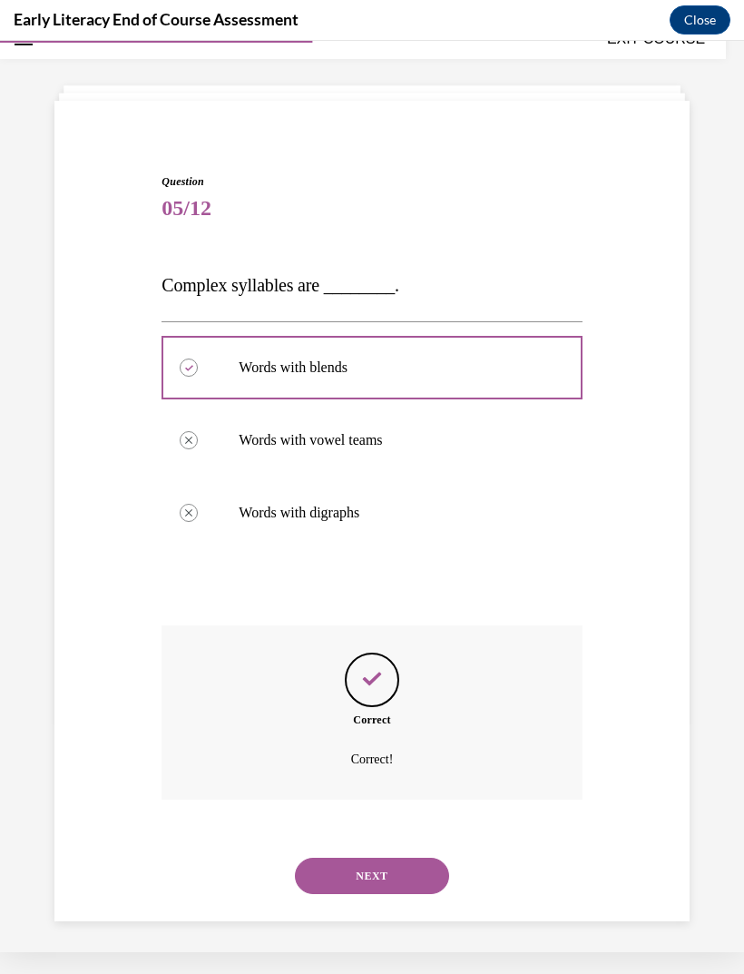
click at [418, 869] on button "NEXT" at bounding box center [372, 875] width 154 height 36
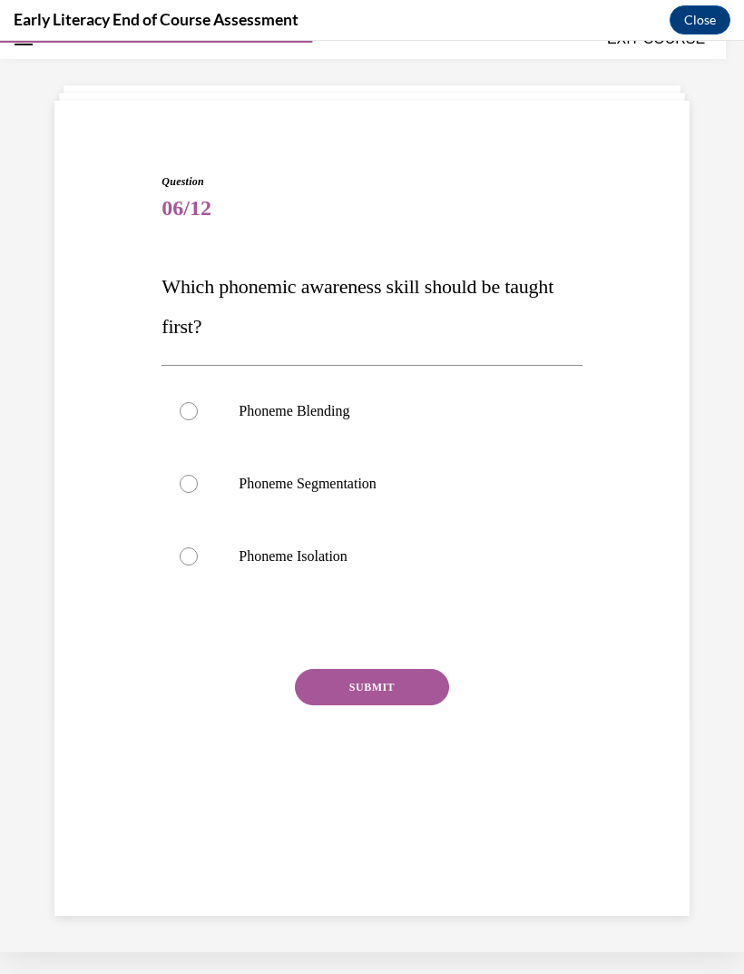
click at [371, 559] on p "Phoneme Isolation" at bounding box center [388, 556] width 298 height 18
click at [413, 695] on button "SUBMIT" at bounding box center [372, 687] width 154 height 36
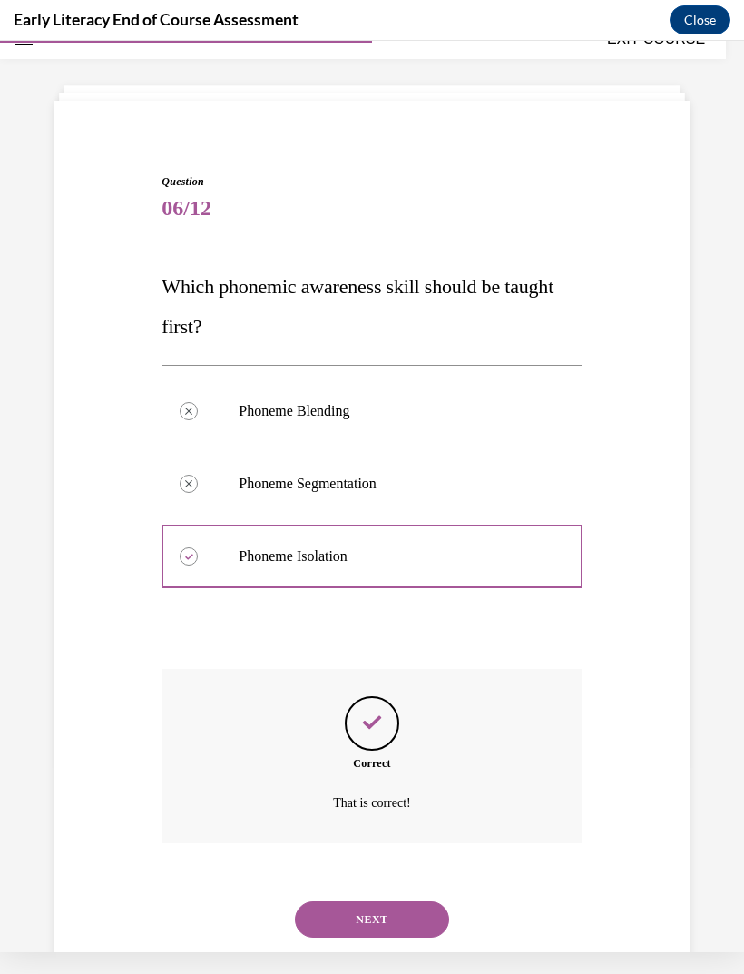
click at [404, 901] on button "NEXT" at bounding box center [372, 919] width 154 height 36
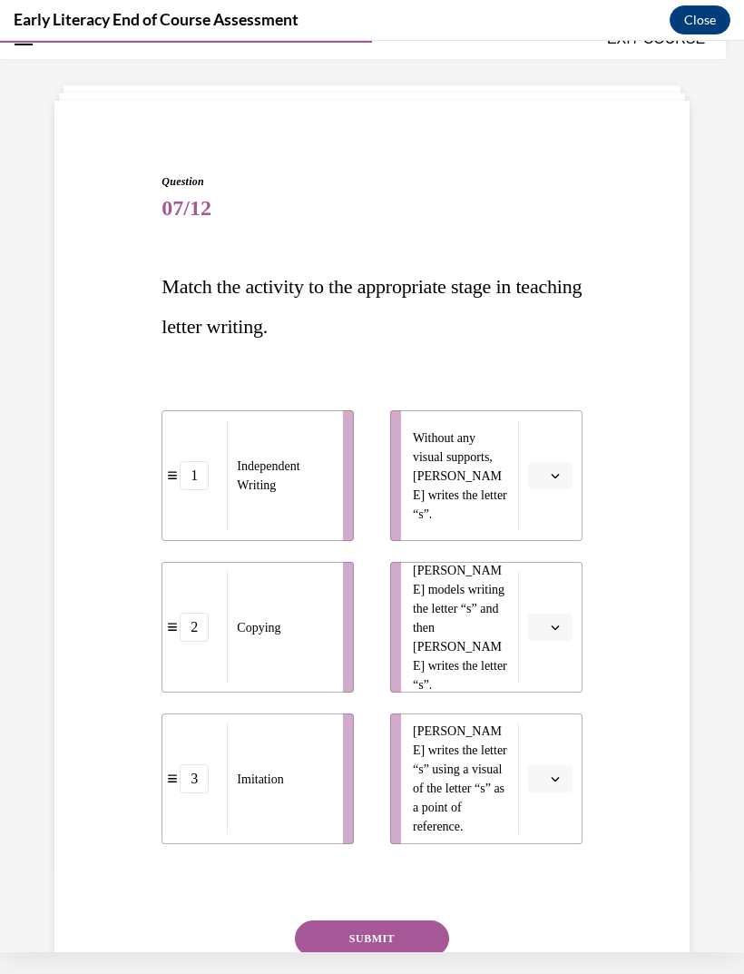
click at [550, 506] on li "Without any visual supports, Tina writes the letter “s”." at bounding box center [486, 475] width 192 height 131
click at [562, 483] on button "button" at bounding box center [550, 475] width 44 height 27
click at [565, 556] on div "1" at bounding box center [547, 552] width 45 height 36
click at [563, 781] on button "button" at bounding box center [550, 778] width 44 height 27
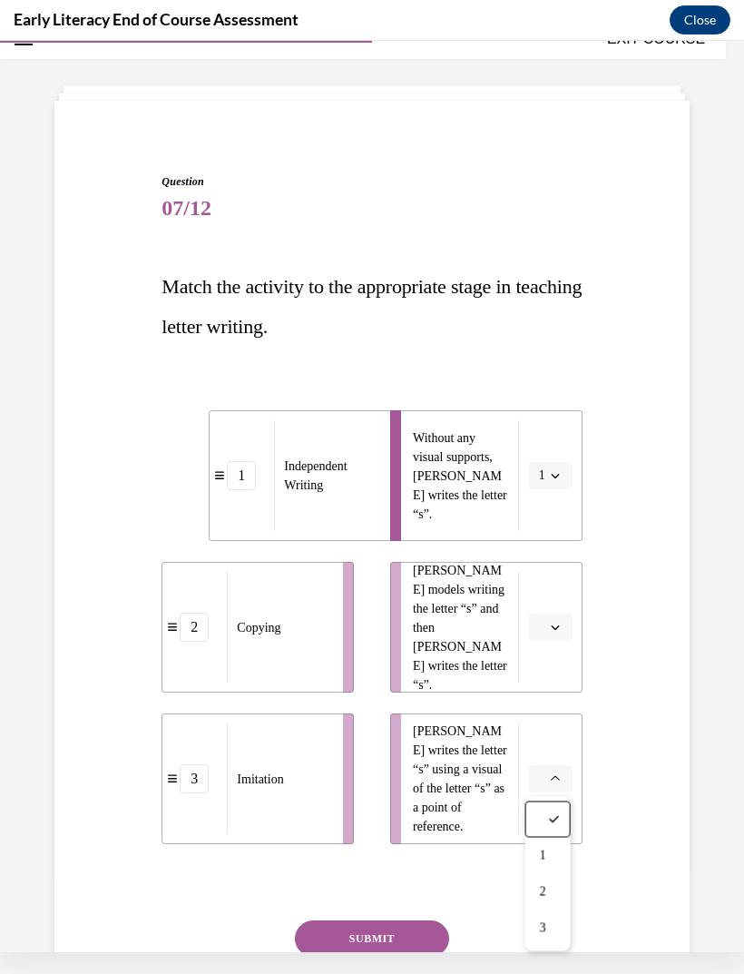
click at [544, 936] on div "3" at bounding box center [547, 928] width 45 height 36
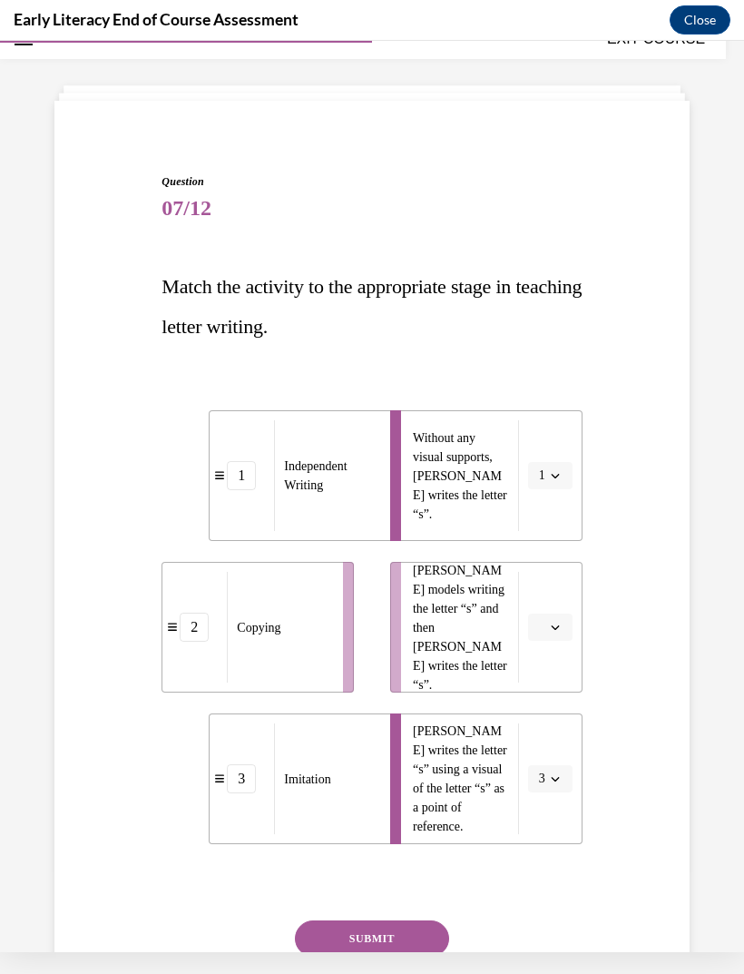
click at [569, 624] on button "button" at bounding box center [550, 626] width 44 height 27
click at [566, 739] on div "2" at bounding box center [547, 740] width 45 height 36
click at [396, 953] on button "SUBMIT" at bounding box center [372, 938] width 154 height 36
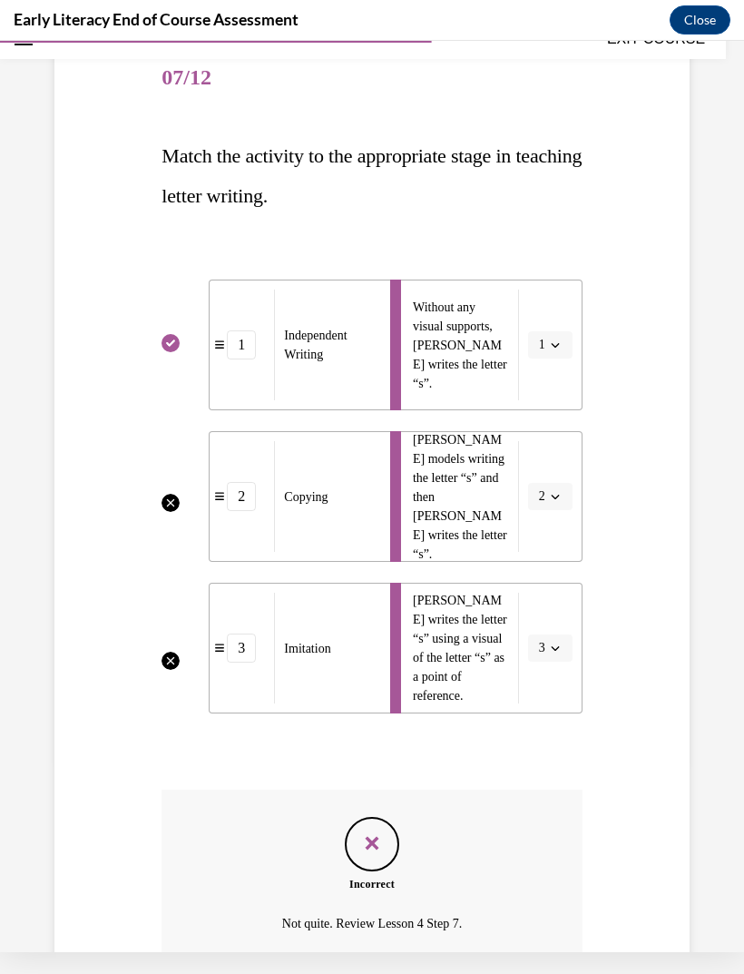
scroll to position [277, 0]
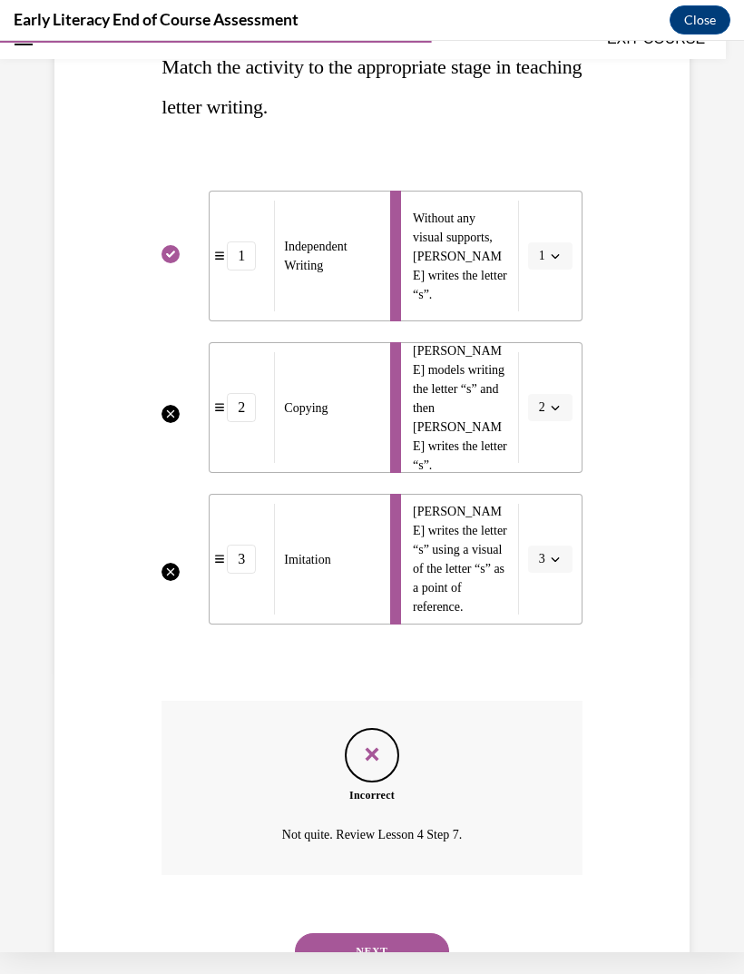
click at [405, 933] on button "NEXT" at bounding box center [372, 951] width 154 height 36
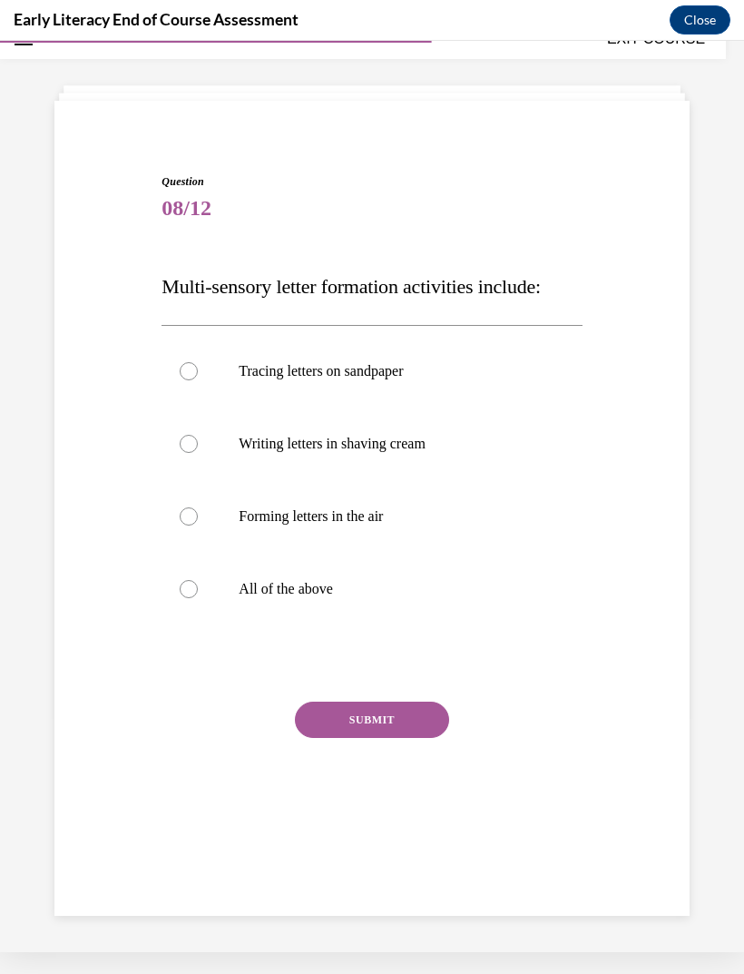
scroll to position [55, 0]
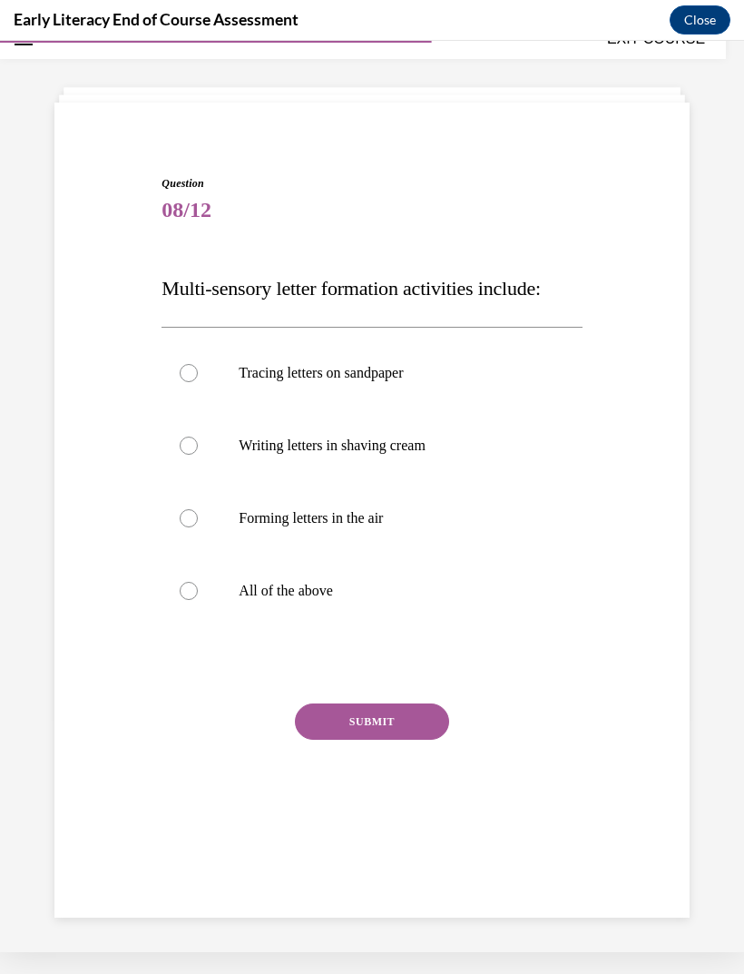
click at [196, 600] on div at bounding box center [372, 590] width 420 height 73
click at [391, 722] on button "SUBMIT" at bounding box center [372, 721] width 154 height 36
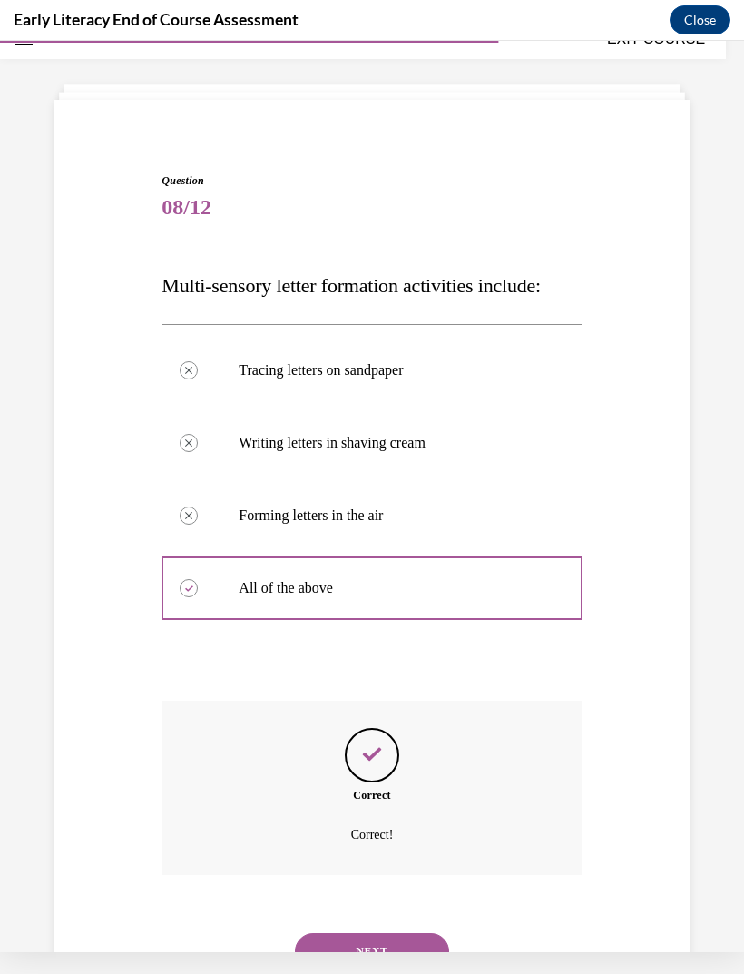
scroll to position [58, 0]
click at [411, 933] on button "NEXT" at bounding box center [372, 951] width 154 height 36
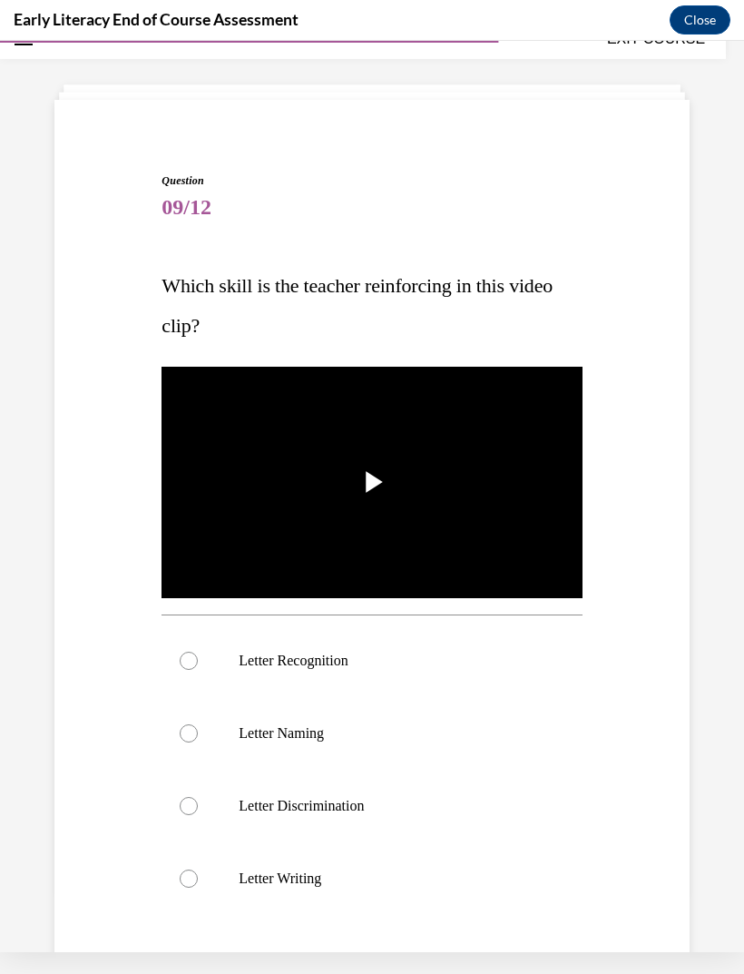
click at [346, 649] on div at bounding box center [372, 660] width 420 height 73
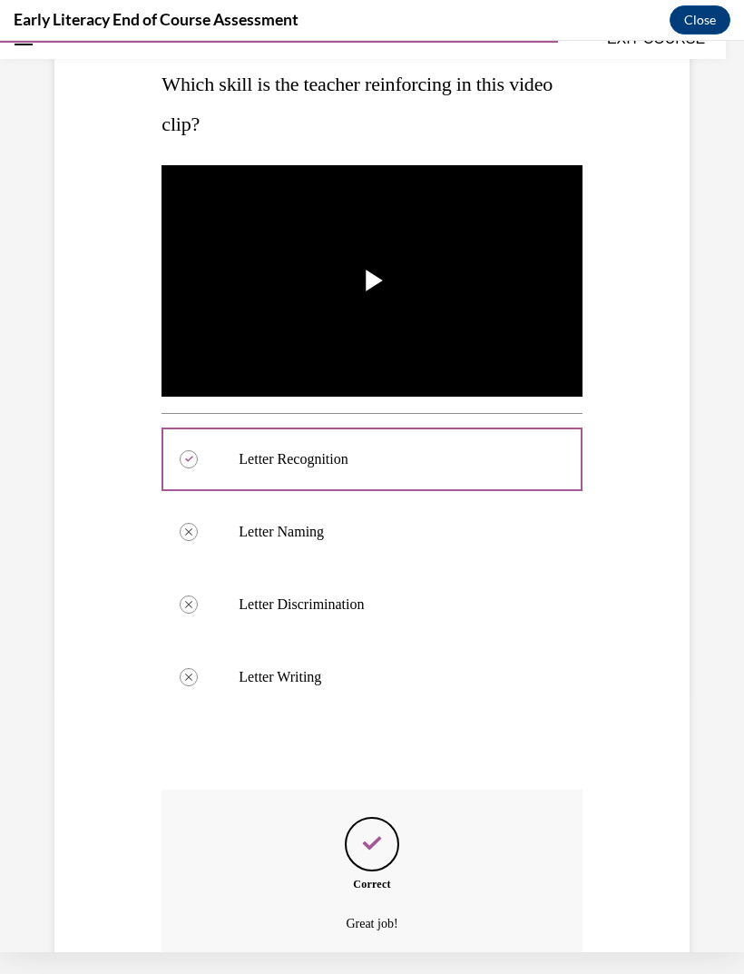
scroll to position [348, 0]
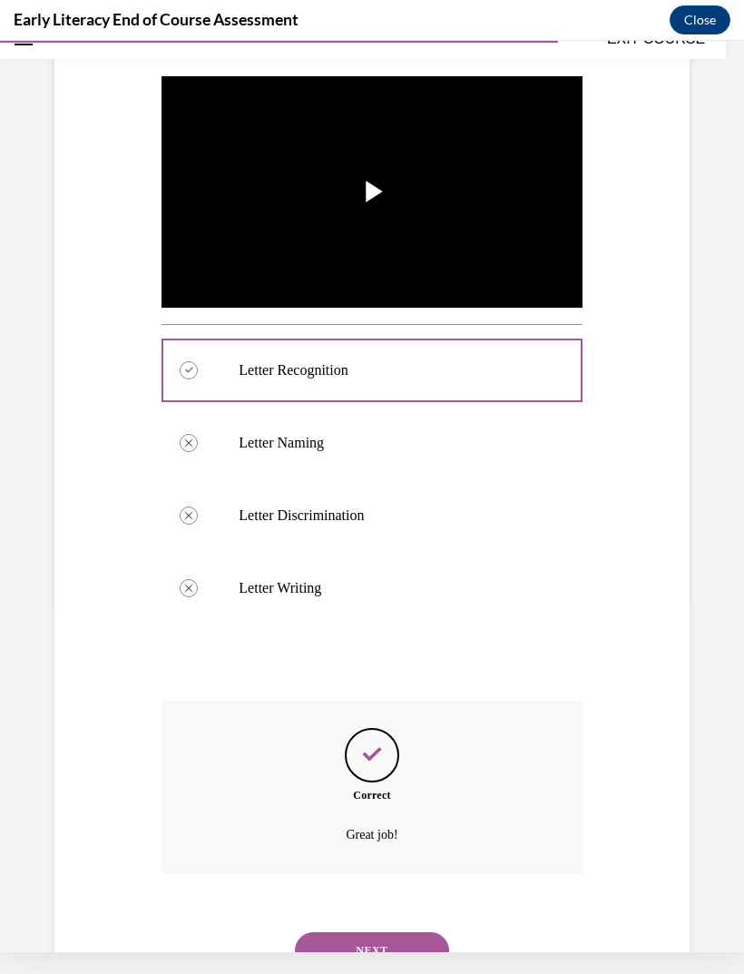
click at [402, 932] on button "NEXT" at bounding box center [372, 950] width 154 height 36
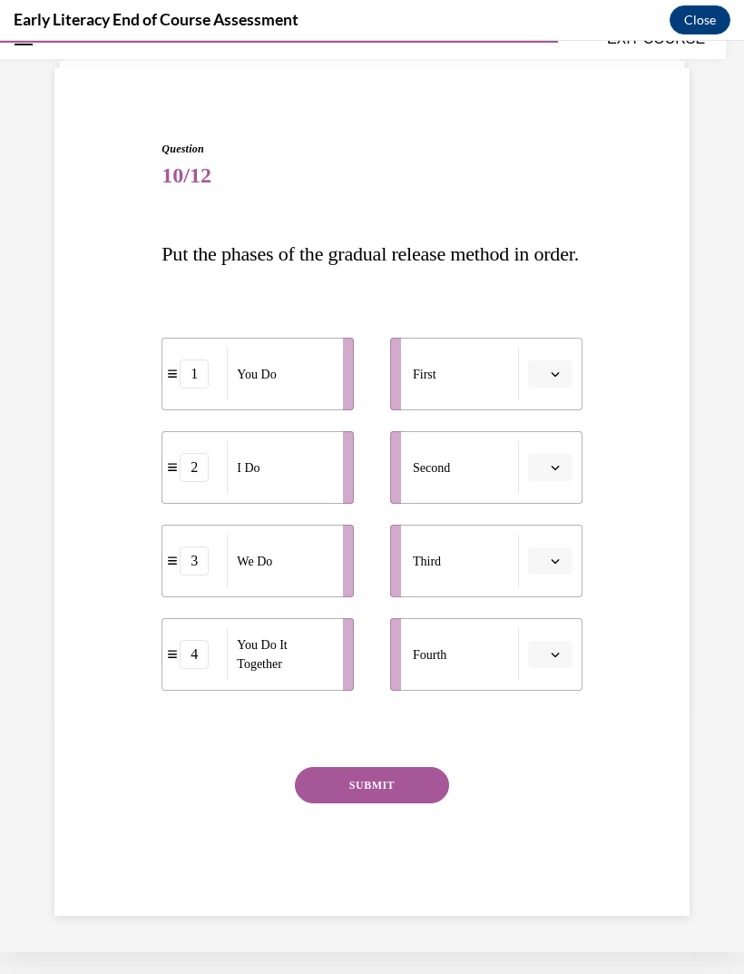
scroll to position [57, 0]
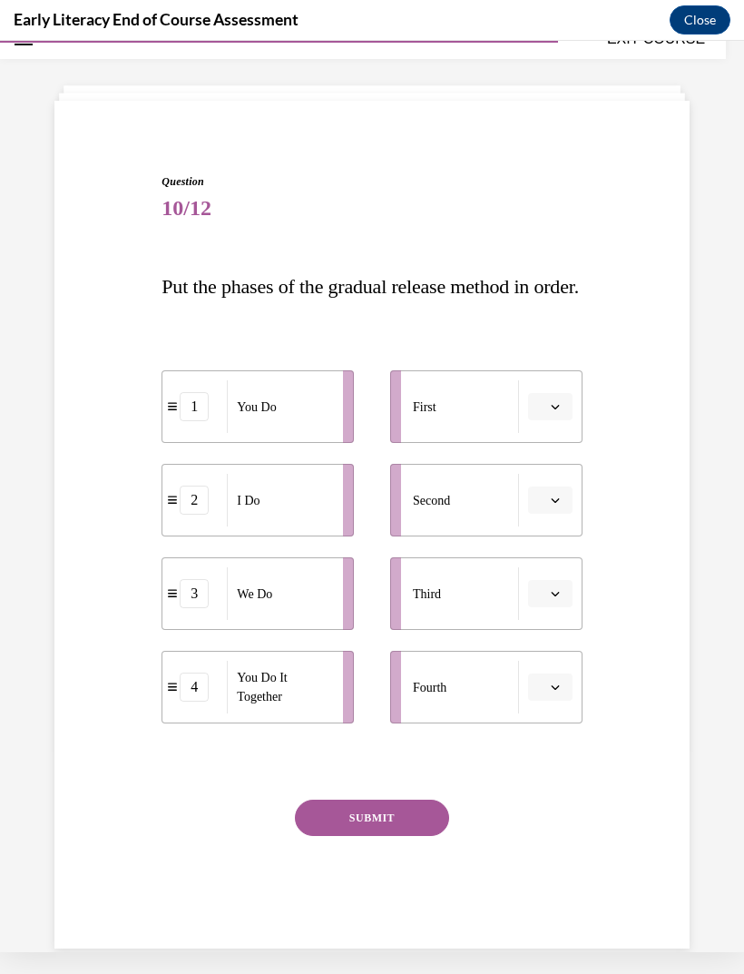
click at [549, 420] on button "button" at bounding box center [550, 406] width 44 height 27
click at [558, 563] on div "2" at bounding box center [547, 560] width 45 height 36
click at [540, 514] on button "button" at bounding box center [550, 499] width 44 height 27
click at [552, 693] on div "3" at bounding box center [547, 689] width 45 height 36
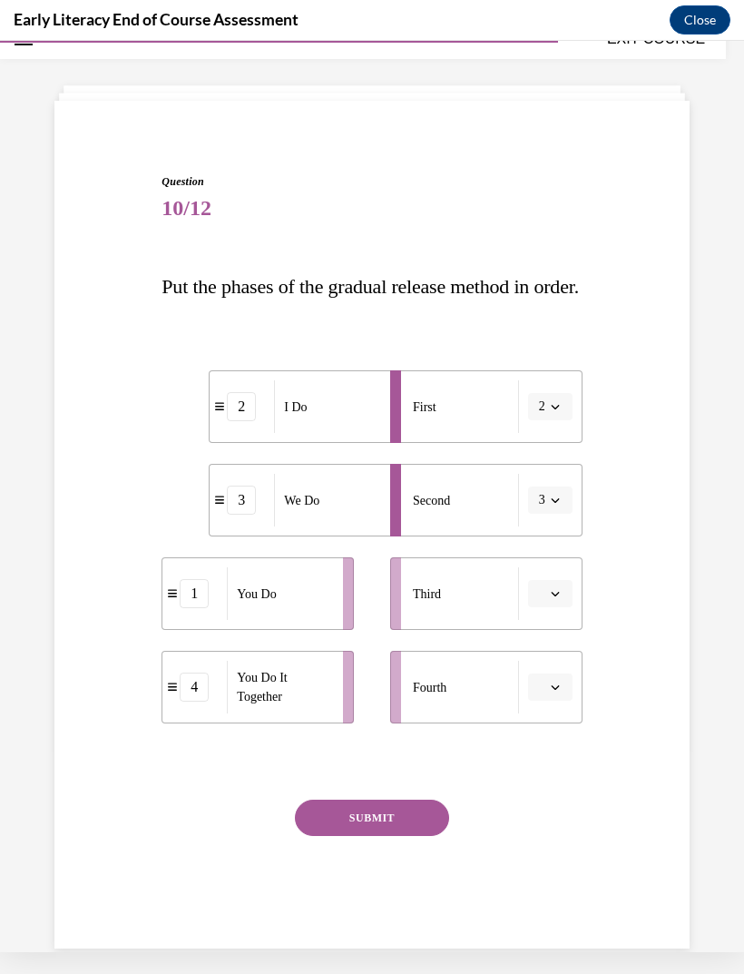
click at [552, 598] on icon "button" at bounding box center [555, 593] width 9 height 9
click at [561, 710] on div "1" at bounding box center [547, 710] width 45 height 36
click at [552, 607] on button "1" at bounding box center [550, 593] width 44 height 27
click at [547, 824] on div "4" at bounding box center [544, 819] width 45 height 36
click at [561, 701] on button "button" at bounding box center [550, 686] width 44 height 27
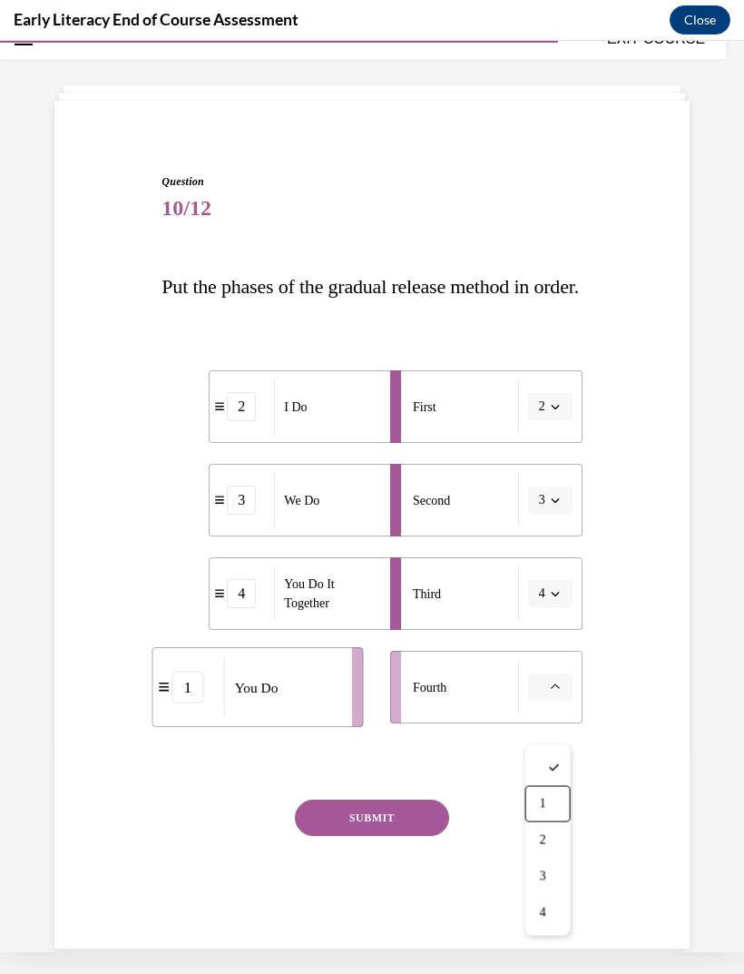
click at [559, 805] on div "1" at bounding box center [547, 804] width 45 height 36
click at [390, 836] on button "SUBMIT" at bounding box center [372, 817] width 154 height 36
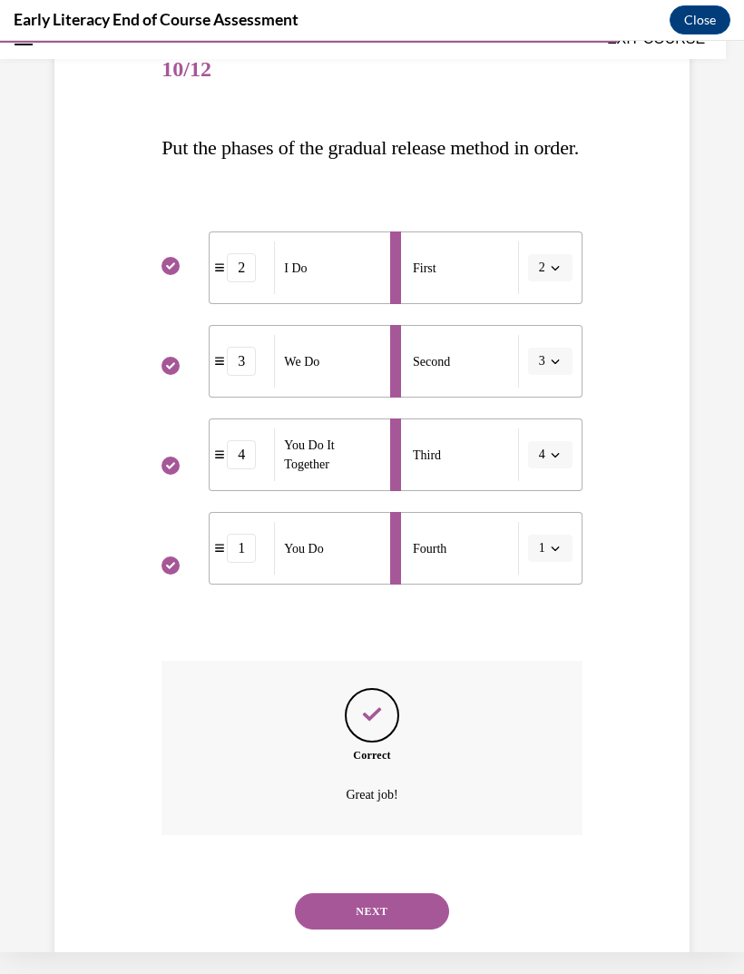
scroll to position [196, 0]
click at [431, 929] on button "NEXT" at bounding box center [372, 911] width 154 height 36
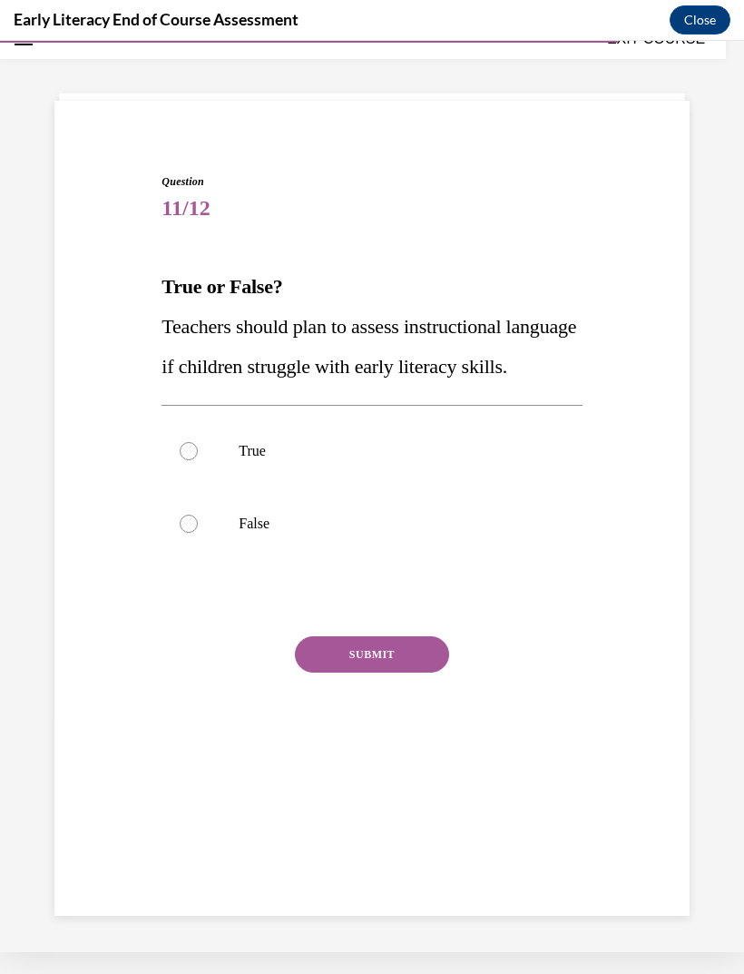
scroll to position [57, 0]
click at [485, 473] on div at bounding box center [372, 451] width 420 height 73
click at [410, 672] on button "SUBMIT" at bounding box center [372, 654] width 154 height 36
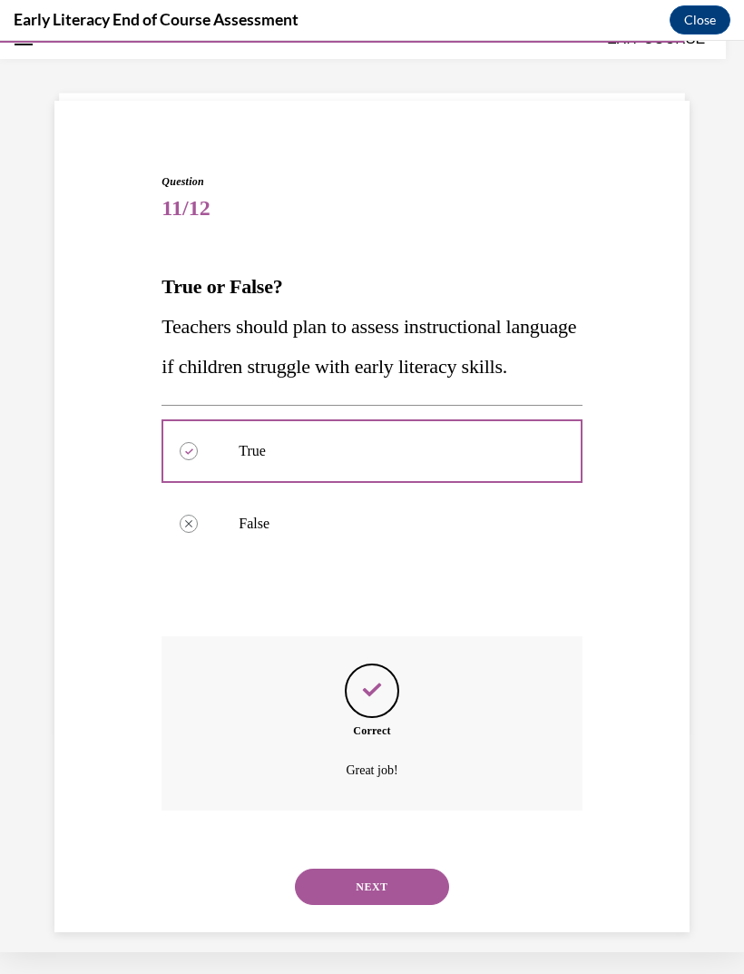
scroll to position [56, 0]
click at [429, 903] on button "NEXT" at bounding box center [372, 887] width 154 height 36
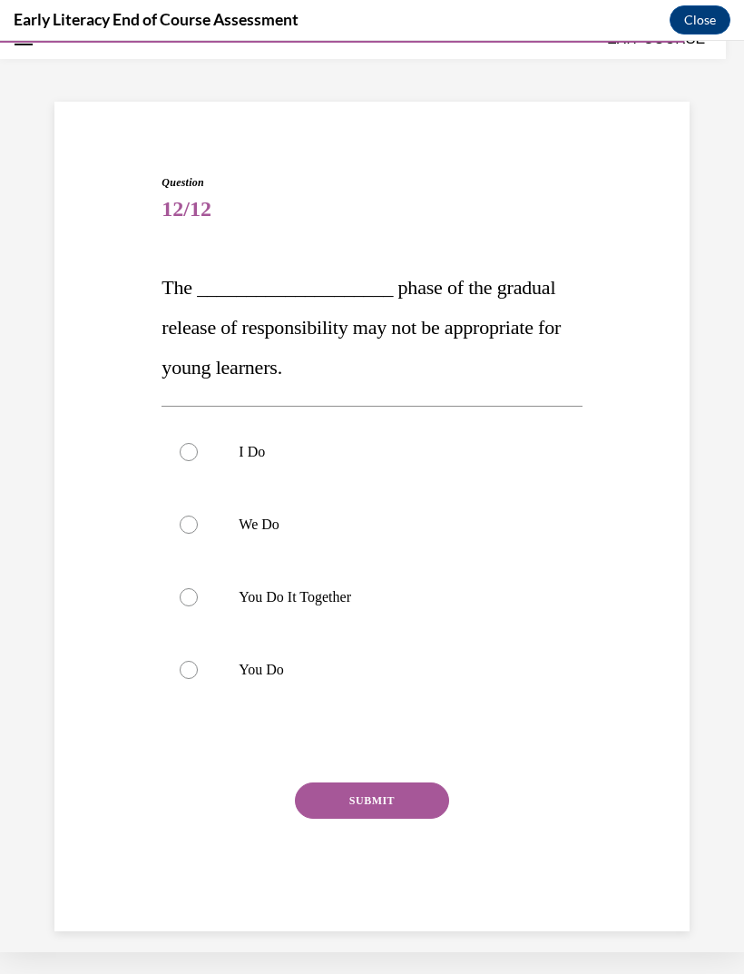
click at [348, 606] on div at bounding box center [372, 597] width 420 height 73
click at [375, 816] on button "SUBMIT" at bounding box center [372, 800] width 154 height 36
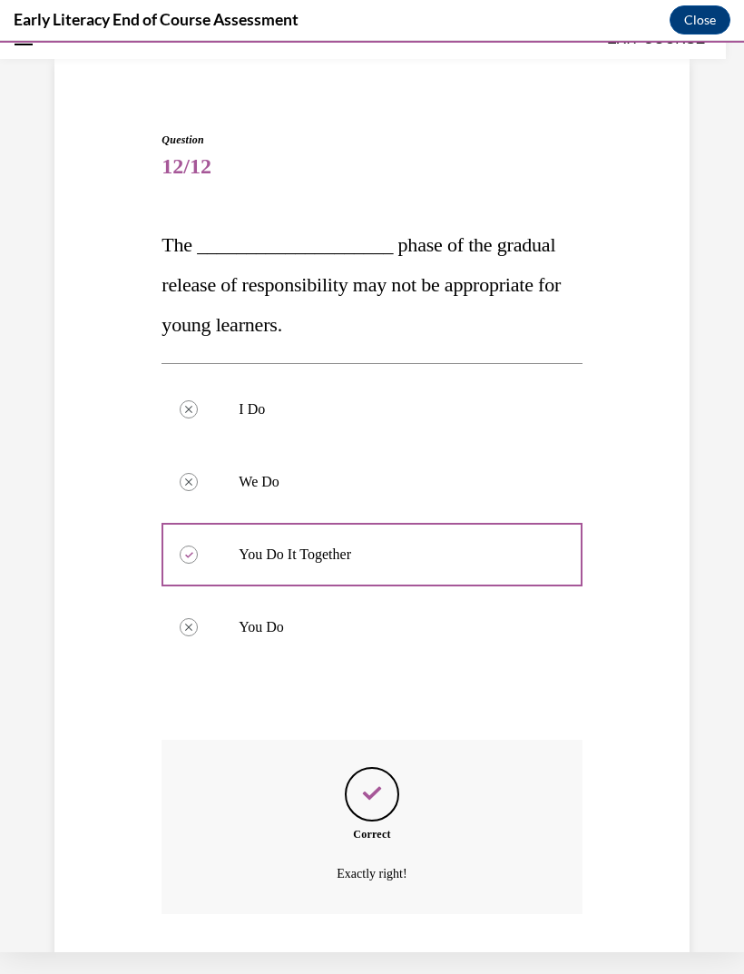
scroll to position [138, 0]
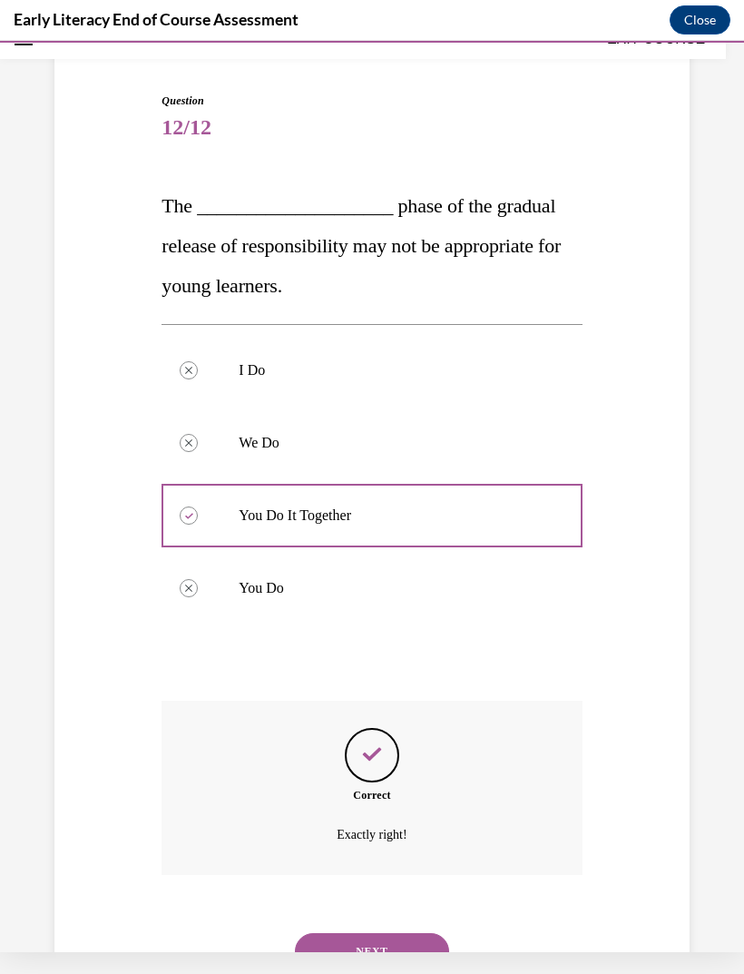
click at [417, 933] on button "NEXT" at bounding box center [372, 951] width 154 height 36
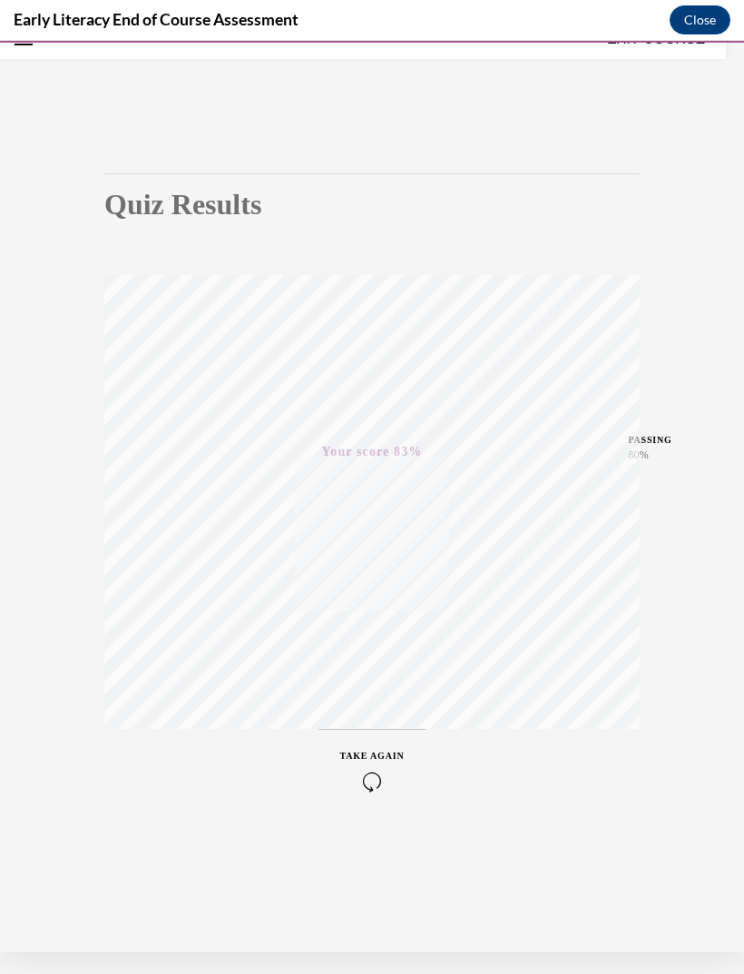
scroll to position [57, 0]
click at [708, 18] on button "Close" at bounding box center [700, 19] width 61 height 29
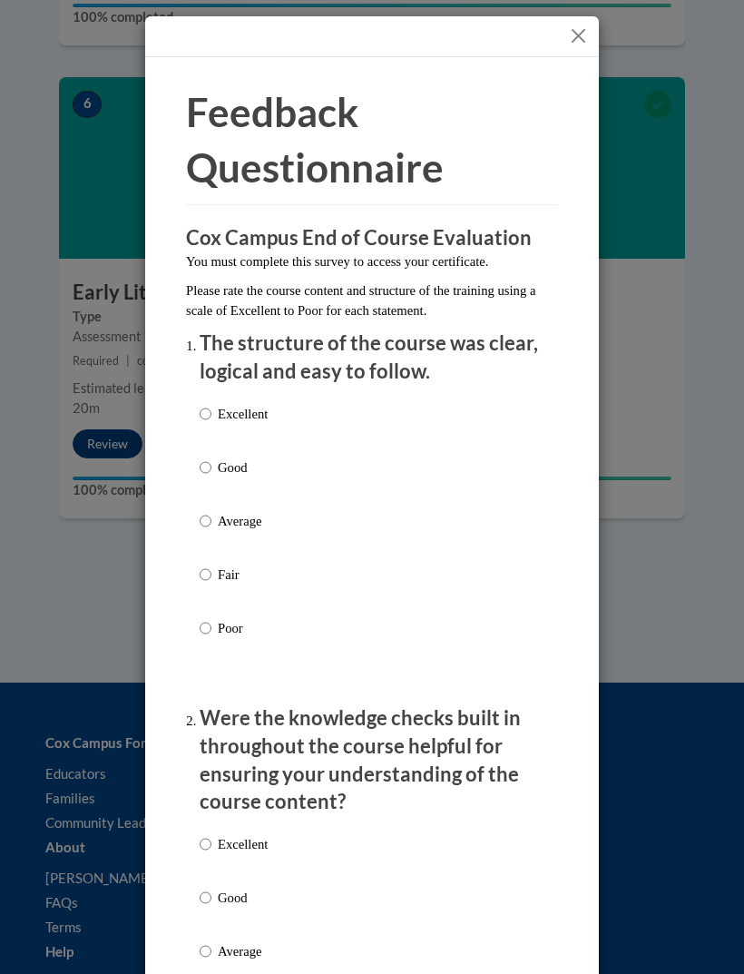
click at [258, 404] on p "Excellent" at bounding box center [243, 414] width 50 height 20
click at [211, 404] on input "Excellent" at bounding box center [206, 414] width 12 height 20
radio input "true"
click at [235, 838] on p "Excellent" at bounding box center [243, 844] width 50 height 20
click at [211, 838] on input "Excellent" at bounding box center [206, 844] width 12 height 20
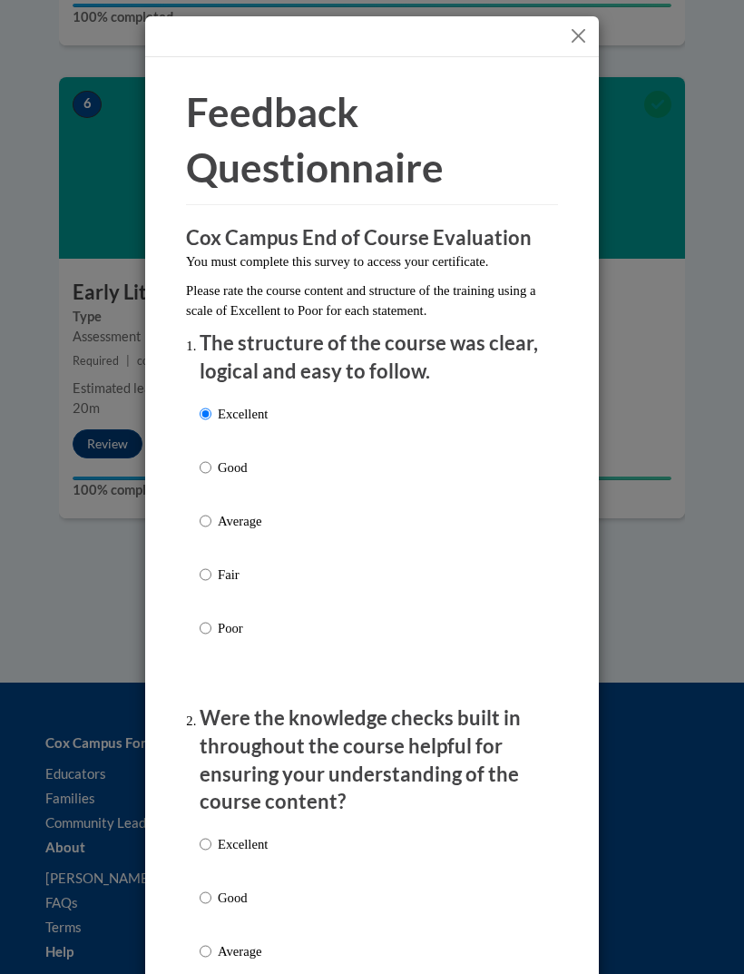
radio input "true"
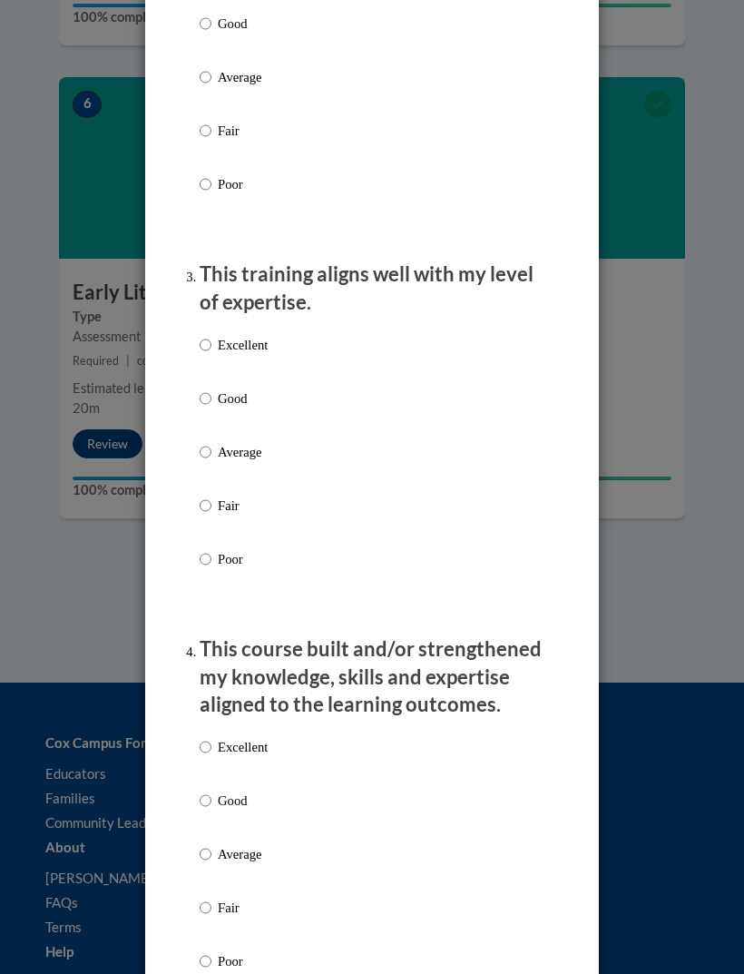
scroll to position [877, 0]
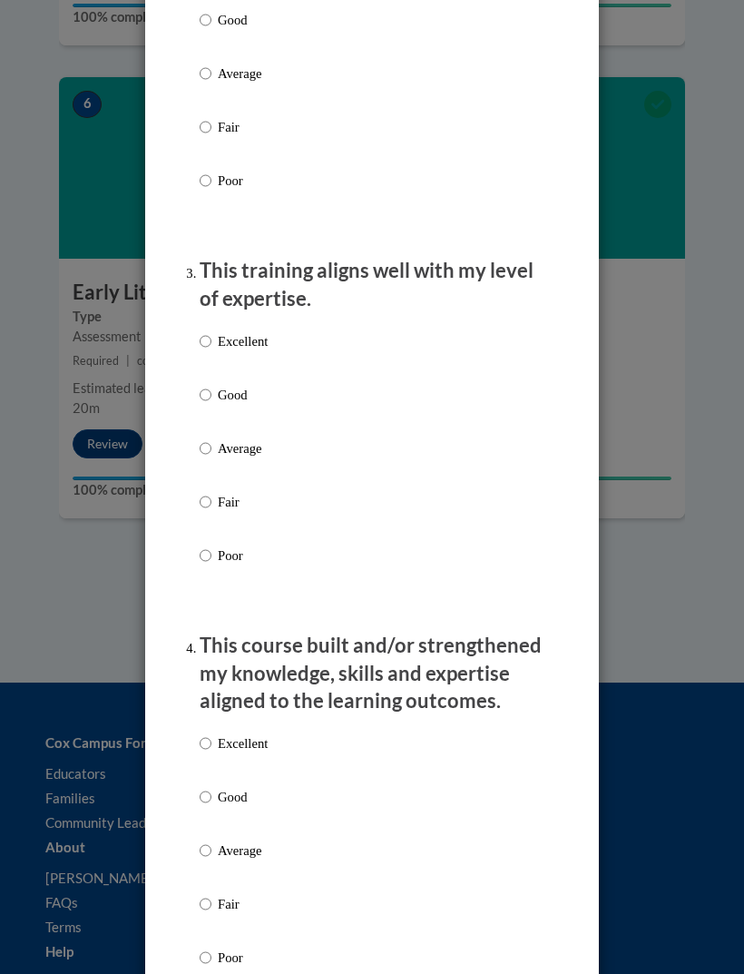
click at [244, 331] on p "Excellent" at bounding box center [243, 341] width 50 height 20
click at [211, 331] on input "Excellent" at bounding box center [206, 341] width 12 height 20
radio input "true"
click at [211, 739] on input "Excellent" at bounding box center [206, 743] width 12 height 20
radio input "true"
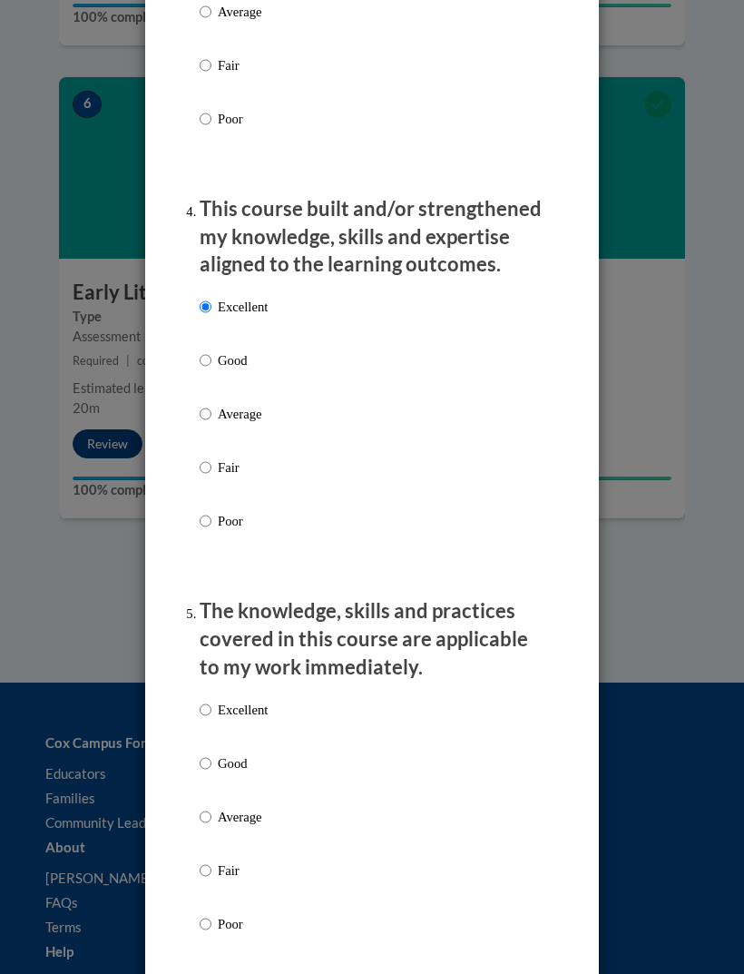
click at [203, 705] on input "Excellent" at bounding box center [206, 710] width 12 height 20
radio input "true"
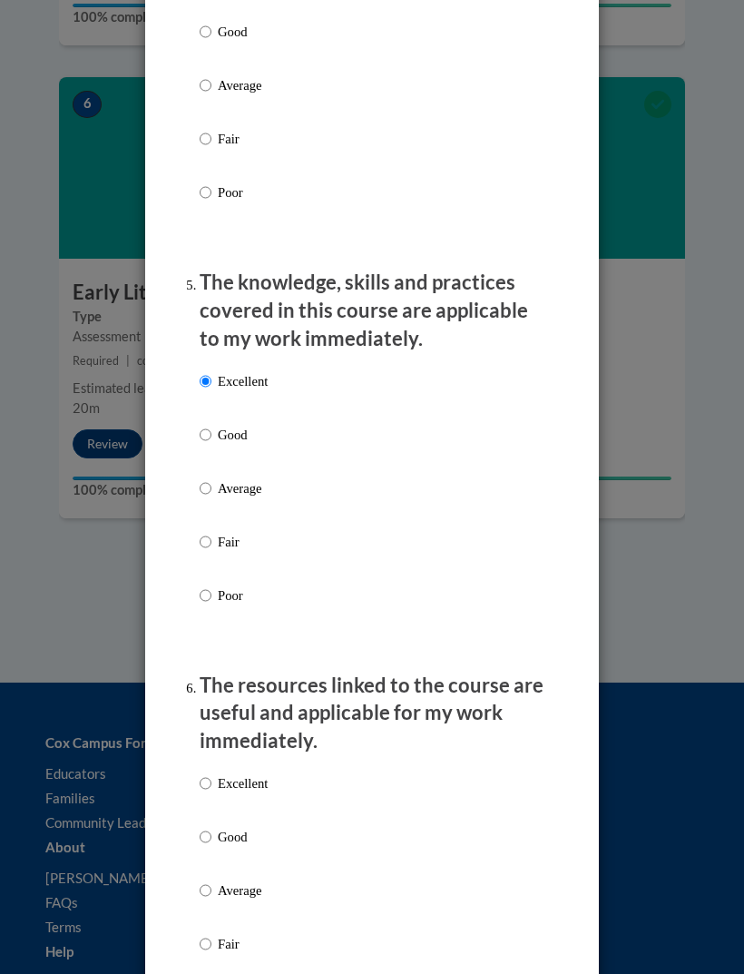
click at [215, 773] on label "Excellent" at bounding box center [234, 797] width 68 height 49
click at [211, 773] on input "Excellent" at bounding box center [206, 783] width 12 height 20
radio input "true"
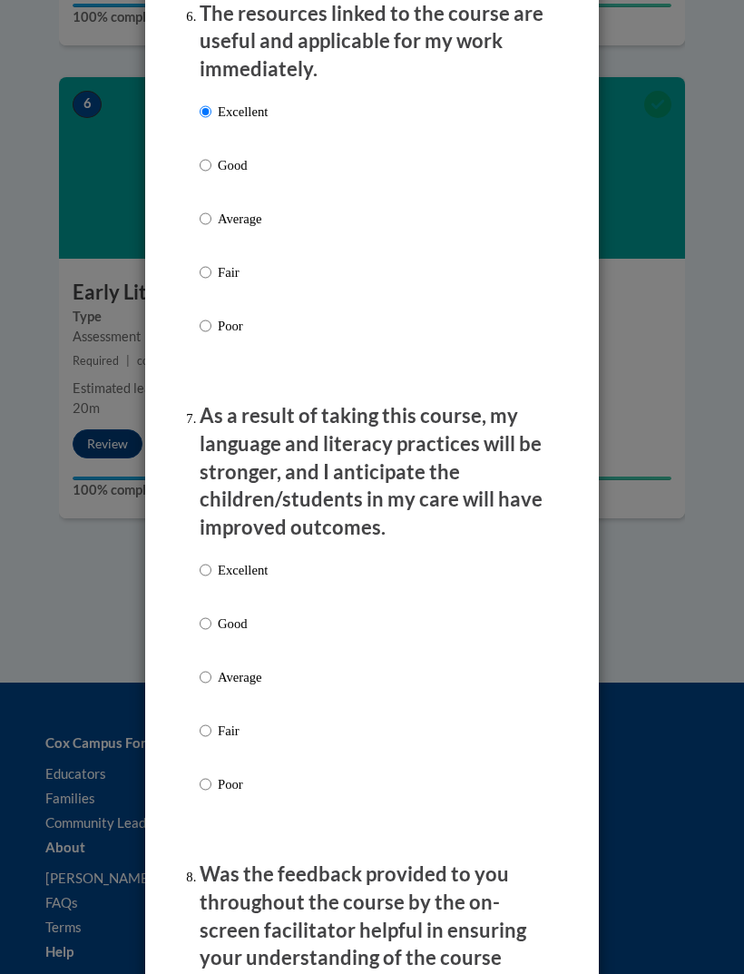
click at [208, 560] on input "Excellent" at bounding box center [206, 570] width 12 height 20
radio input "true"
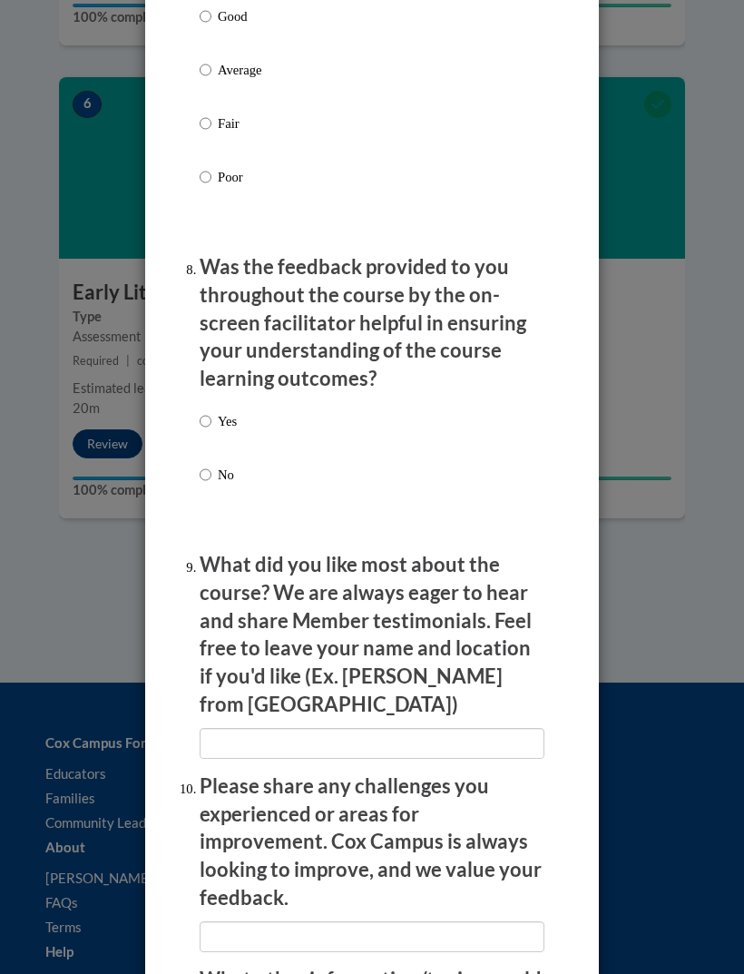
scroll to position [2954, 0]
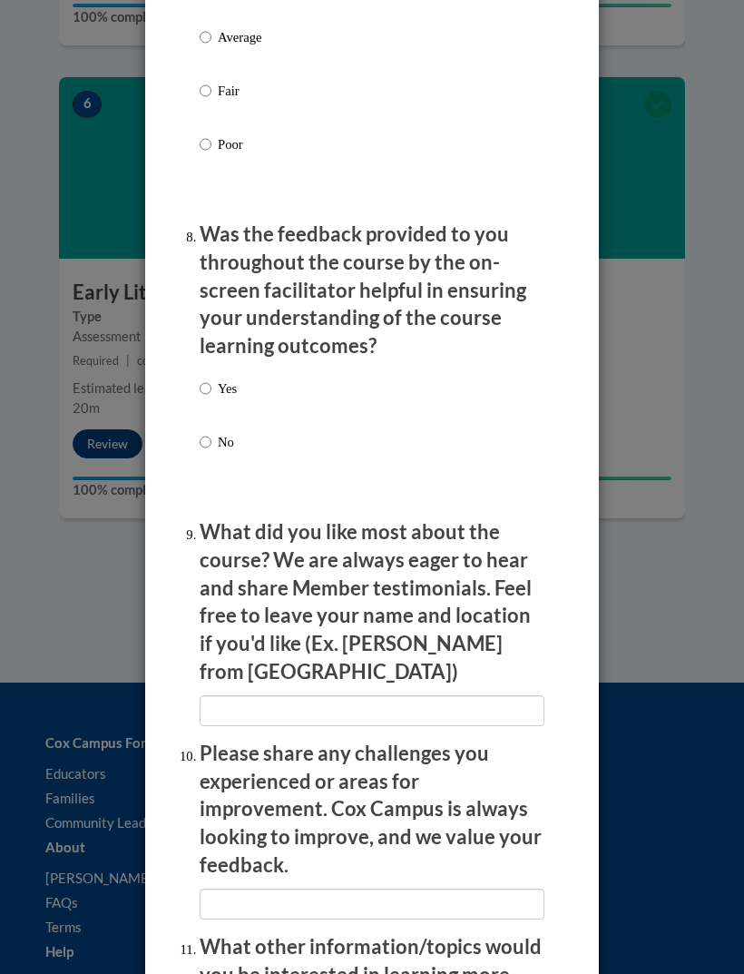
click at [208, 378] on input "Yes" at bounding box center [206, 388] width 12 height 20
radio input "true"
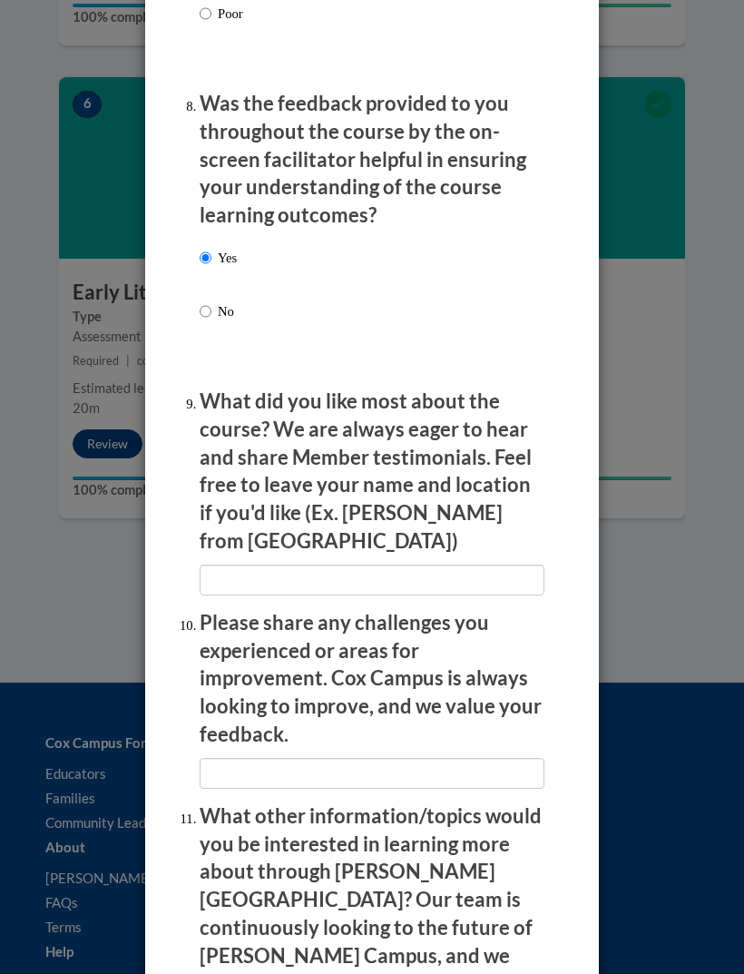
scroll to position [3083, 0]
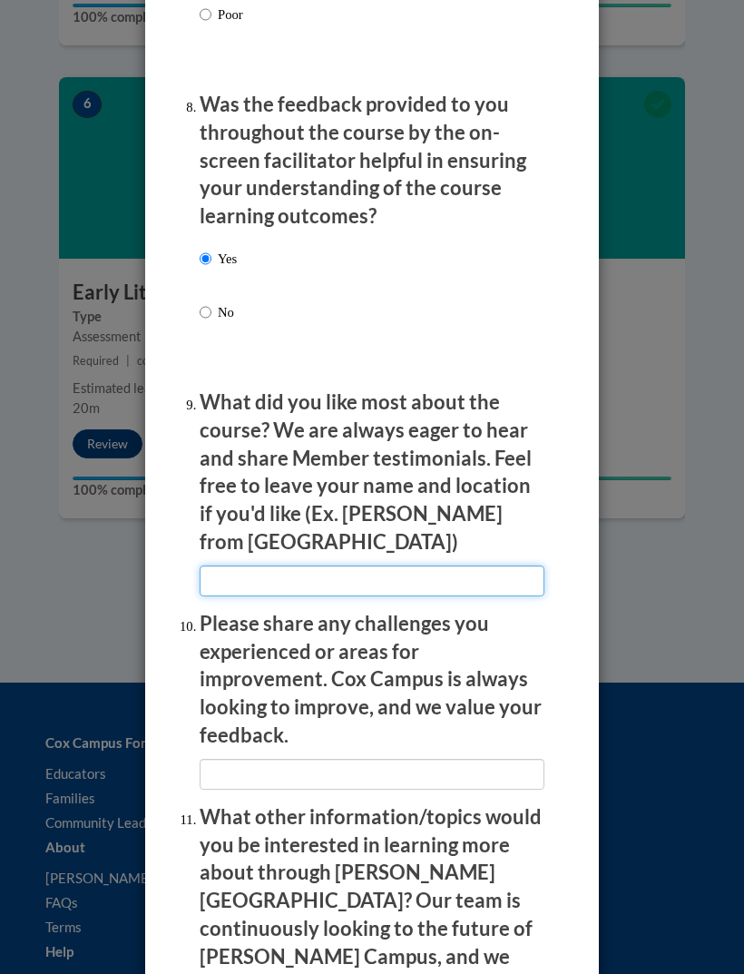
click at [486, 565] on input "textbox" at bounding box center [372, 580] width 345 height 31
type input "Every thing"
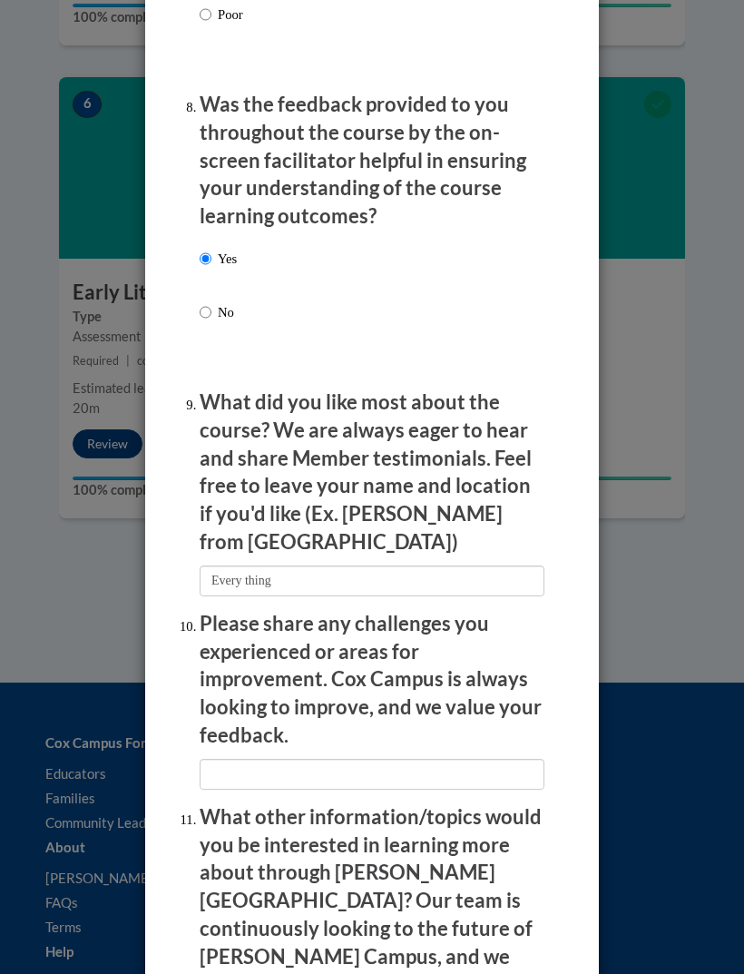
click at [484, 669] on li "Please share any challenges you experienced or areas for improvement. Cox Campu…" at bounding box center [372, 700] width 345 height 180
click at [465, 759] on input "textbox" at bounding box center [372, 774] width 345 height 31
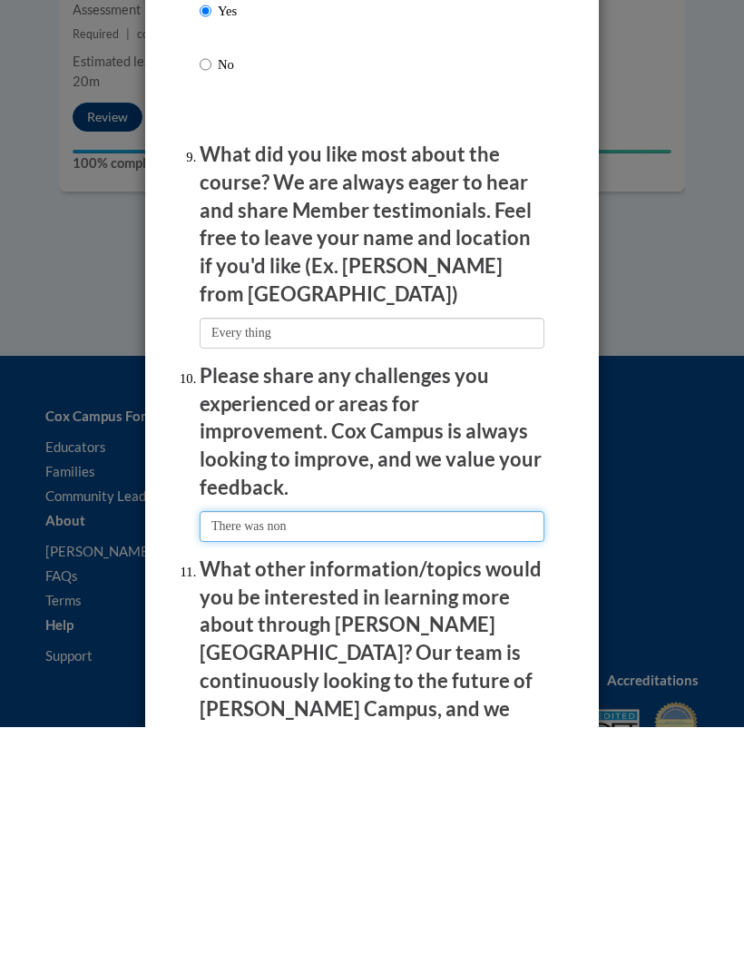
type input "There was none"
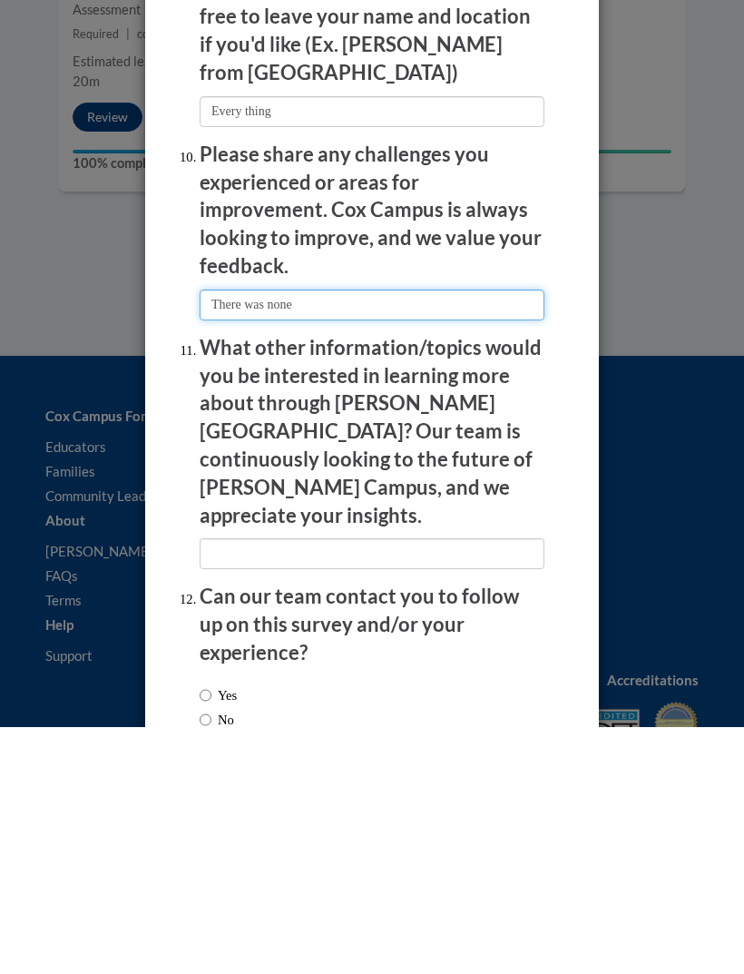
scroll to position [3304, 0]
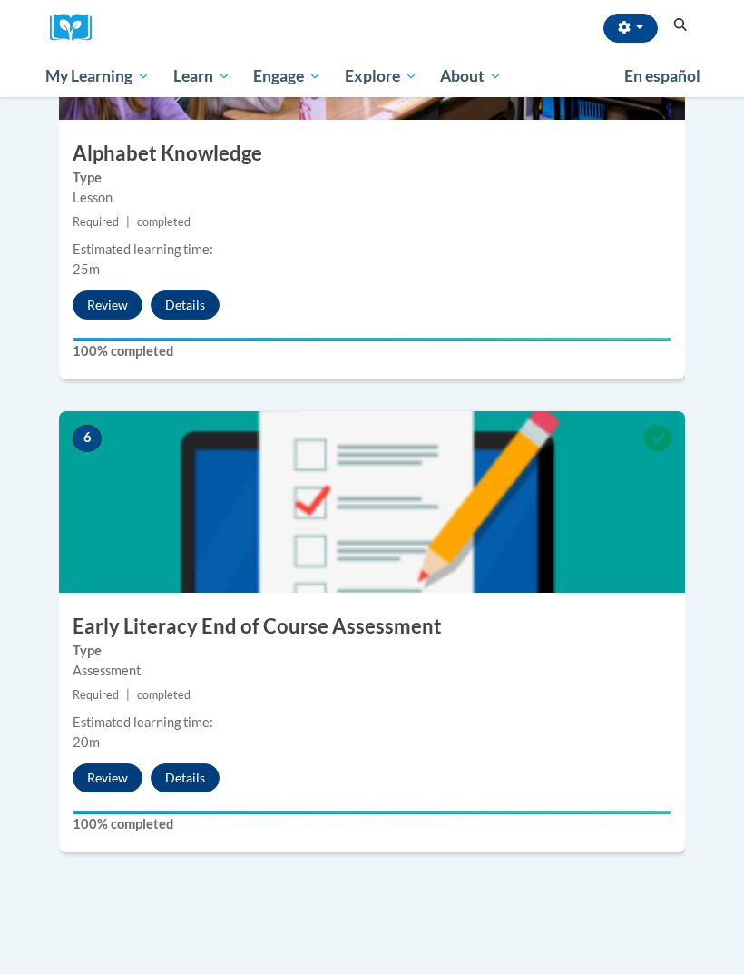
scroll to position [2475, 0]
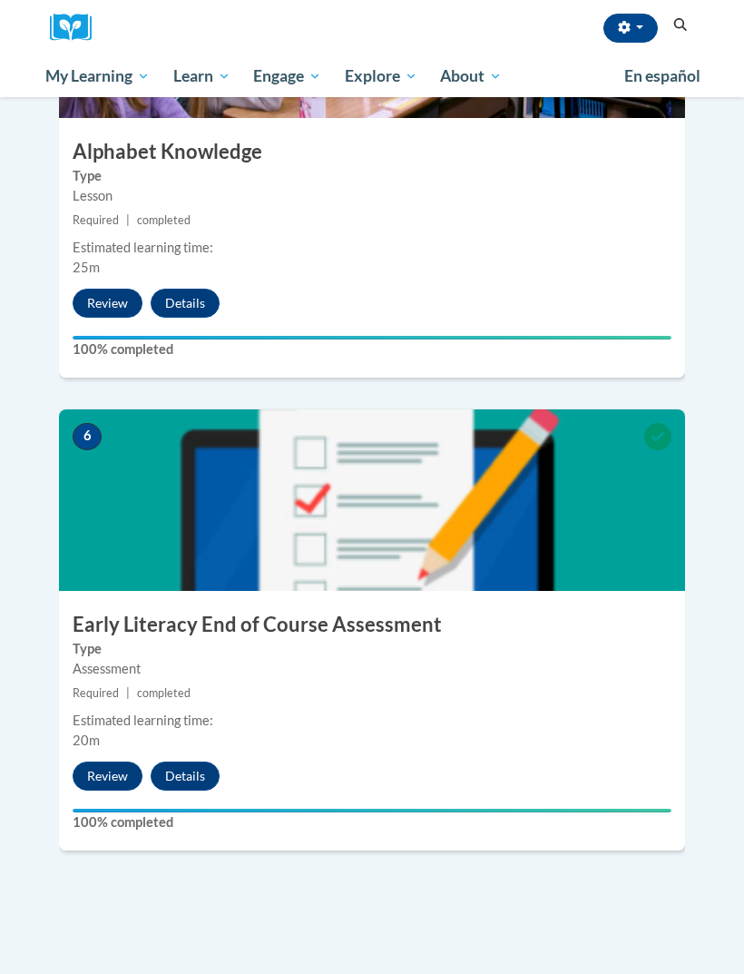
click at [106, 761] on button "Review" at bounding box center [108, 775] width 70 height 29
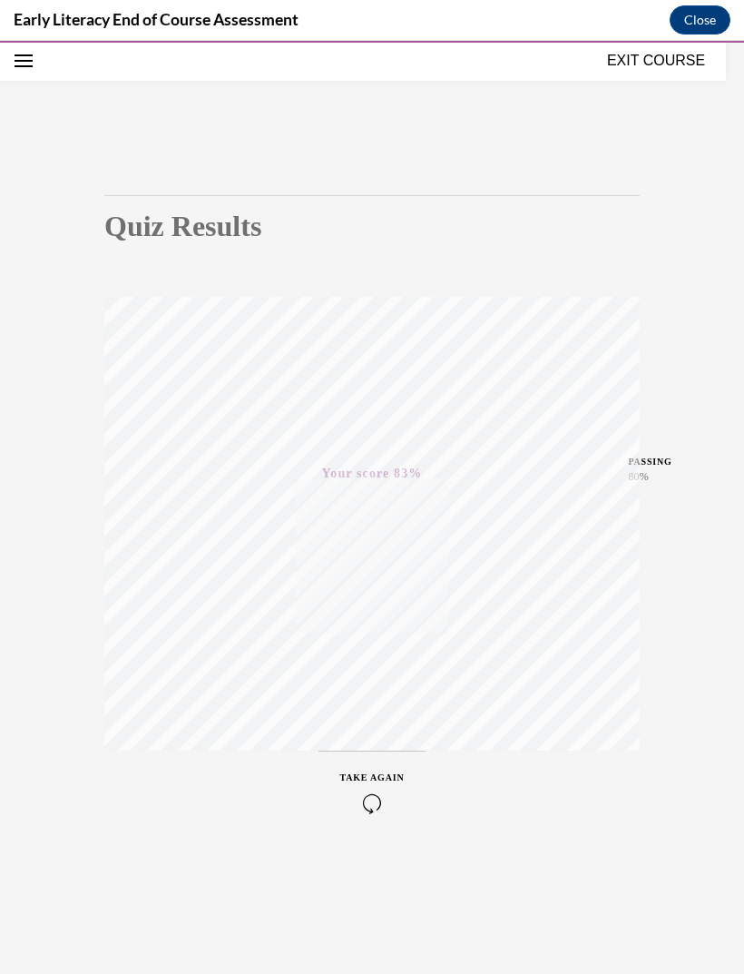
scroll to position [57, 0]
click at [691, 67] on button "EXIT COURSE" at bounding box center [656, 61] width 109 height 22
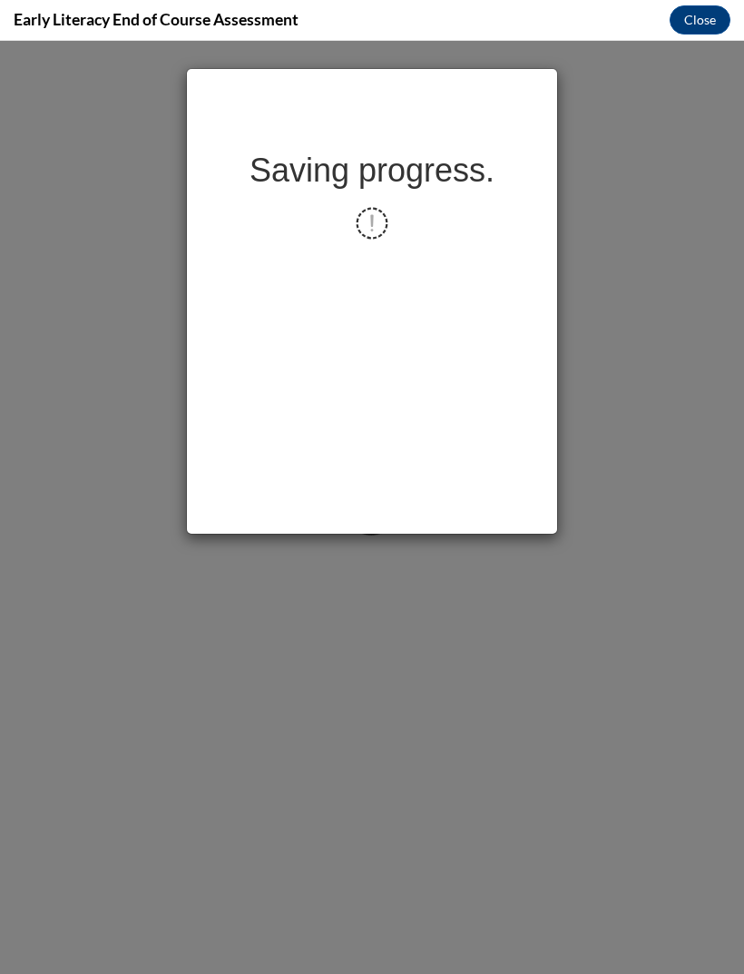
scroll to position [0, 0]
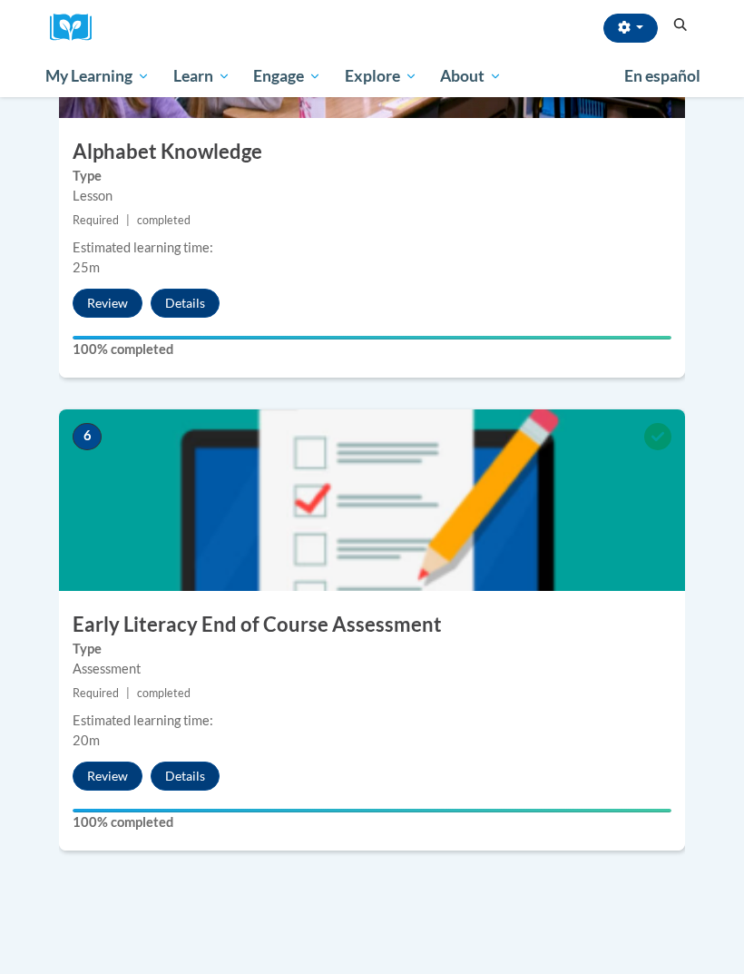
click at [191, 761] on button "Details" at bounding box center [185, 775] width 69 height 29
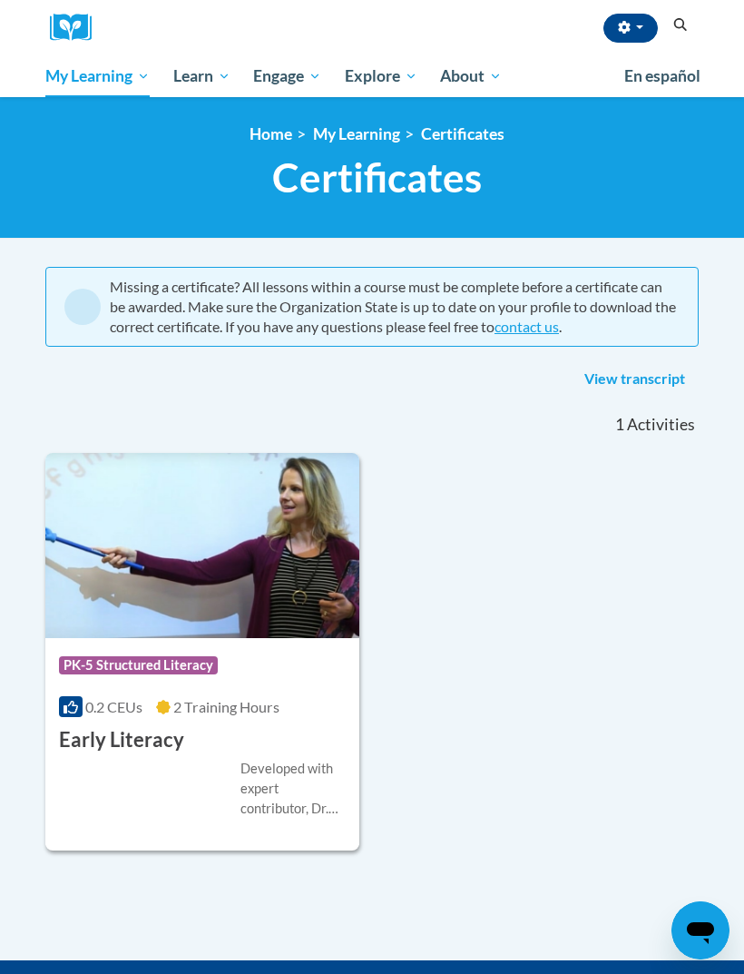
click at [320, 766] on div "Developed with expert contributor, Dr. Deborah Glaser, Reading Teacherʹs Top Te…" at bounding box center [292, 789] width 105 height 60
